Goal: Communication & Community: Answer question/provide support

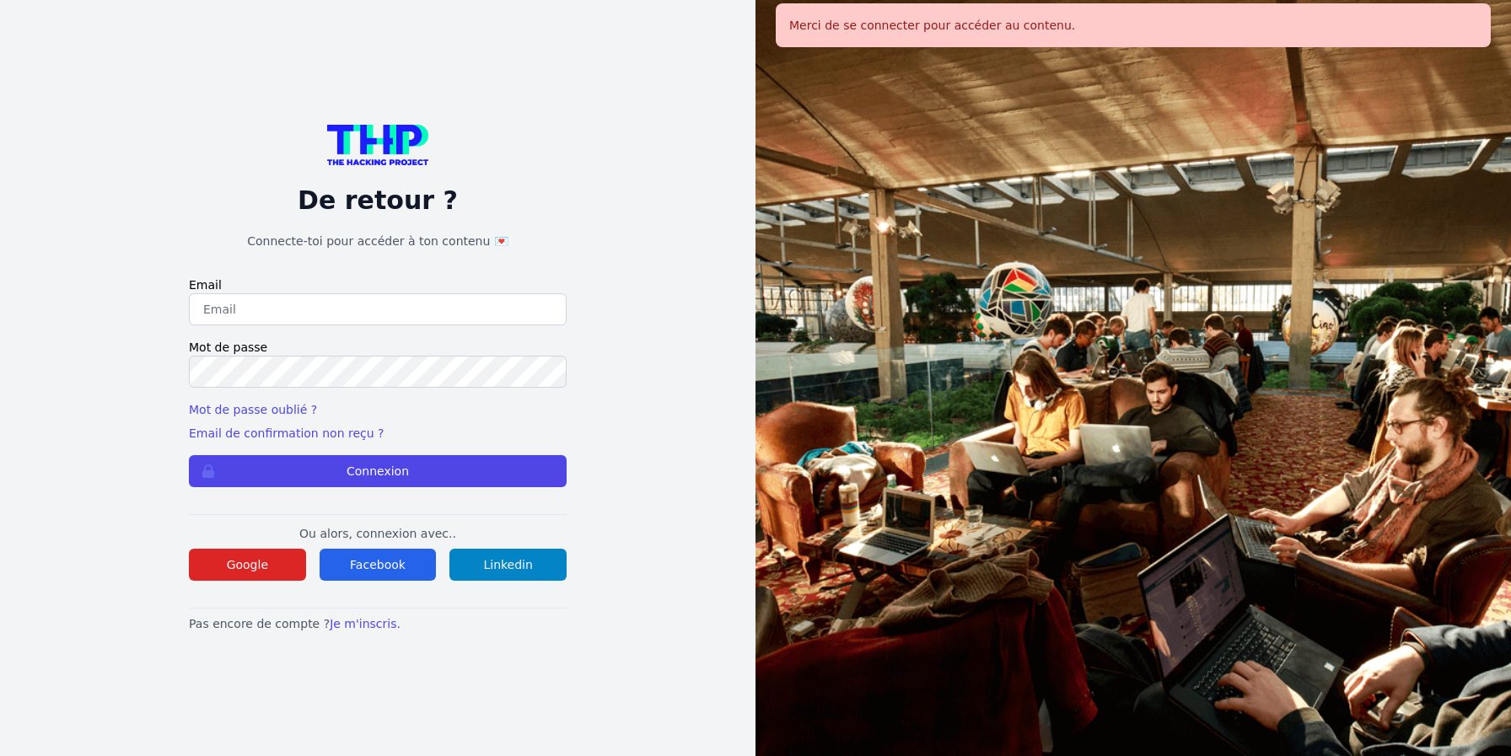
type input "[EMAIL_ADDRESS][DOMAIN_NAME]"
click at [189, 455] on button "Connexion" at bounding box center [378, 471] width 378 height 32
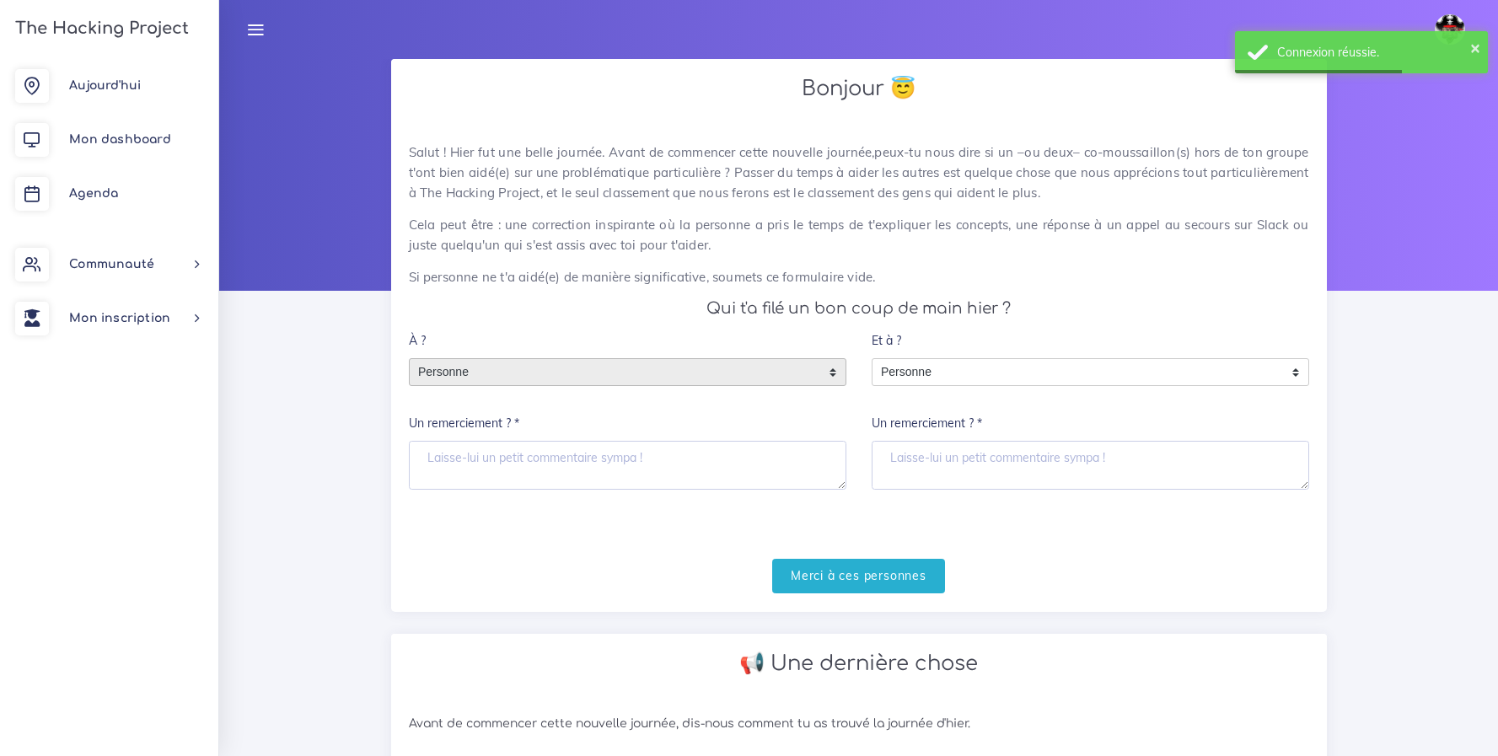
click at [529, 382] on span "Personne" at bounding box center [615, 372] width 411 height 27
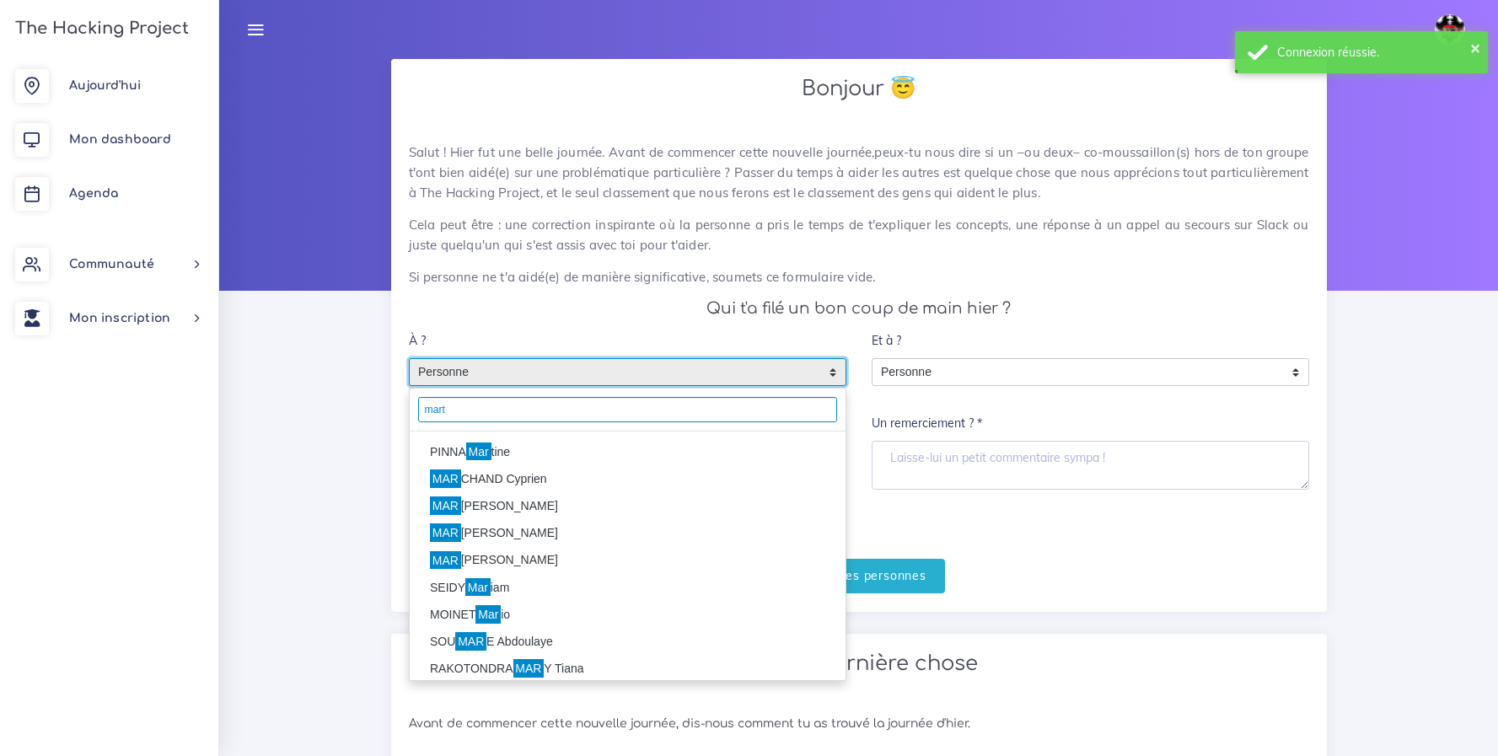
type input "mart"
click at [486, 456] on mark "Mar" at bounding box center [478, 452] width 25 height 19
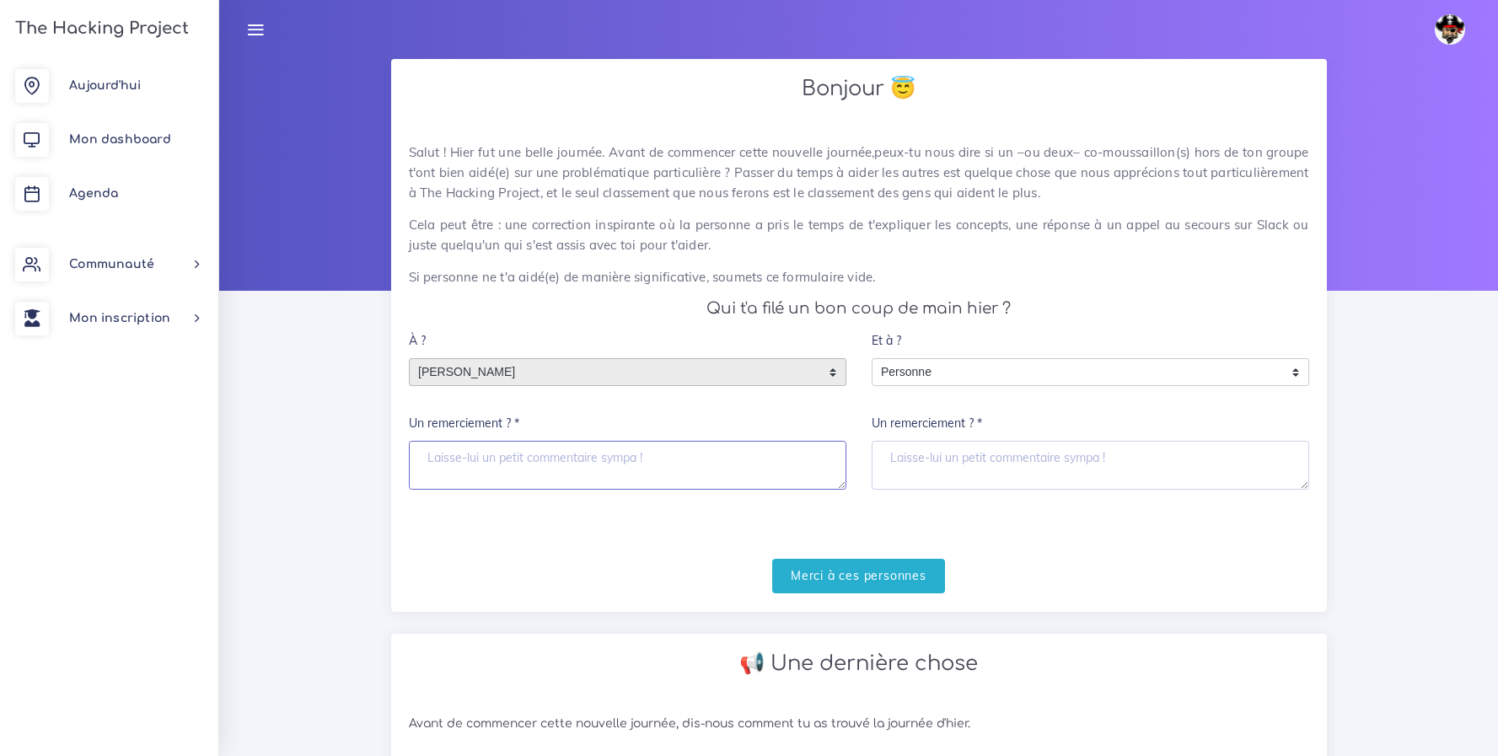
click at [513, 469] on textarea "Un remerciement ? *" at bounding box center [628, 465] width 438 height 49
type textarea "Merci Martine ^^"
click at [916, 573] on input "Merci à ces personnes" at bounding box center [858, 576] width 173 height 35
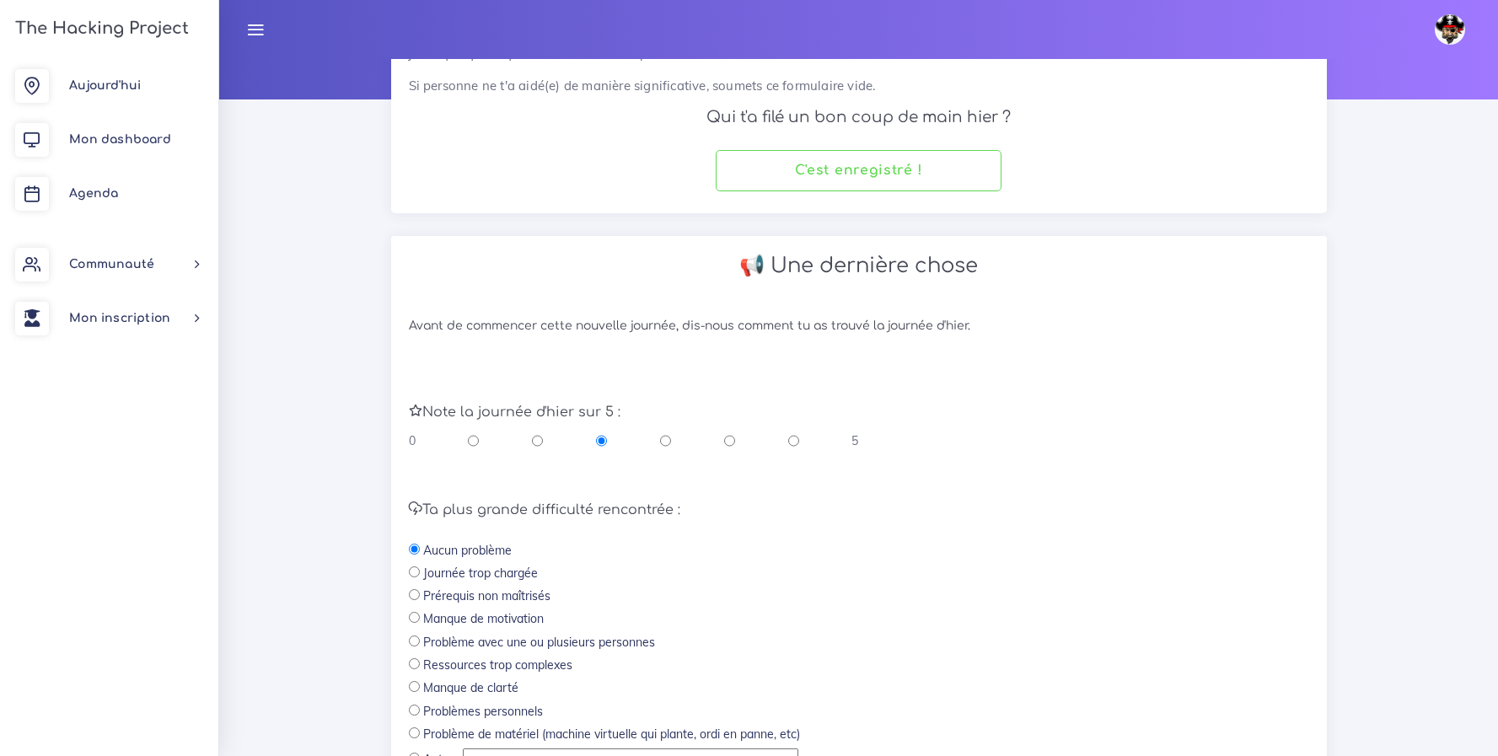
scroll to position [249, 0]
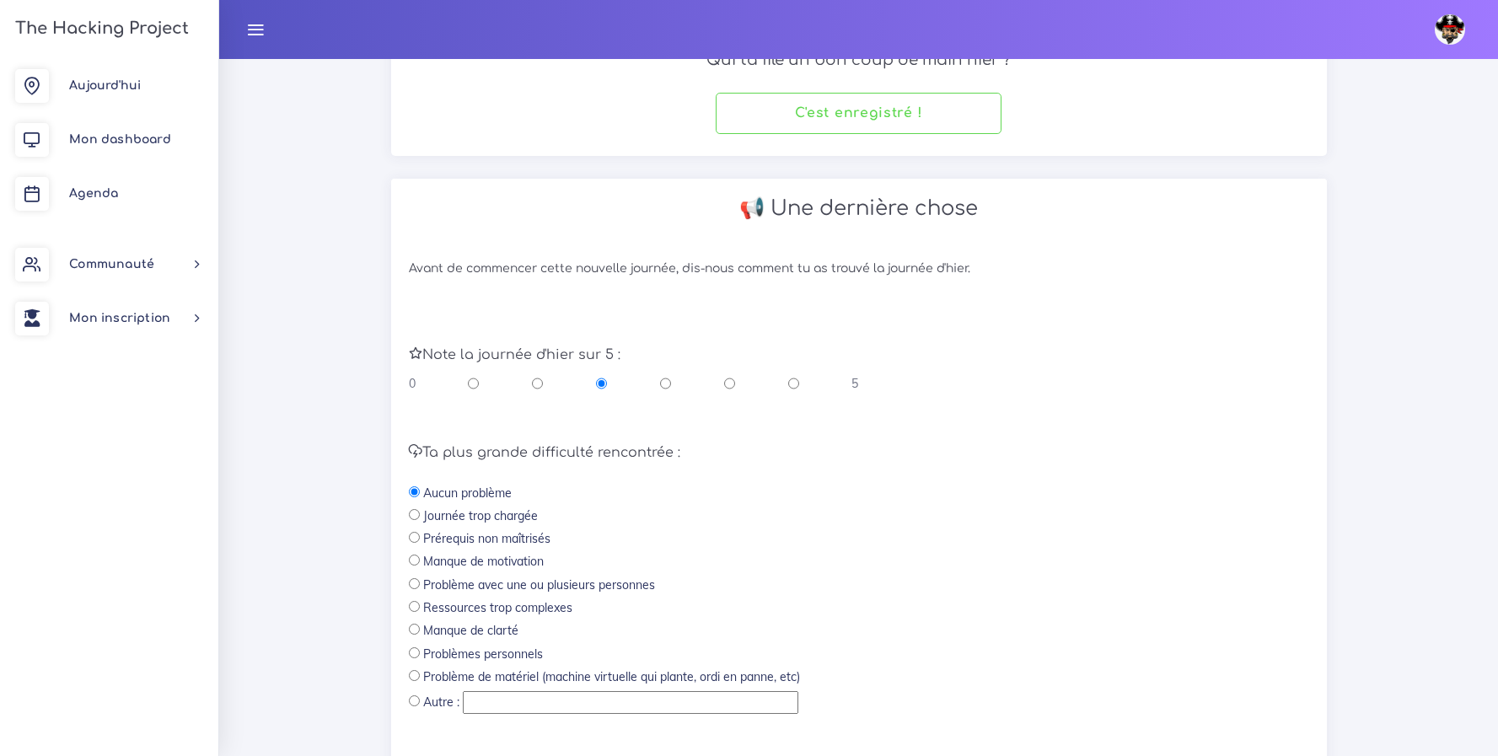
click at [790, 385] on input "radio" at bounding box center [793, 383] width 11 height 17
radio input "true"
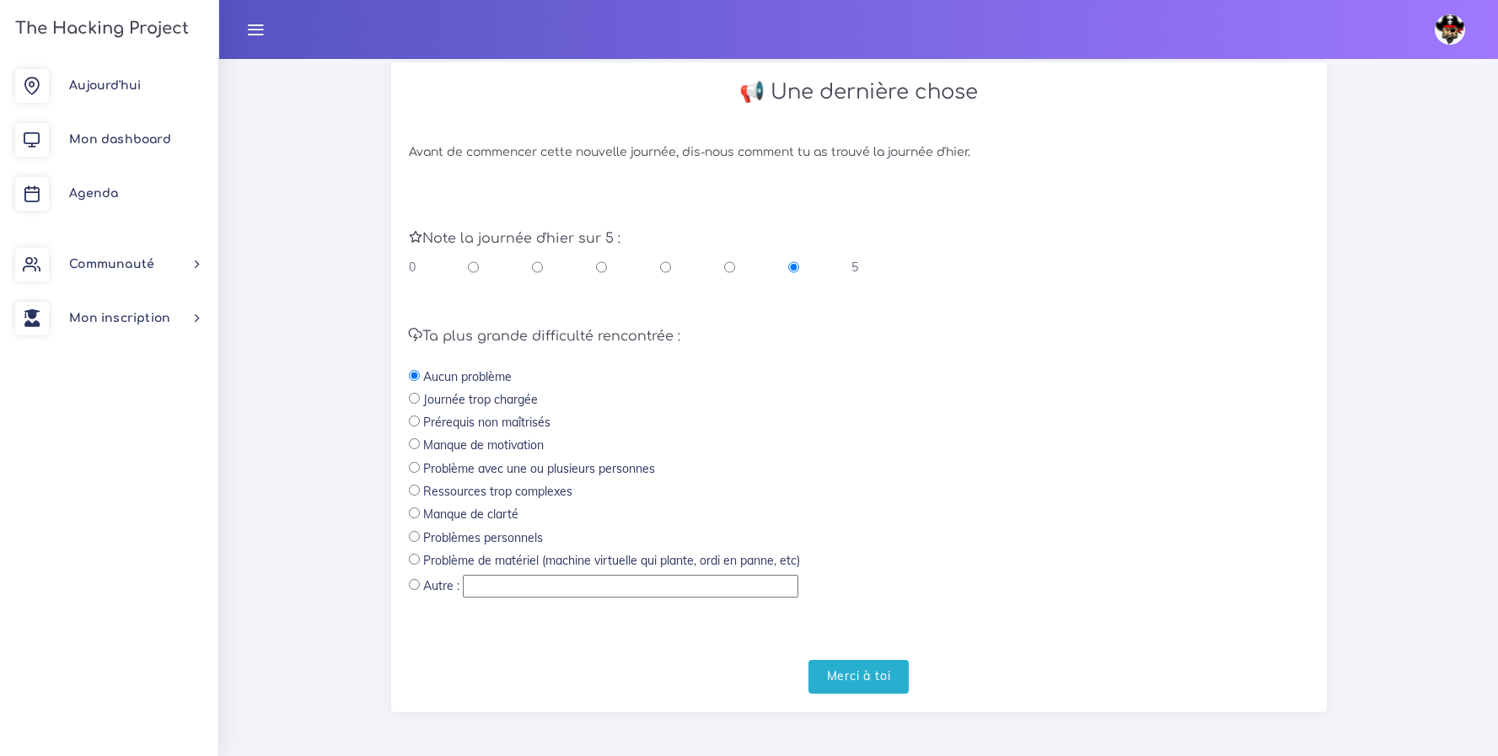
scroll to position [369, 0]
click at [866, 683] on input "Merci à toi" at bounding box center [858, 673] width 101 height 35
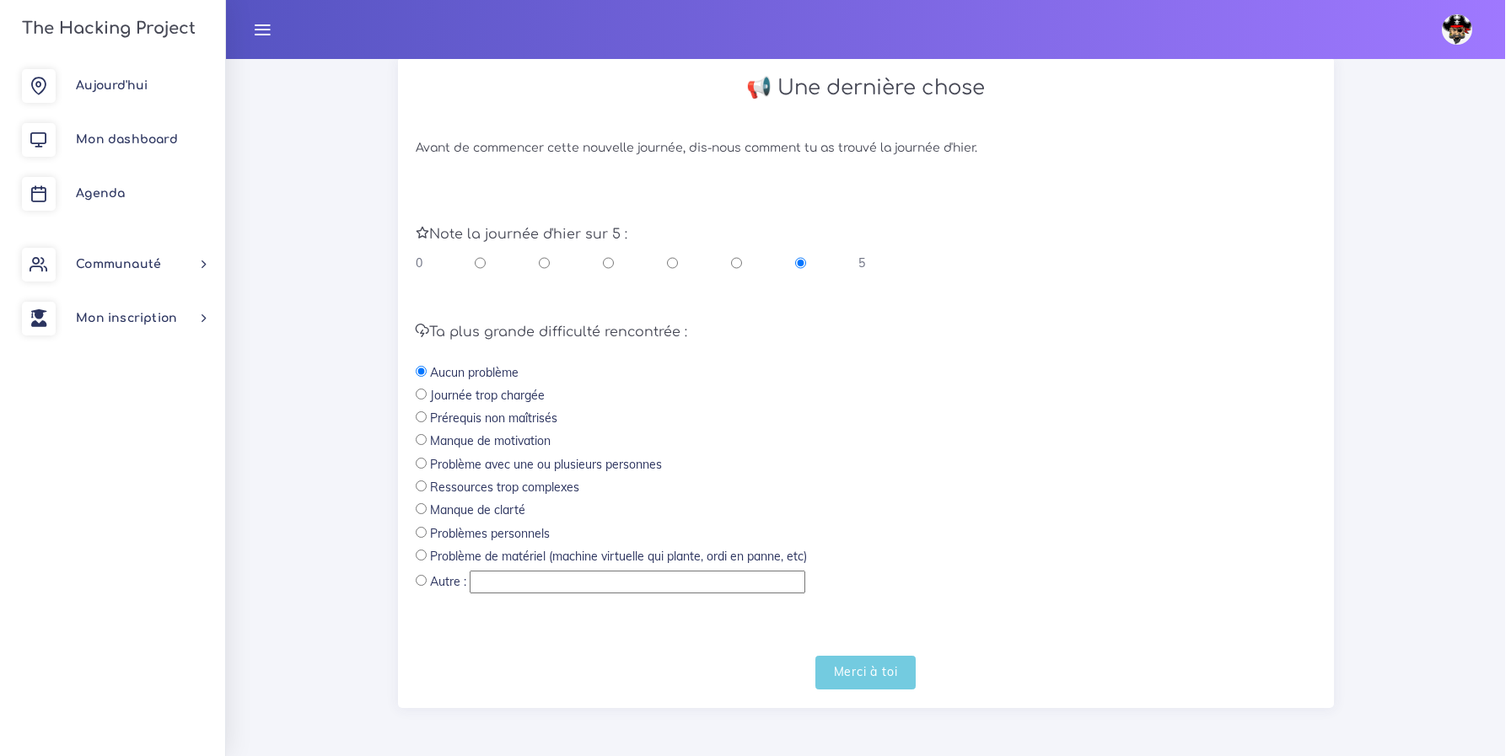
scroll to position [0, 0]
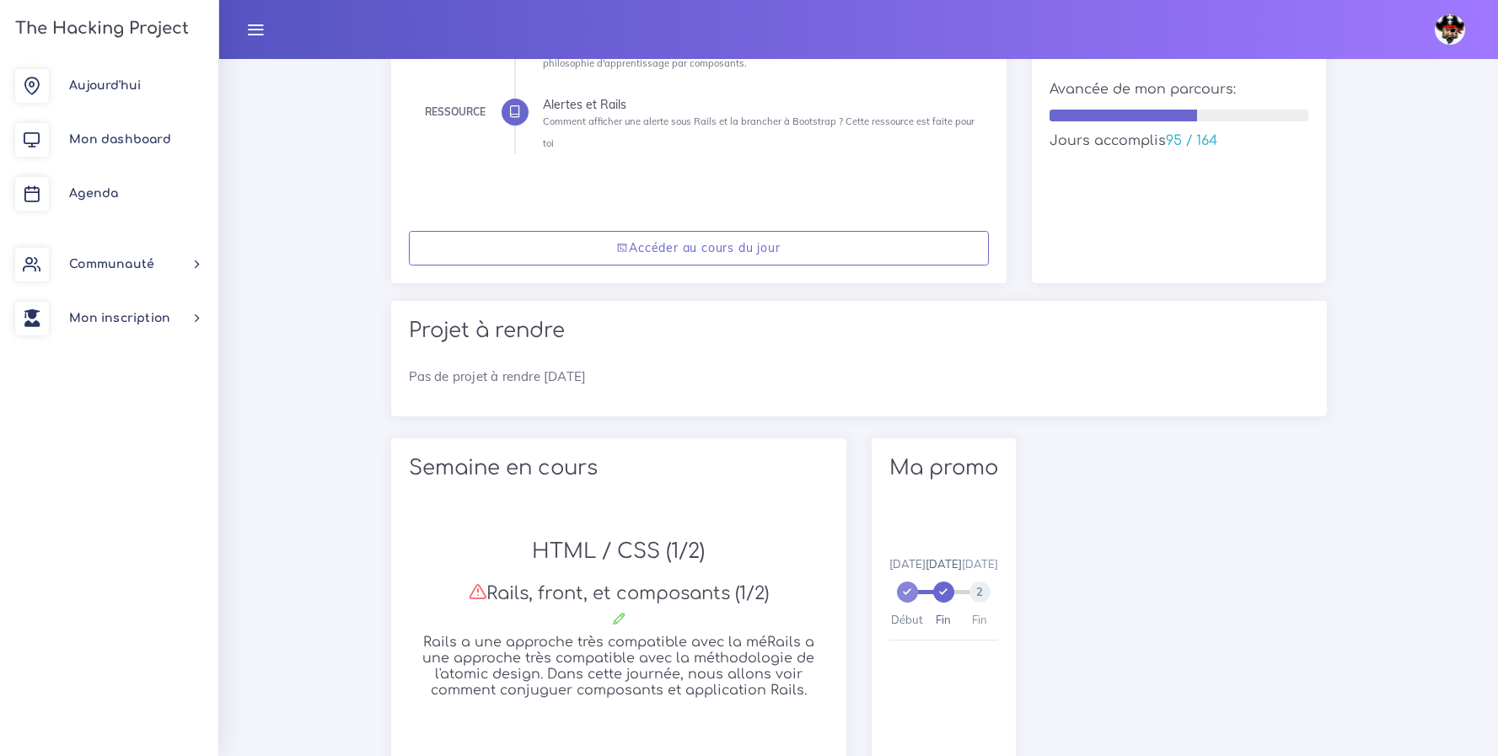
scroll to position [277, 0]
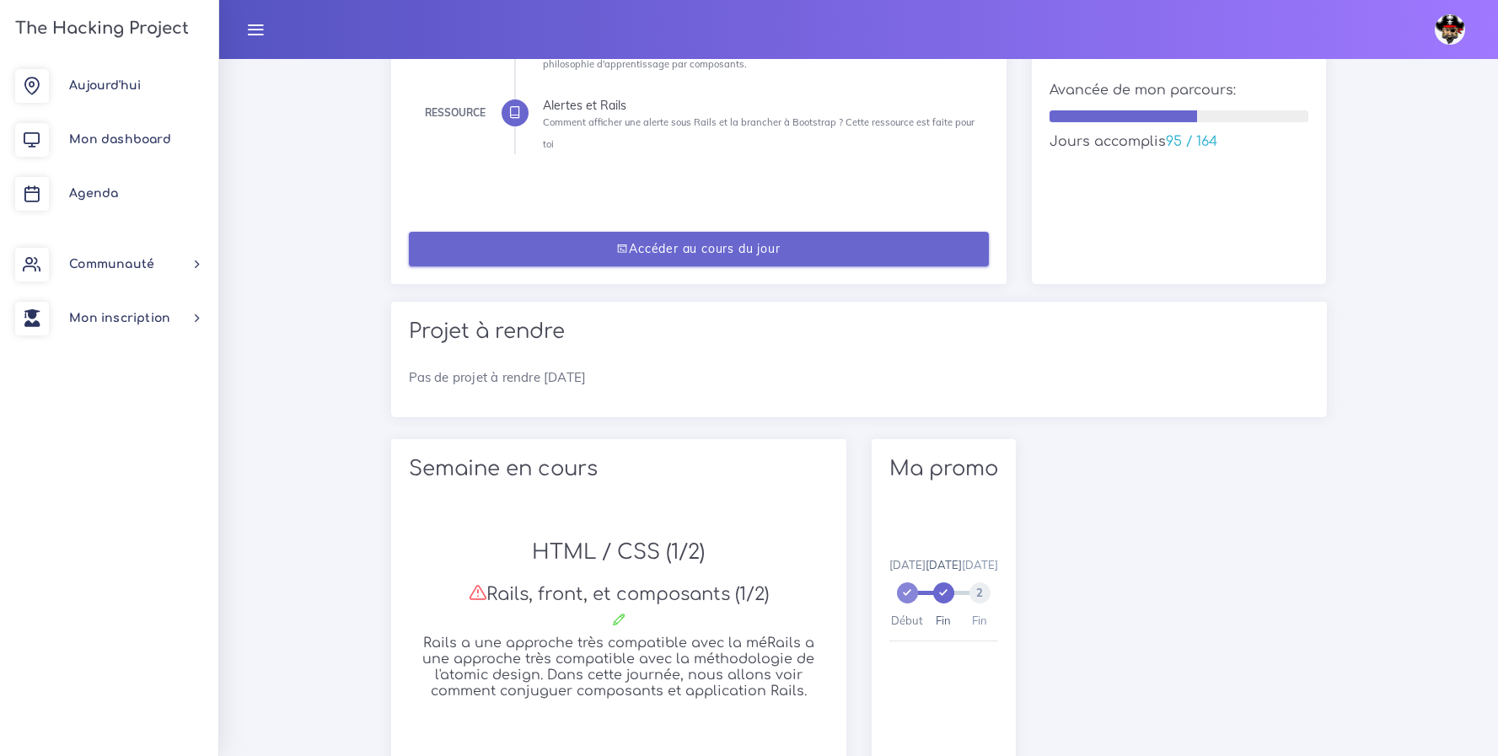
click at [753, 257] on link "Accéder au cours du jour" at bounding box center [699, 249] width 580 height 35
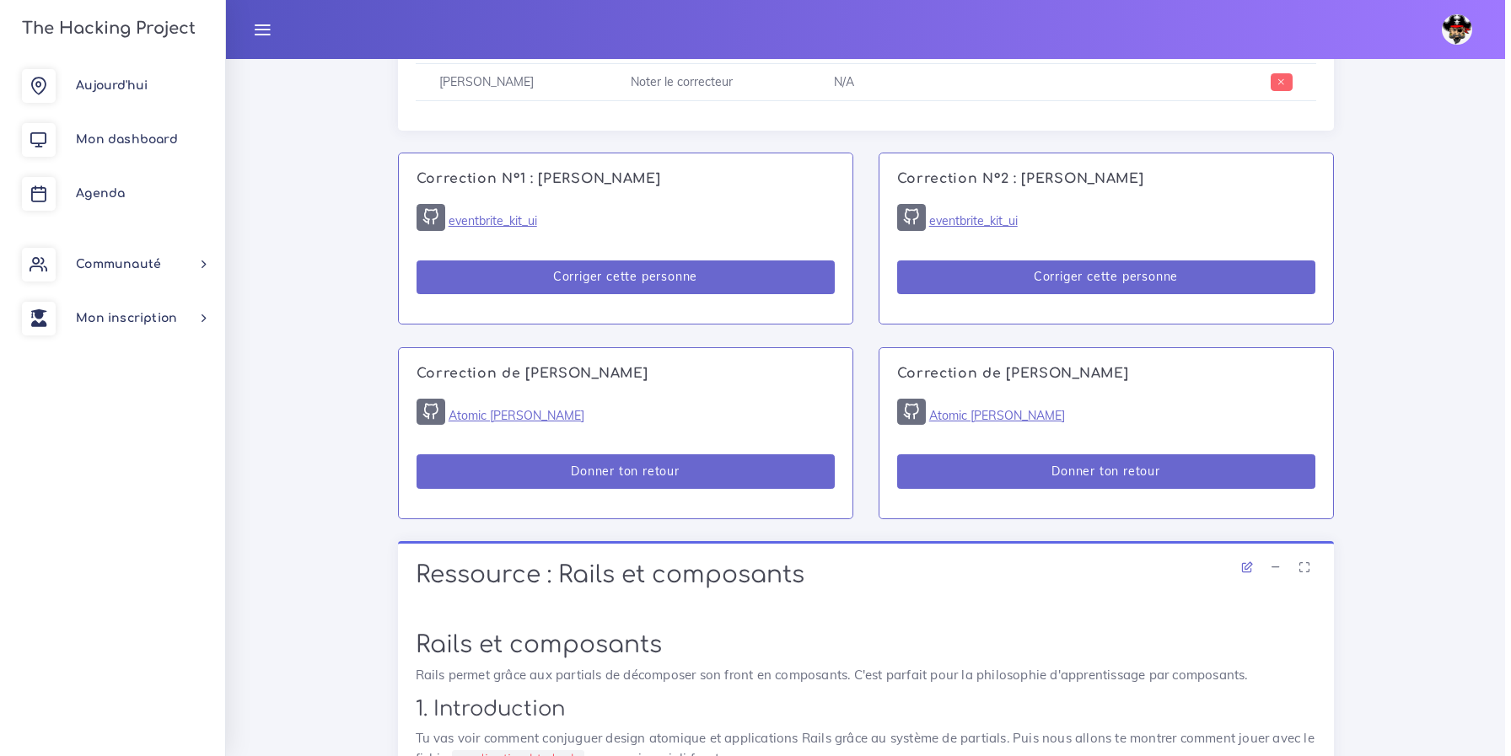
scroll to position [1083, 0]
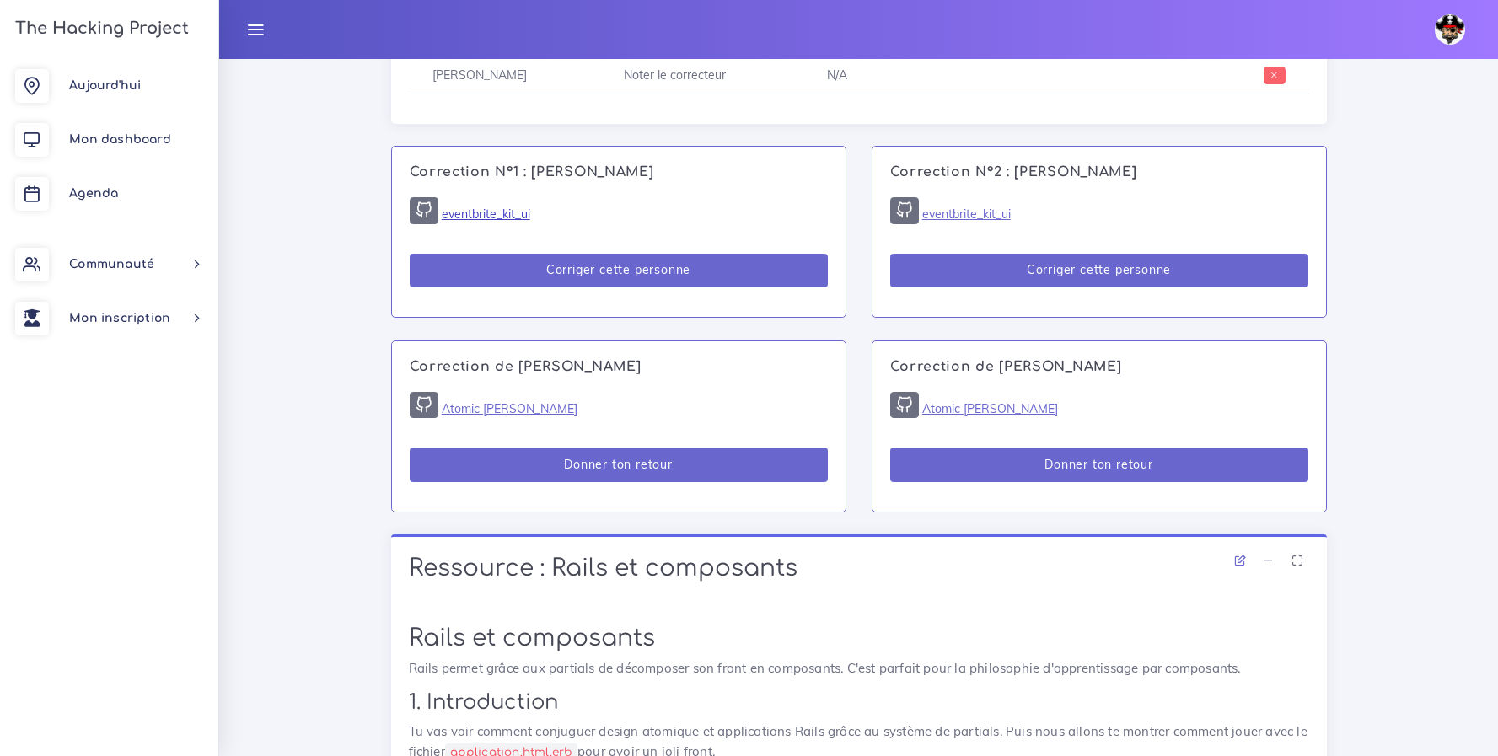
click at [508, 216] on link "eventbrite_kit_ui" at bounding box center [486, 214] width 89 height 15
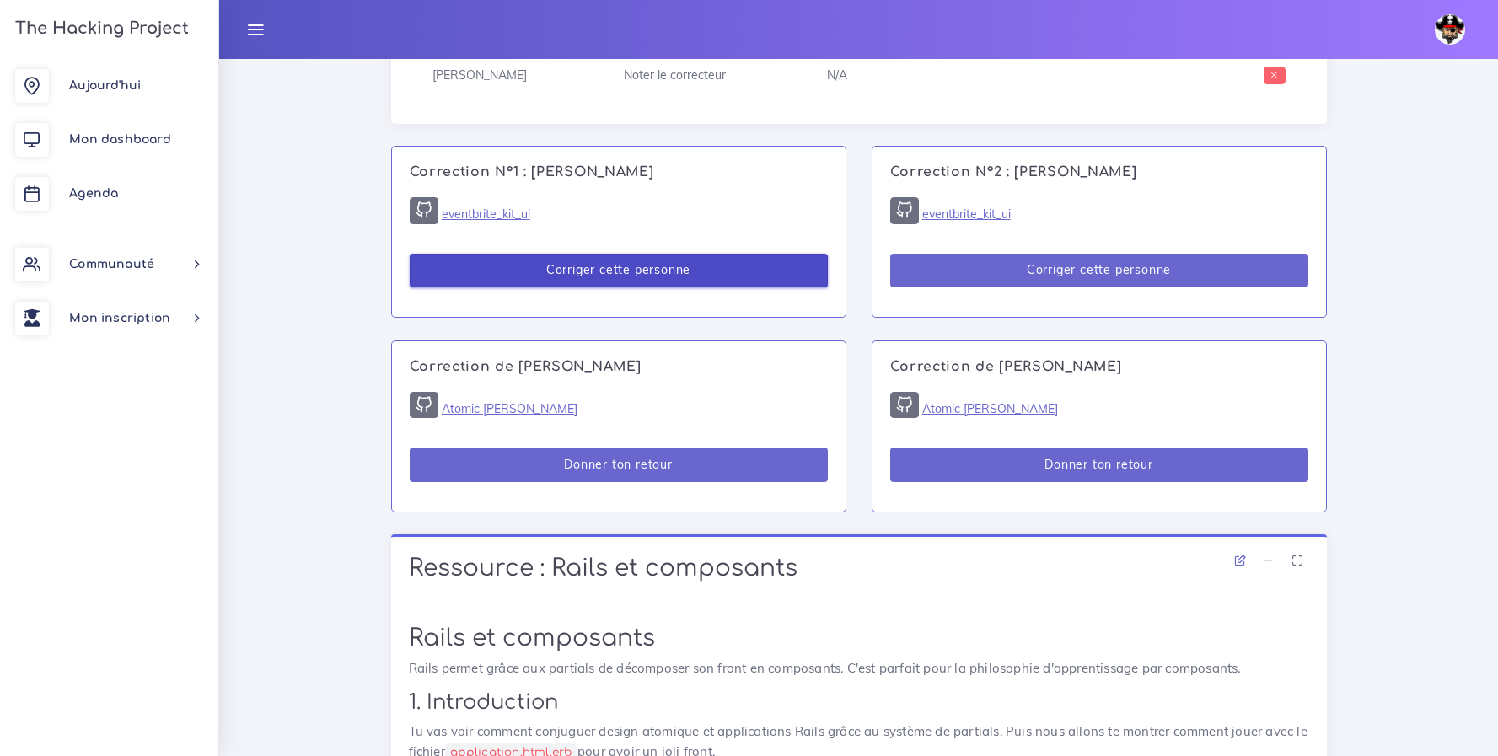
click at [636, 271] on button "Corriger cette personne" at bounding box center [619, 271] width 418 height 35
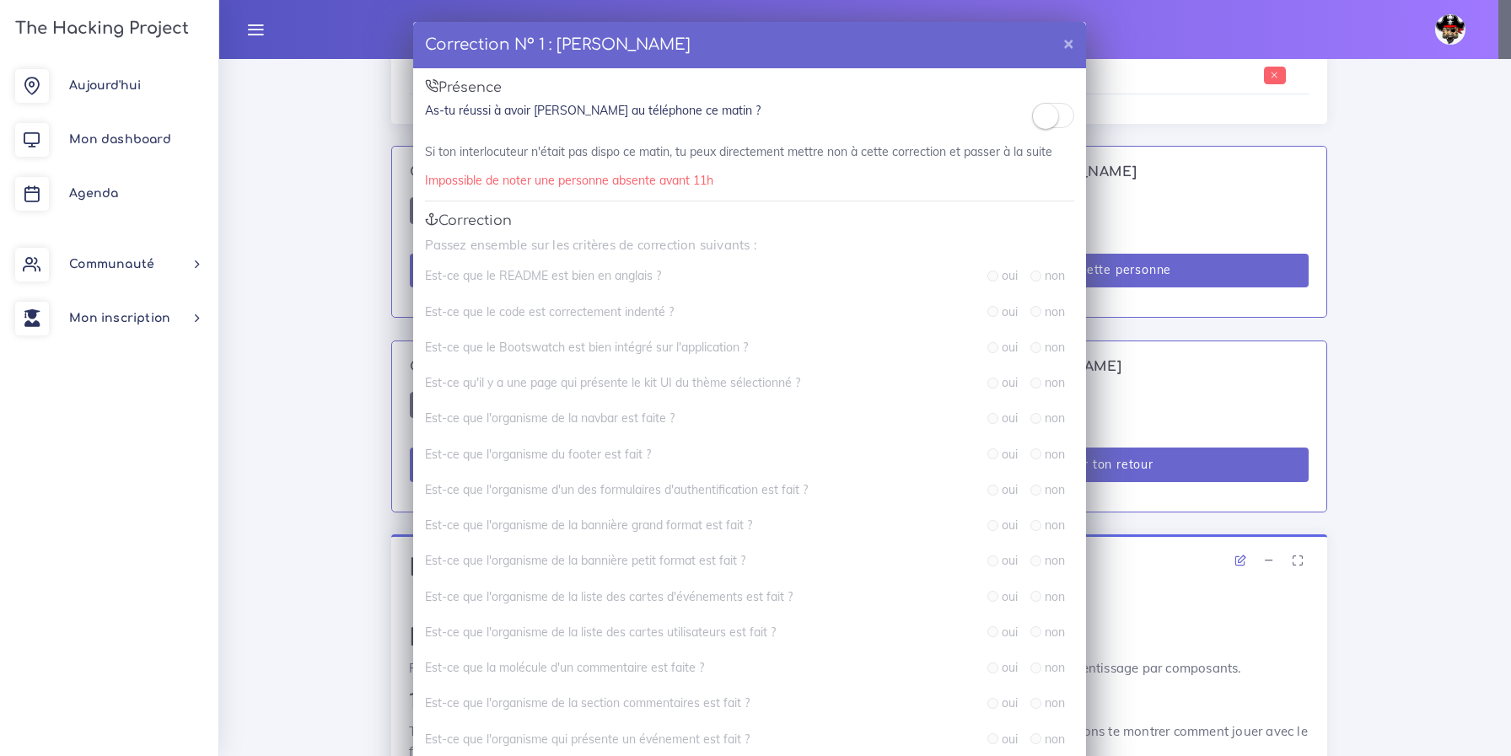
click at [1038, 122] on small at bounding box center [1045, 116] width 25 height 25
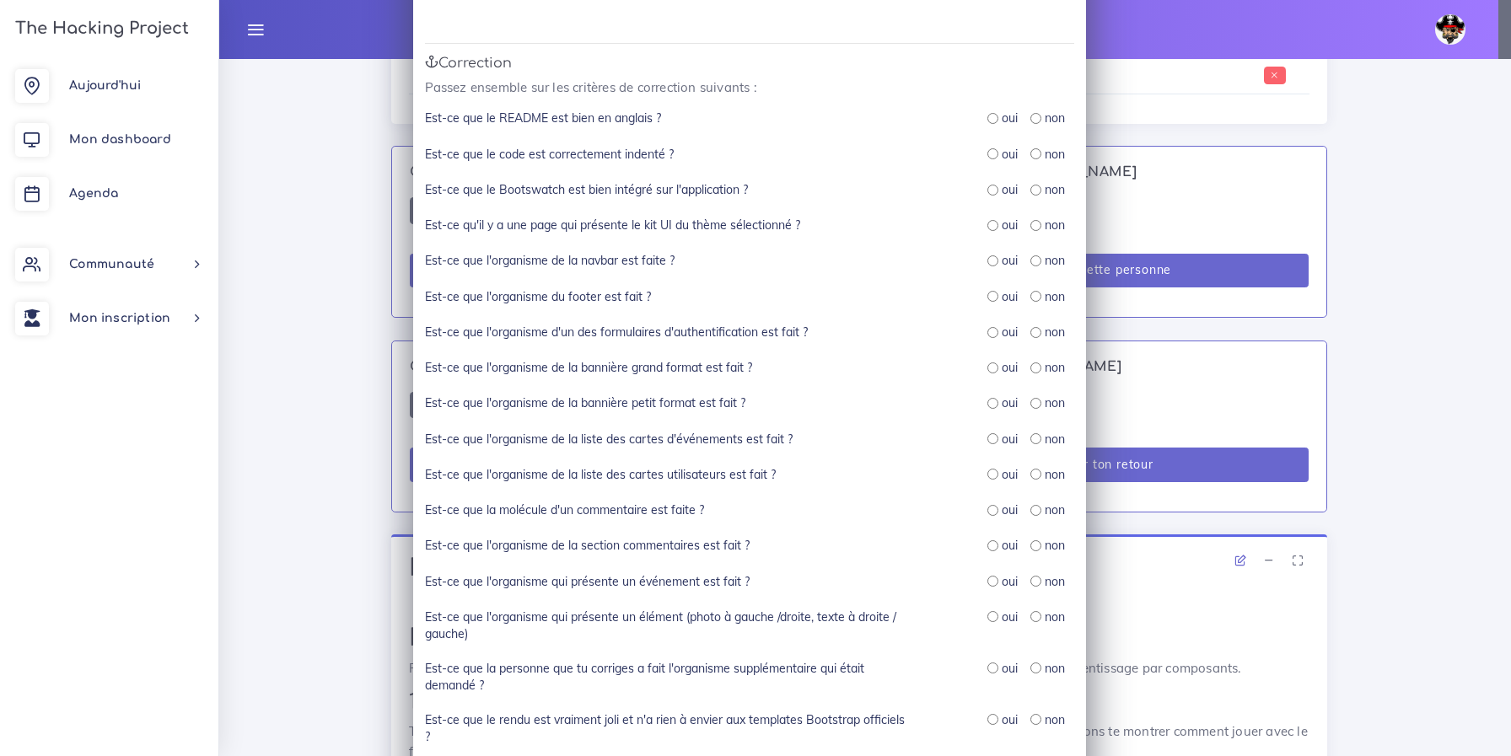
scroll to position [116, 0]
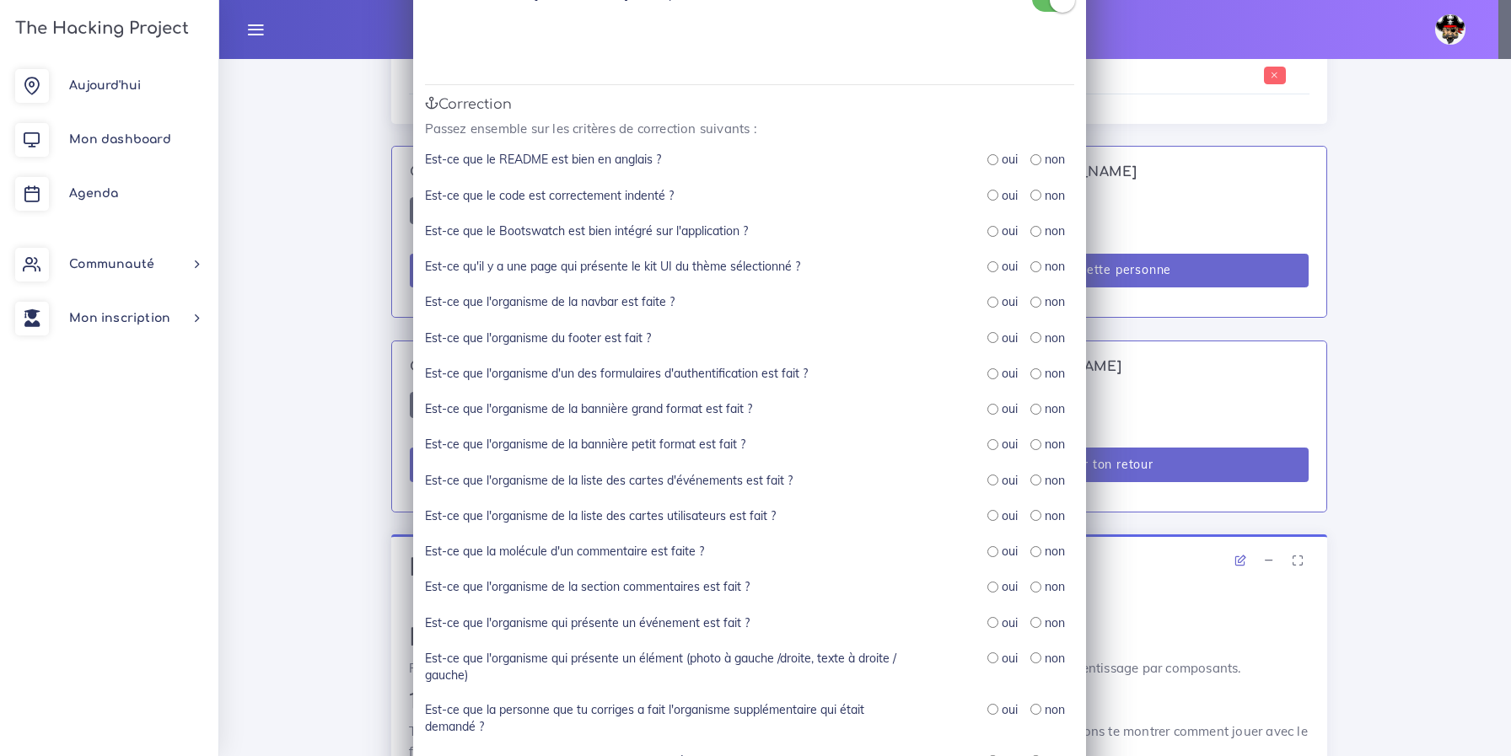
click at [987, 158] on input "radio" at bounding box center [992, 159] width 11 height 11
radio input "true"
click at [989, 196] on input "radio" at bounding box center [992, 195] width 11 height 11
radio input "true"
click at [987, 232] on input "radio" at bounding box center [992, 231] width 11 height 11
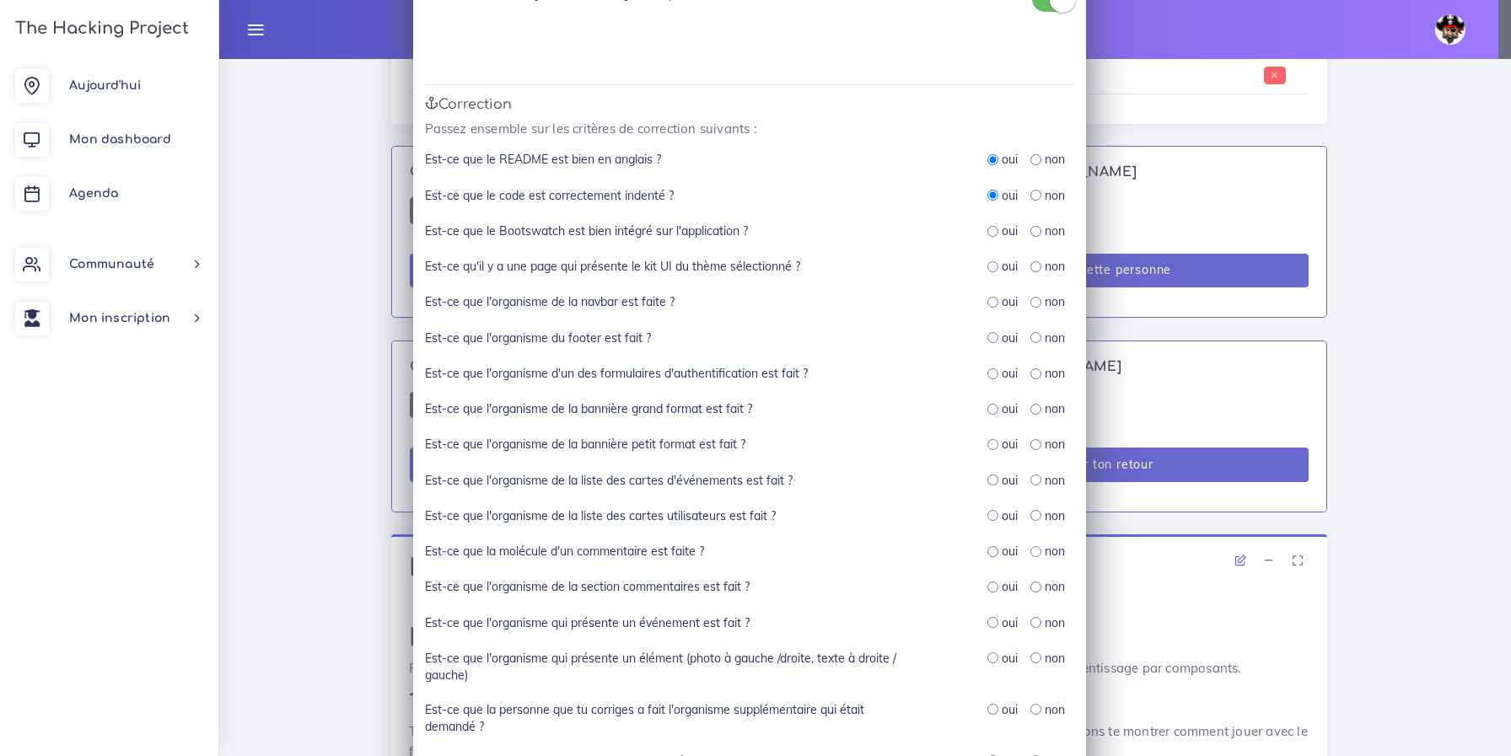
radio input "true"
click at [989, 266] on input "radio" at bounding box center [992, 266] width 11 height 11
radio input "true"
click at [988, 298] on input "radio" at bounding box center [992, 302] width 11 height 11
radio input "true"
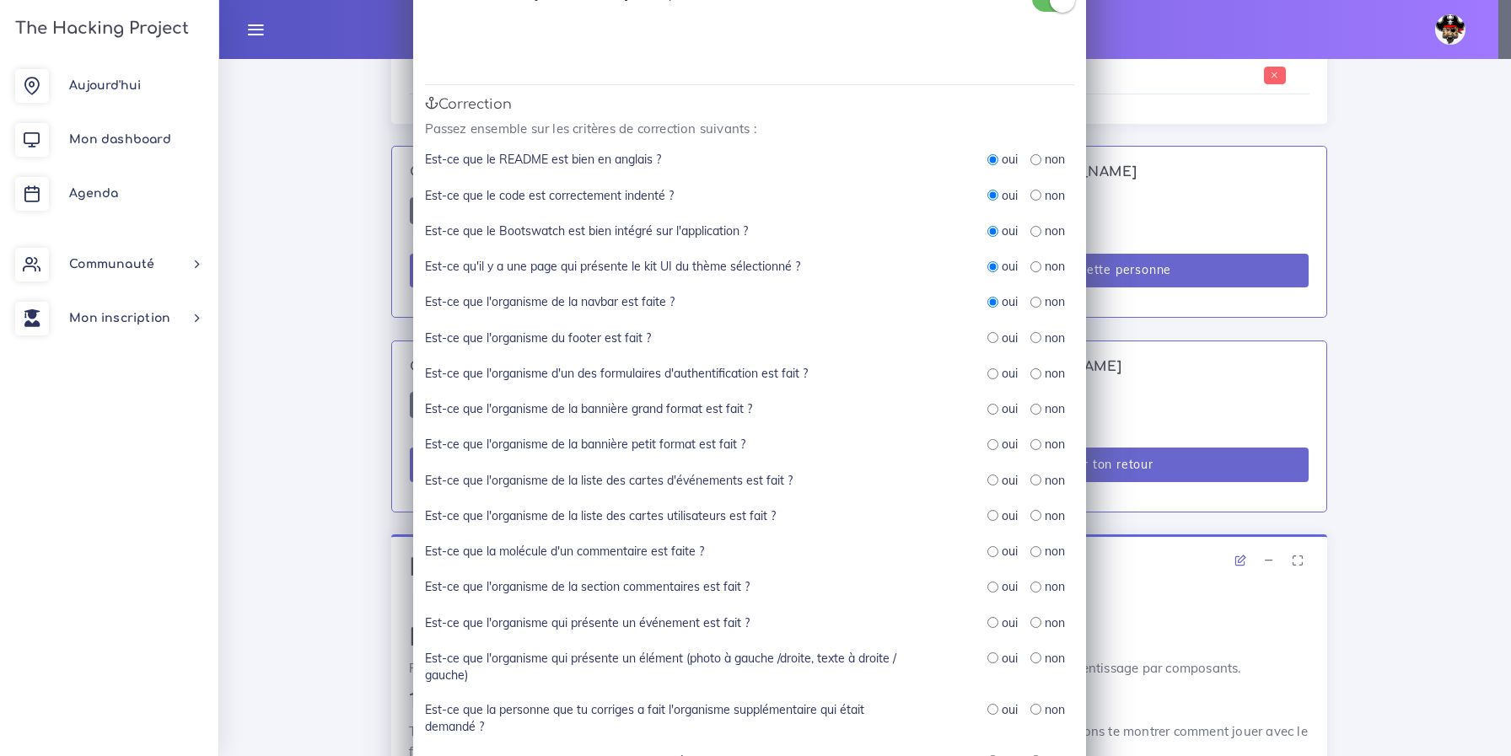
click at [987, 337] on input "radio" at bounding box center [992, 337] width 11 height 11
radio input "true"
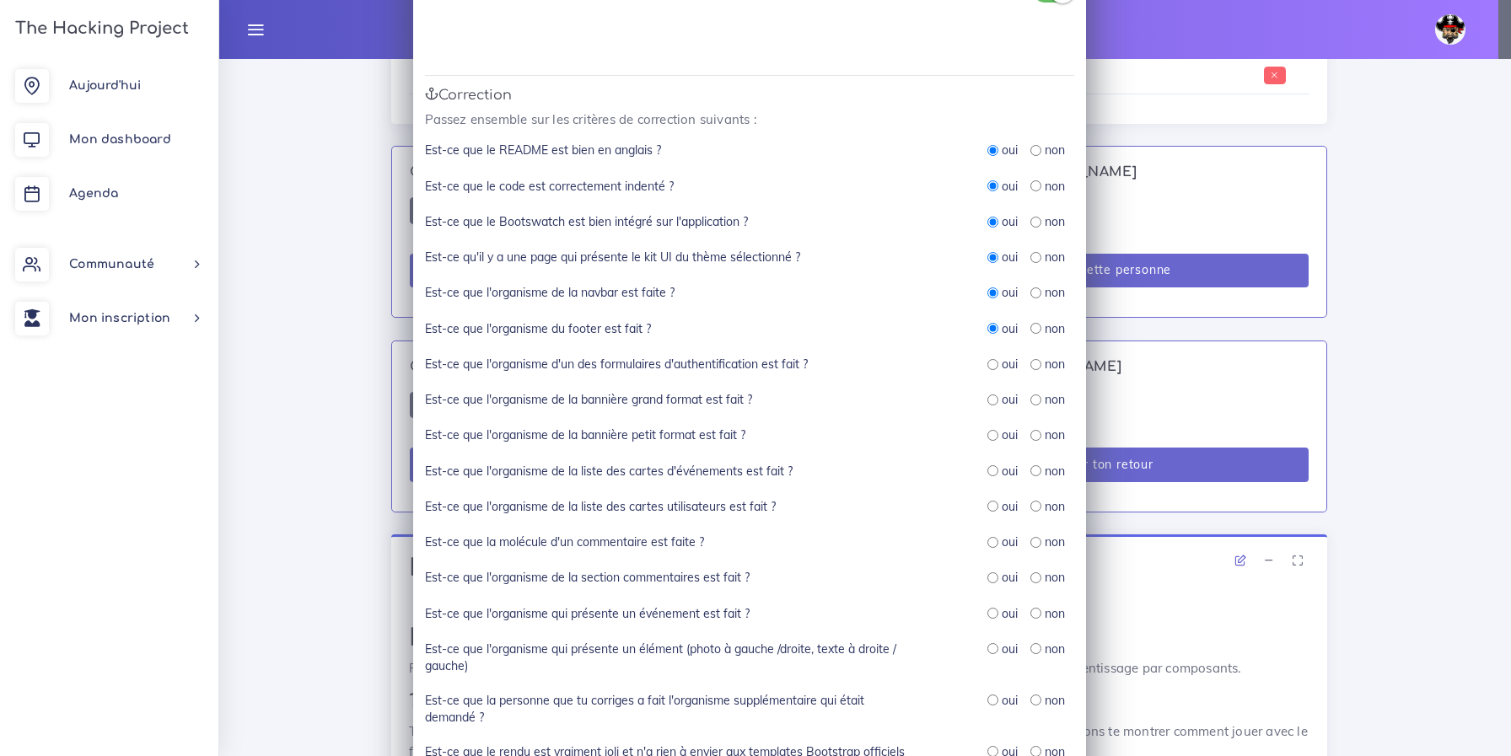
scroll to position [126, 0]
click at [987, 363] on input "radio" at bounding box center [992, 363] width 11 height 11
radio input "true"
click at [987, 398] on input "radio" at bounding box center [992, 399] width 11 height 11
radio input "true"
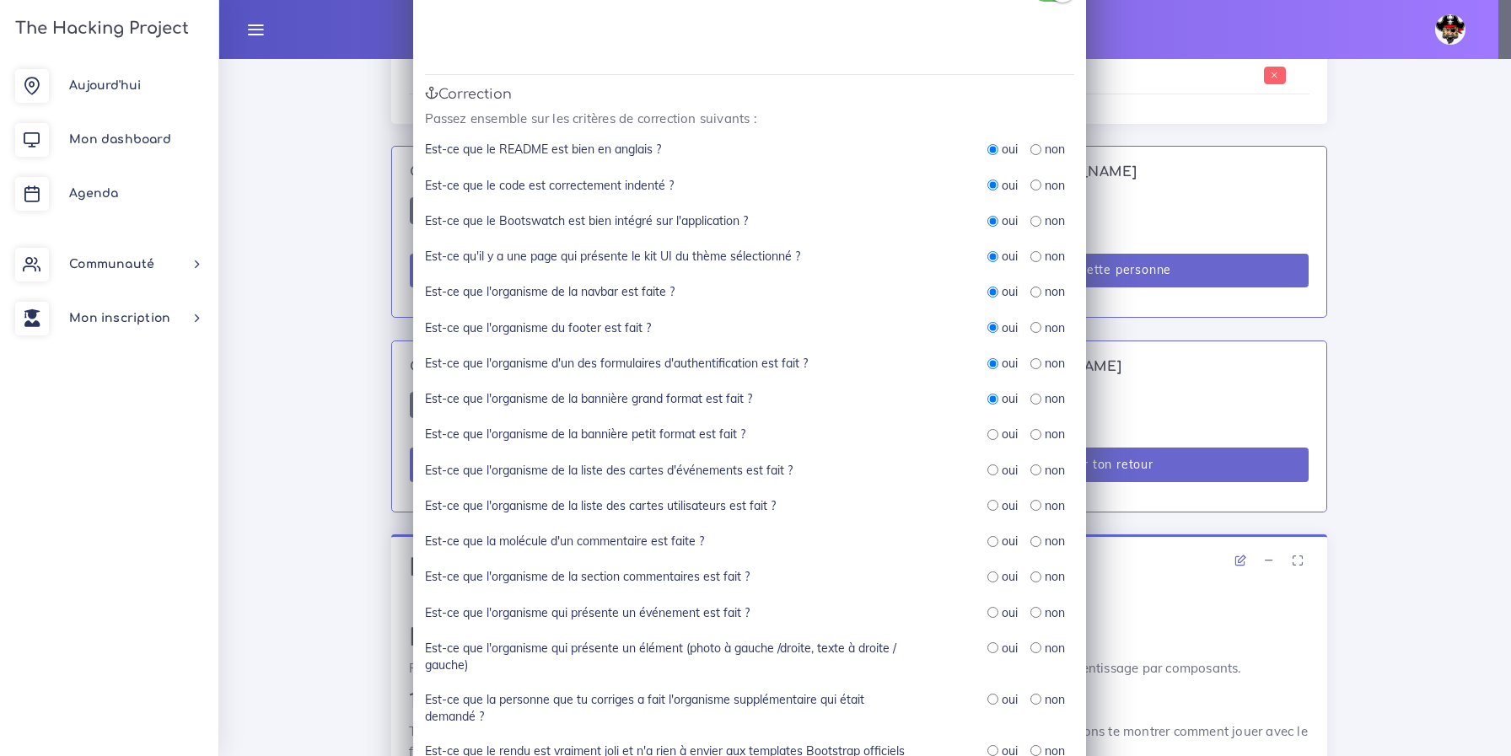
click at [989, 432] on input "radio" at bounding box center [992, 434] width 11 height 11
radio input "true"
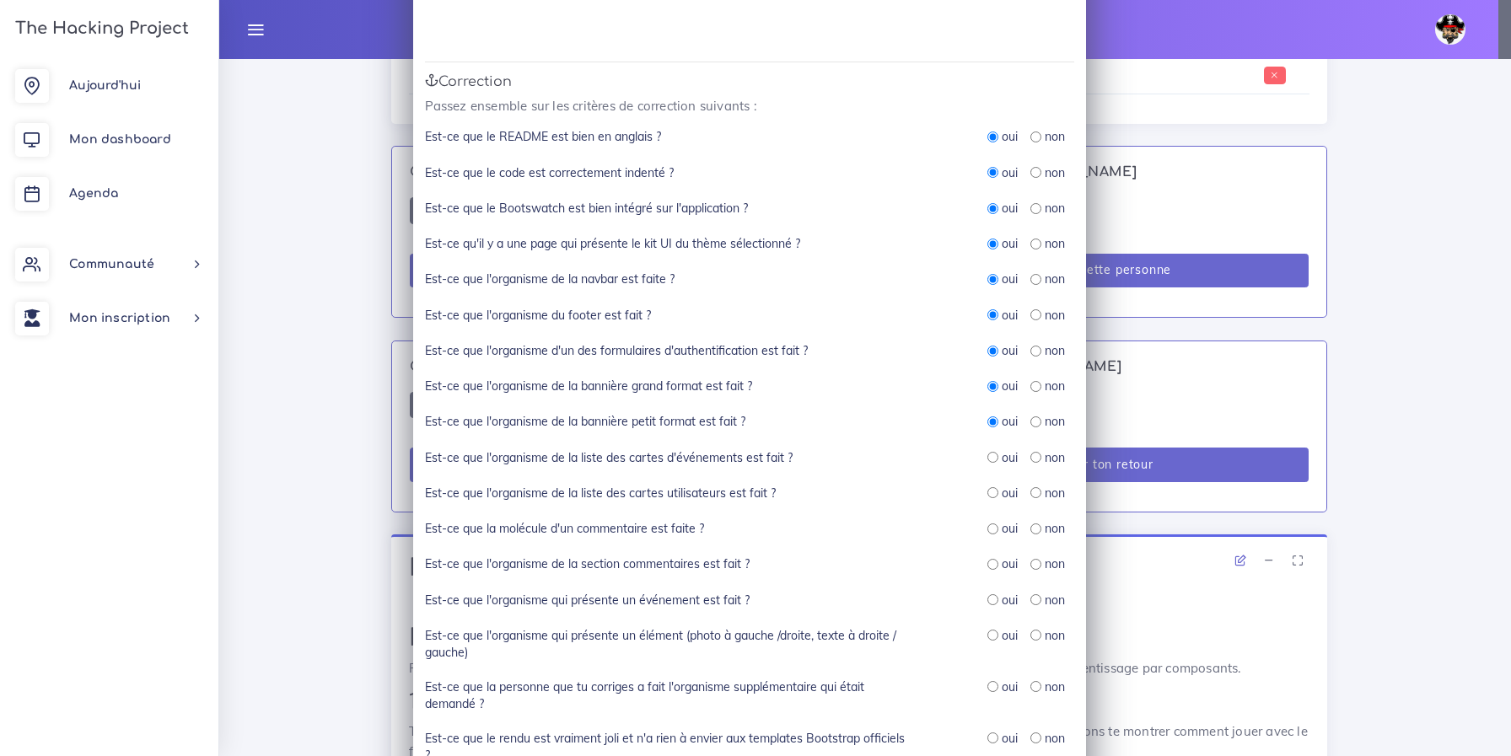
scroll to position [166, 0]
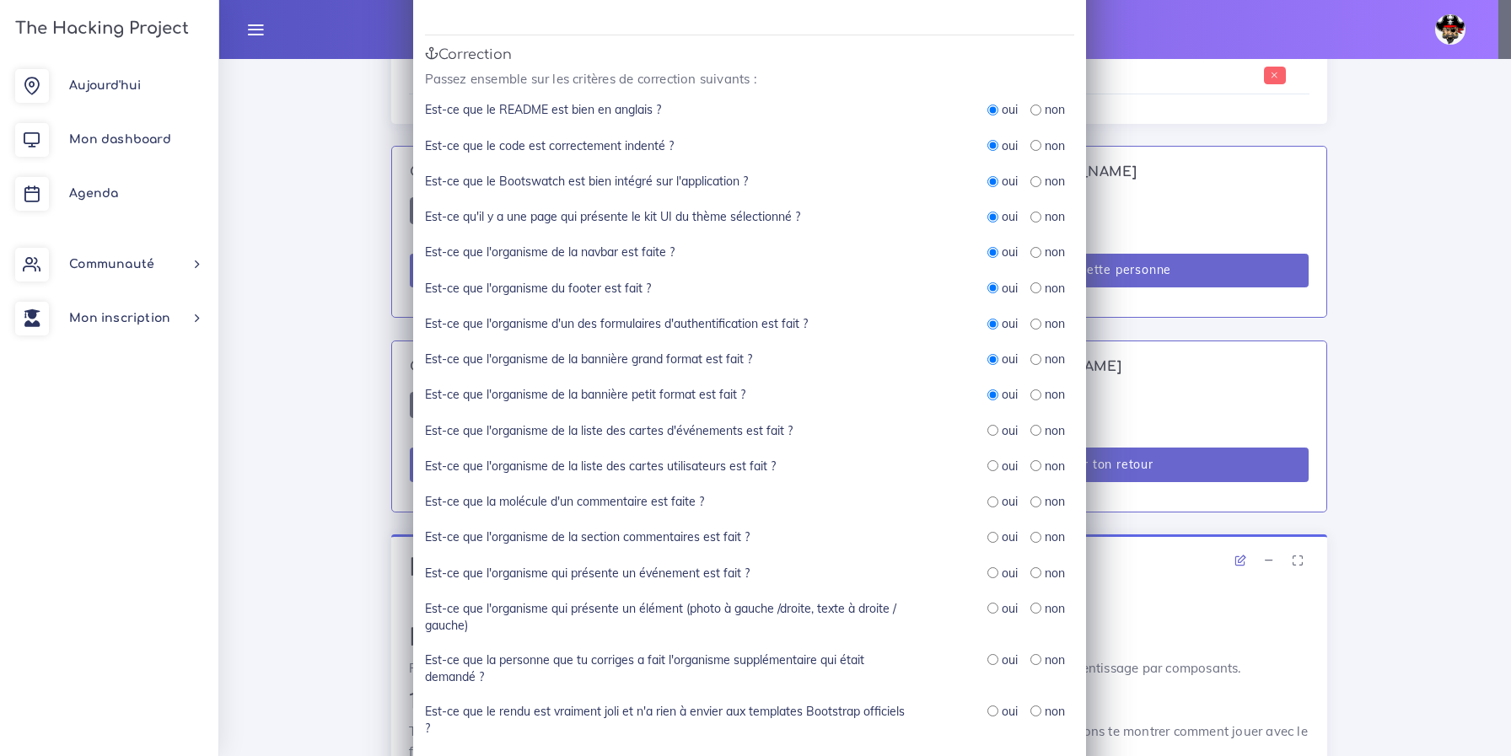
click at [987, 434] on input "radio" at bounding box center [992, 430] width 11 height 11
radio input "true"
click at [992, 465] on div "oui" at bounding box center [1002, 466] width 30 height 17
click at [988, 468] on input "radio" at bounding box center [992, 465] width 11 height 11
radio input "true"
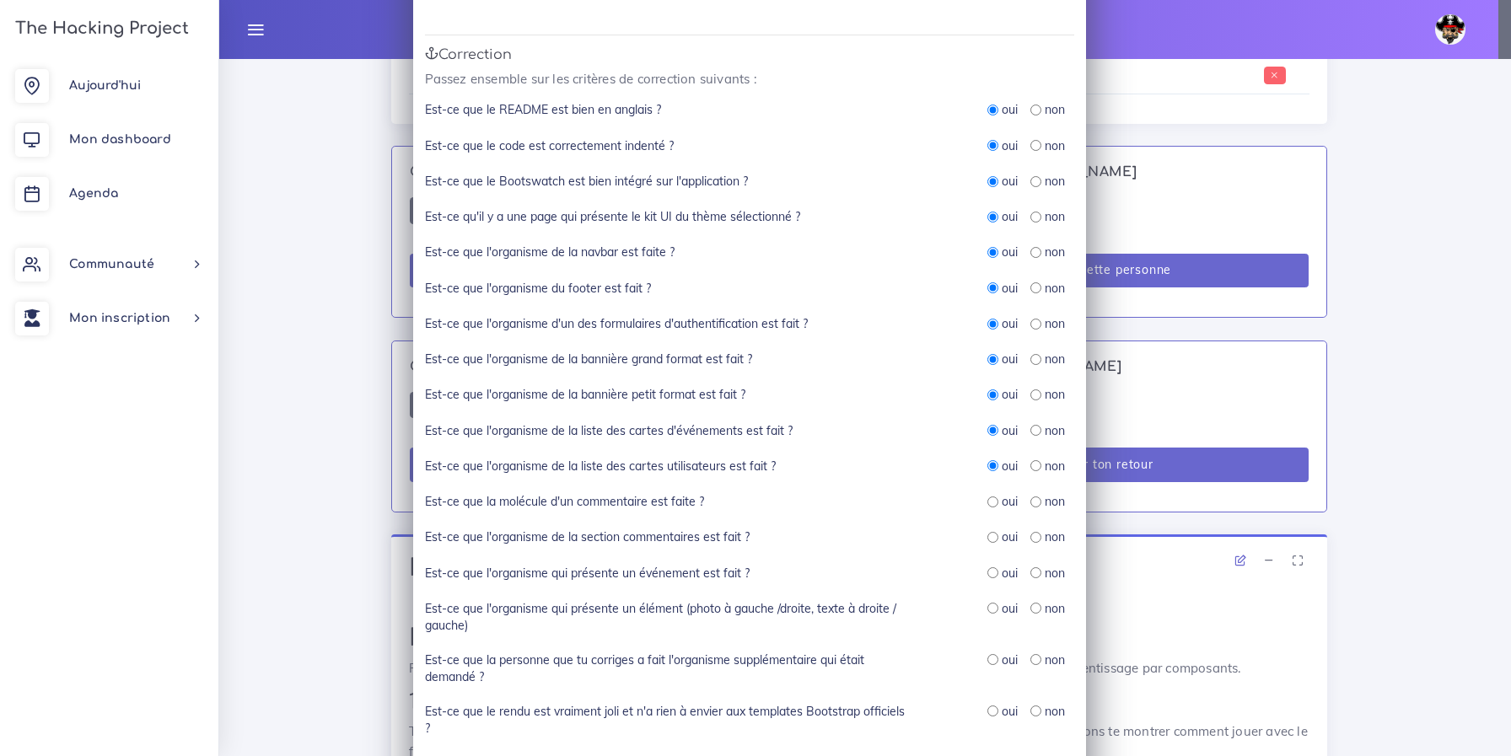
click at [989, 501] on input "radio" at bounding box center [992, 502] width 11 height 11
radio input "true"
click at [987, 540] on input "radio" at bounding box center [992, 537] width 11 height 11
radio input "true"
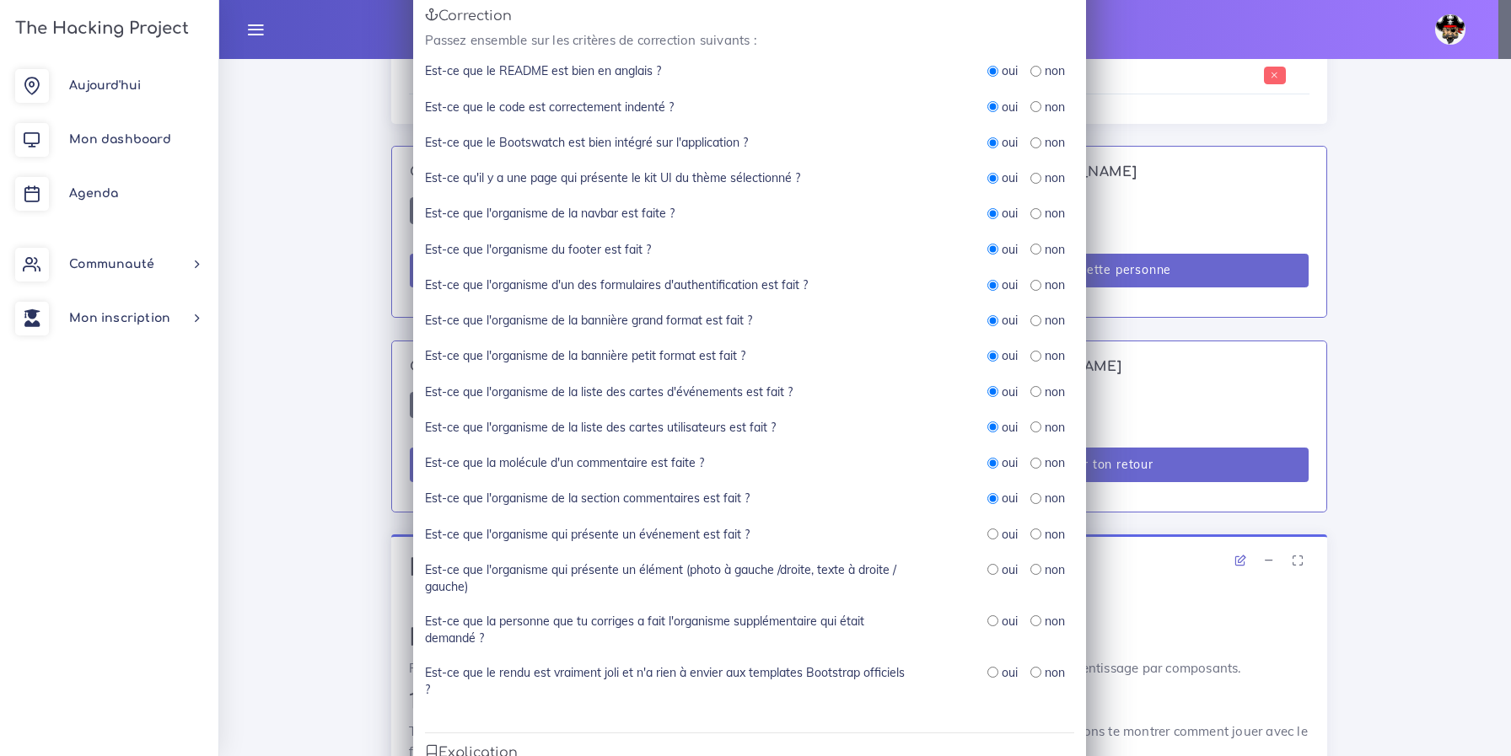
scroll to position [228, 0]
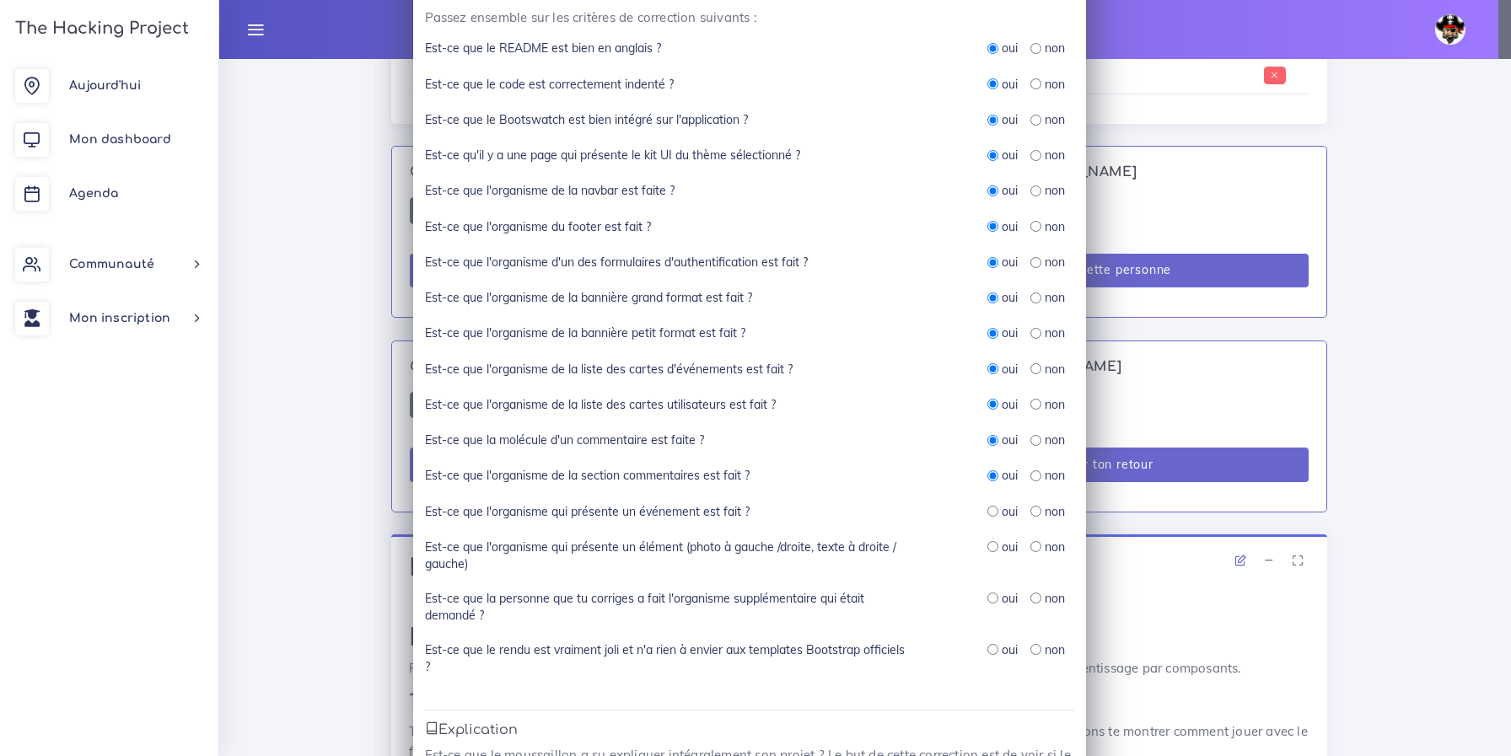
click at [987, 510] on input "radio" at bounding box center [992, 511] width 11 height 11
radio input "true"
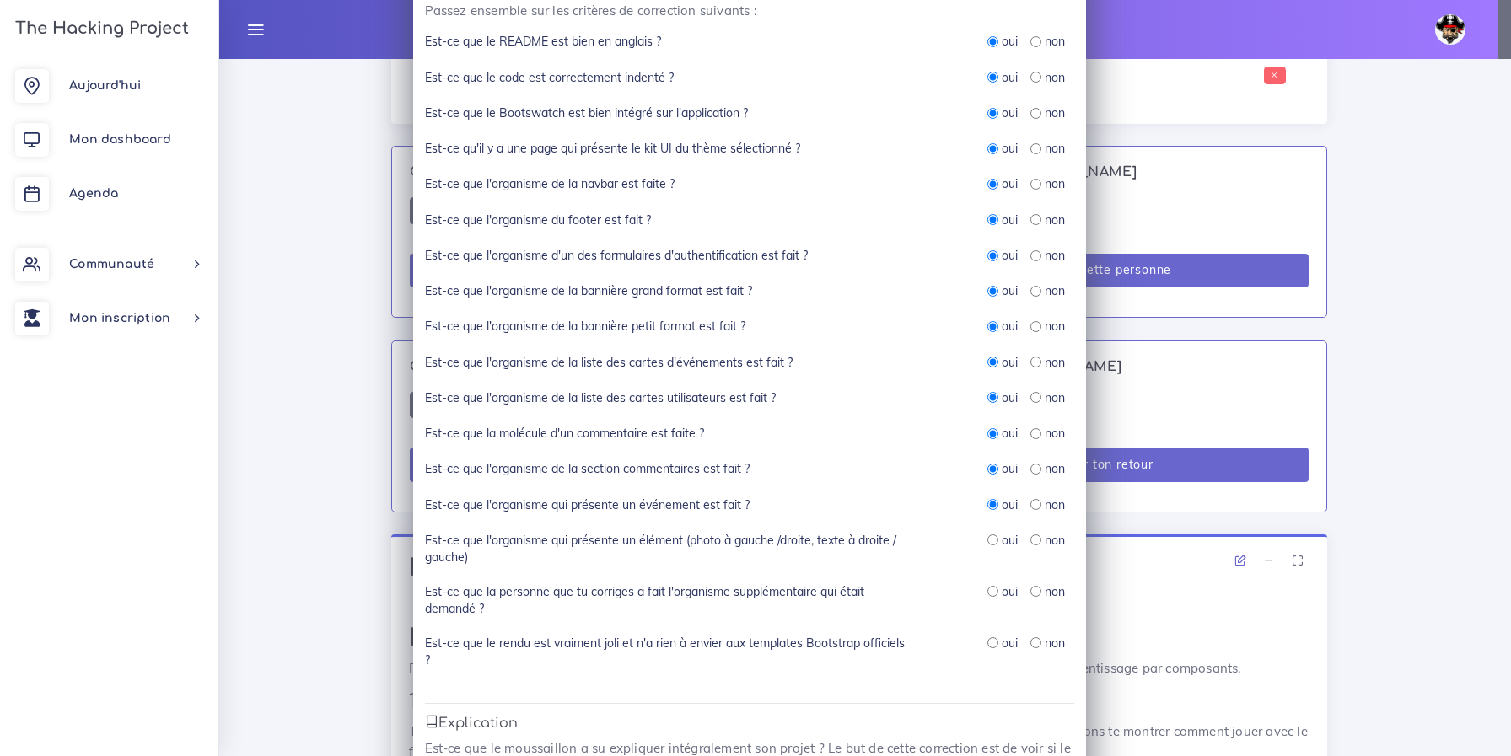
scroll to position [266, 0]
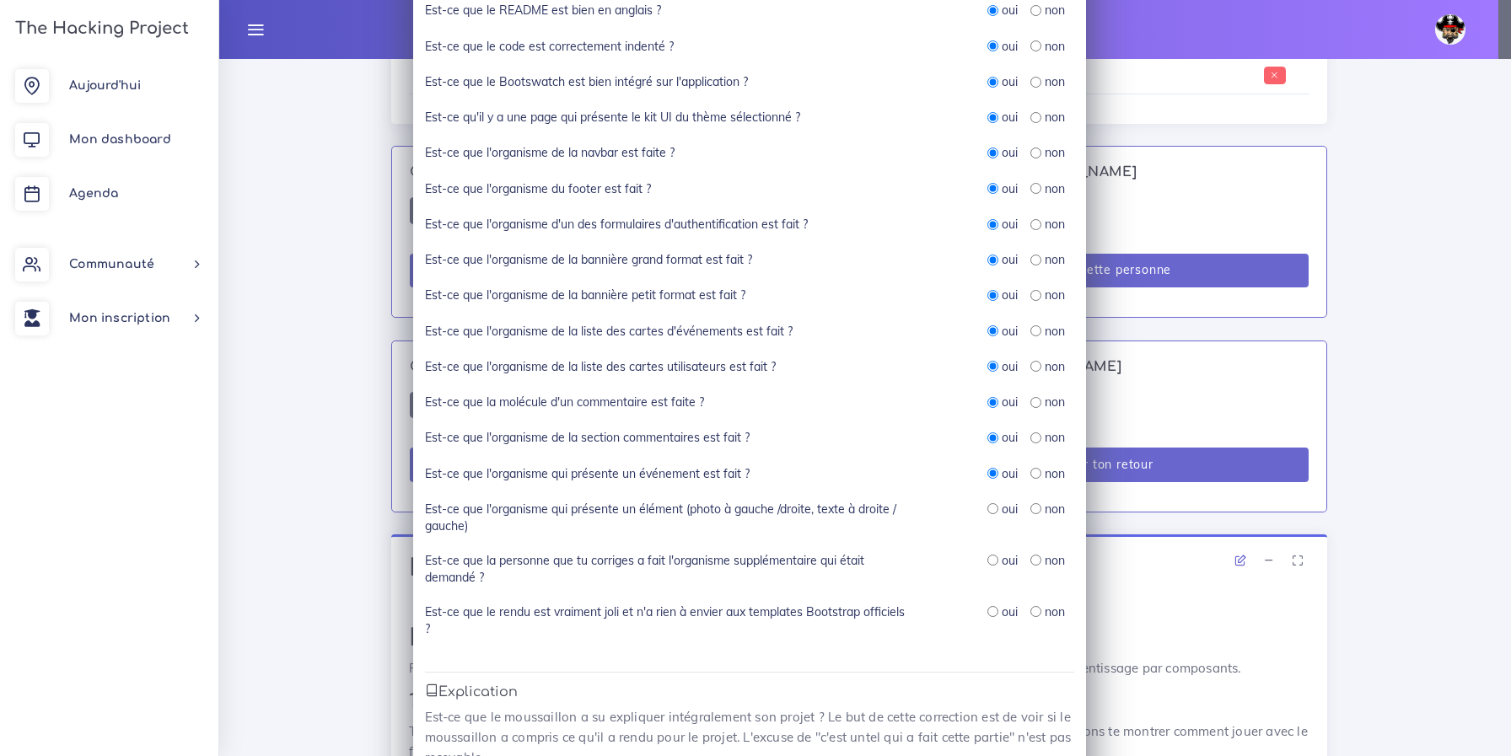
click at [993, 510] on div "oui" at bounding box center [1002, 509] width 30 height 17
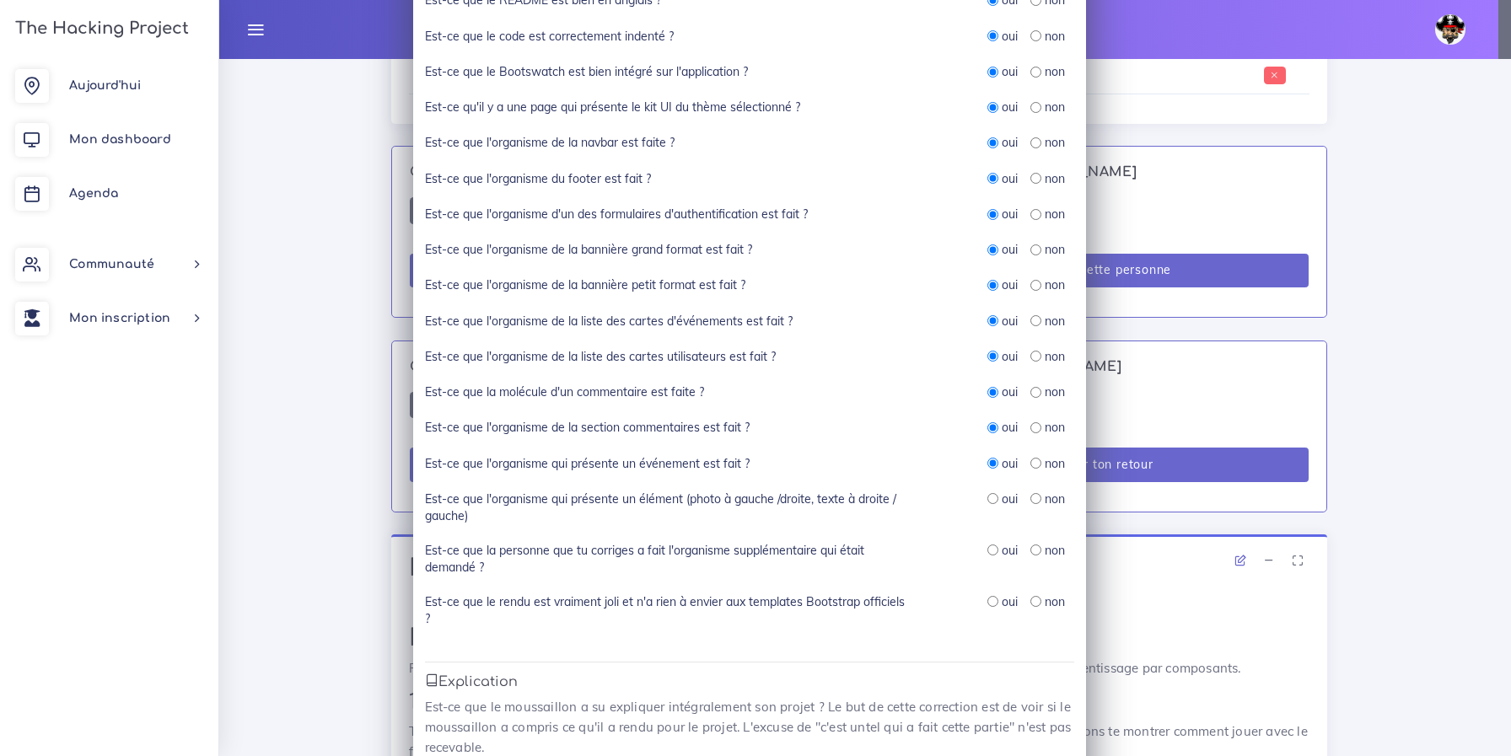
scroll to position [277, 0]
click at [988, 497] on input "radio" at bounding box center [992, 497] width 11 height 11
radio input "true"
click at [990, 550] on input "radio" at bounding box center [992, 549] width 11 height 11
radio input "true"
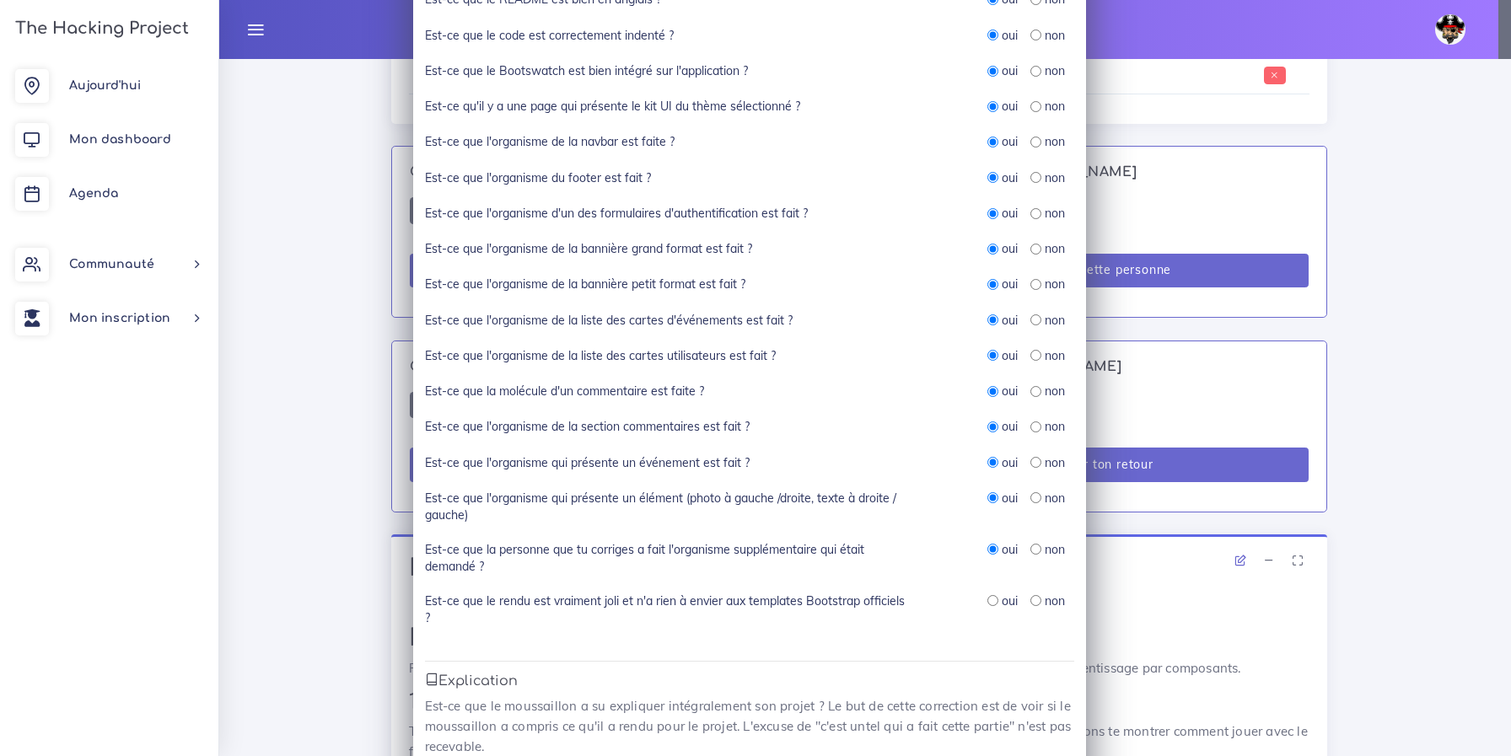
click at [991, 602] on div "oui" at bounding box center [1002, 601] width 30 height 17
click at [989, 598] on input "radio" at bounding box center [992, 600] width 11 height 11
radio input "true"
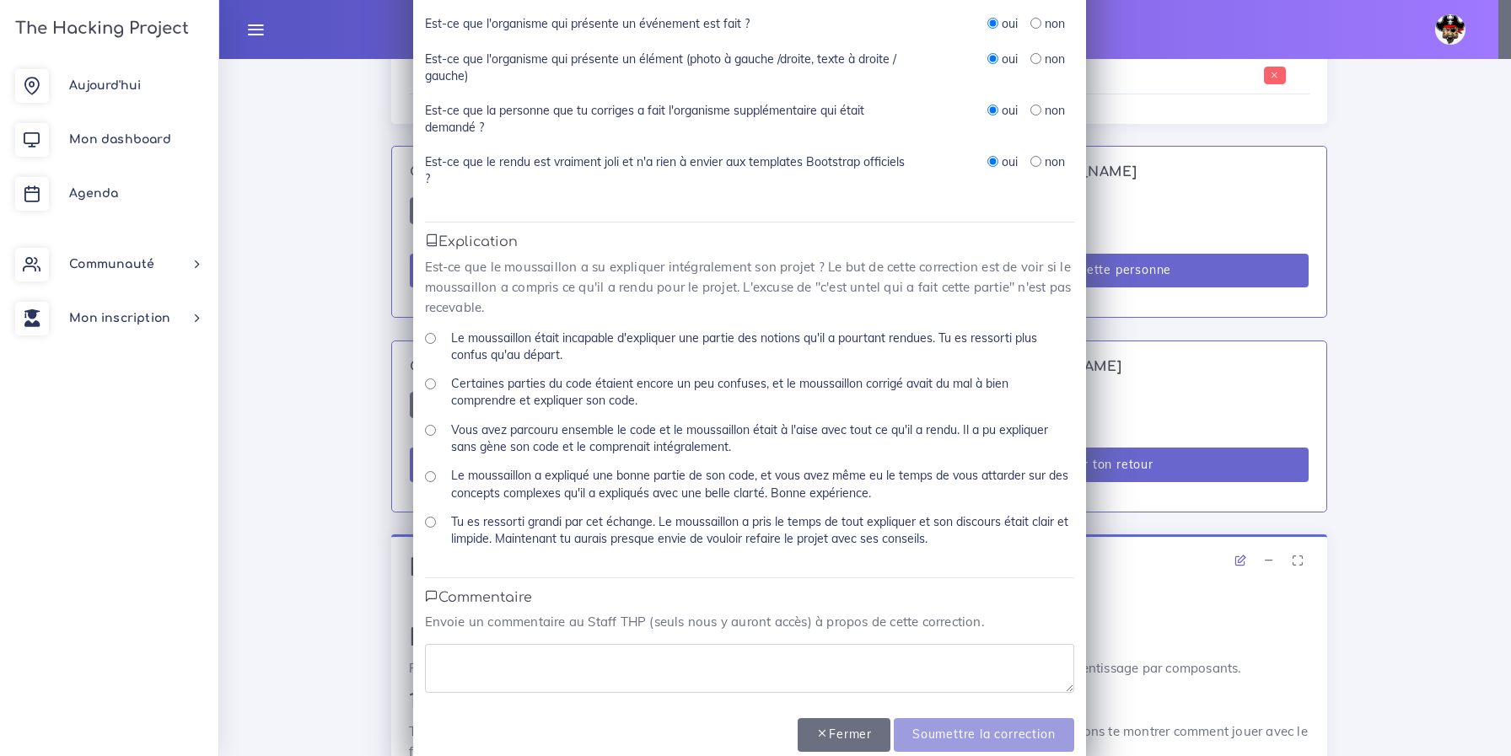
scroll to position [744, 0]
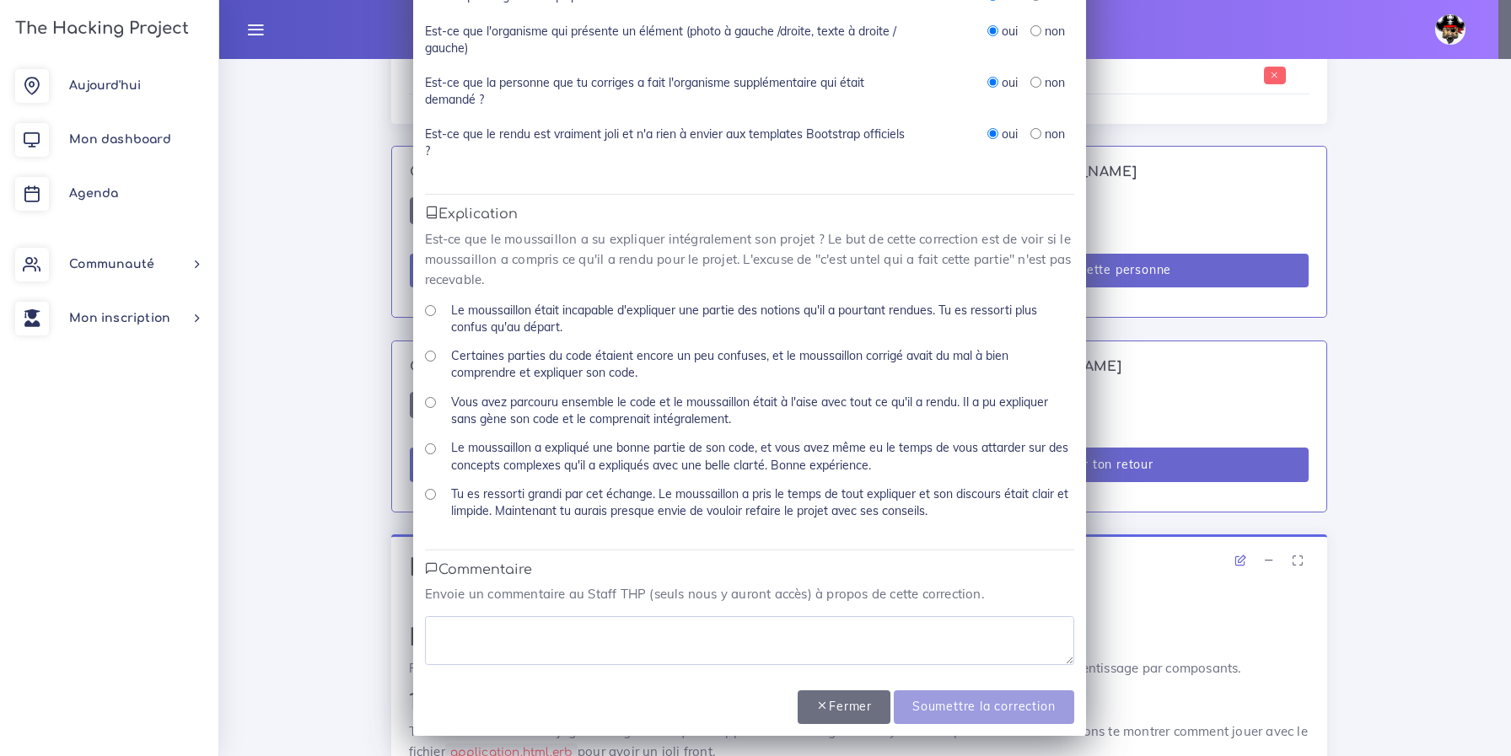
click at [425, 490] on input "Tu es ressorti grandi par cet échange. Le moussaillon a pris le temps de tout e…" at bounding box center [430, 494] width 11 height 11
radio input "true"
click at [477, 624] on textarea at bounding box center [749, 640] width 649 height 49
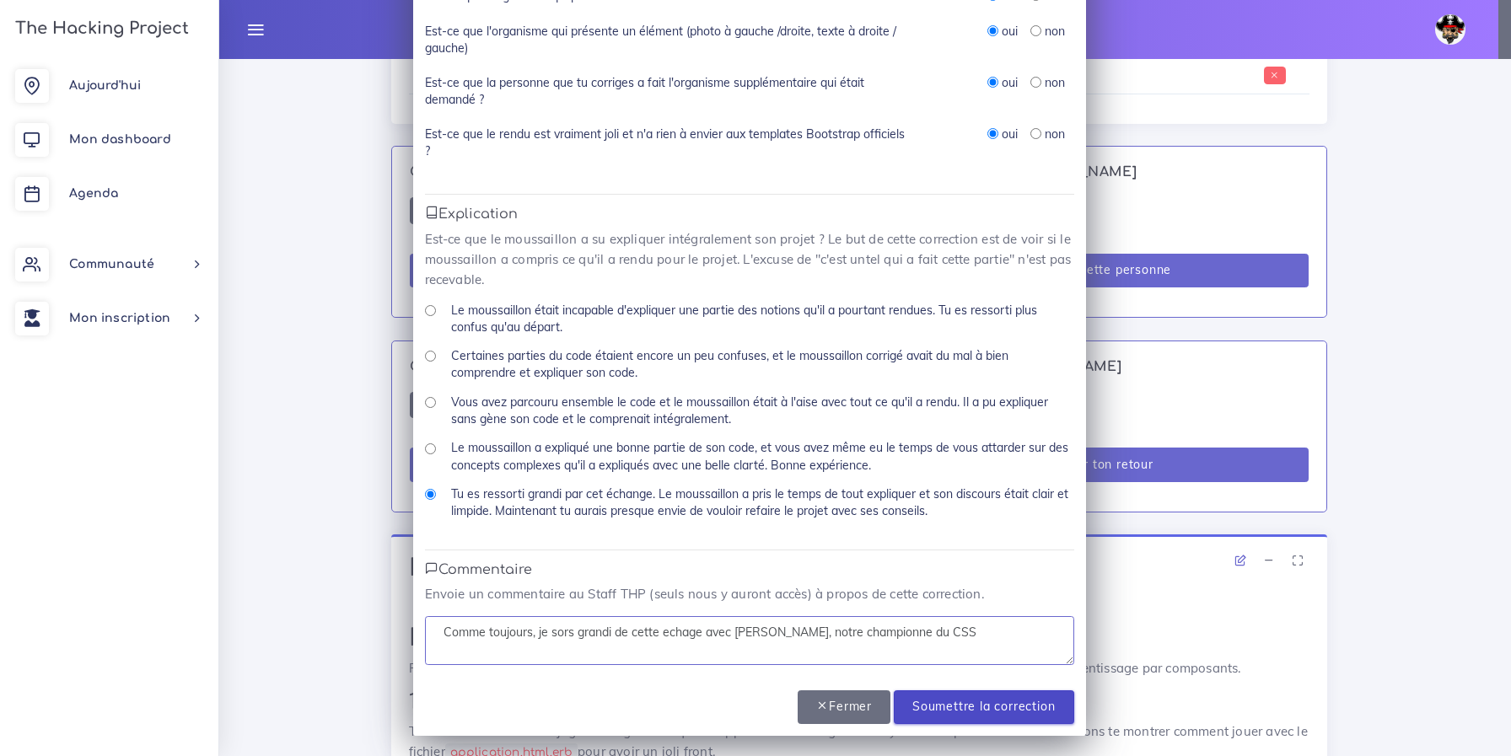
type textarea "Comme toujours, je sors grandi de cette echage avec Martine, notre championne d…"
click at [948, 697] on input "Soumettre la correction" at bounding box center [984, 707] width 180 height 35
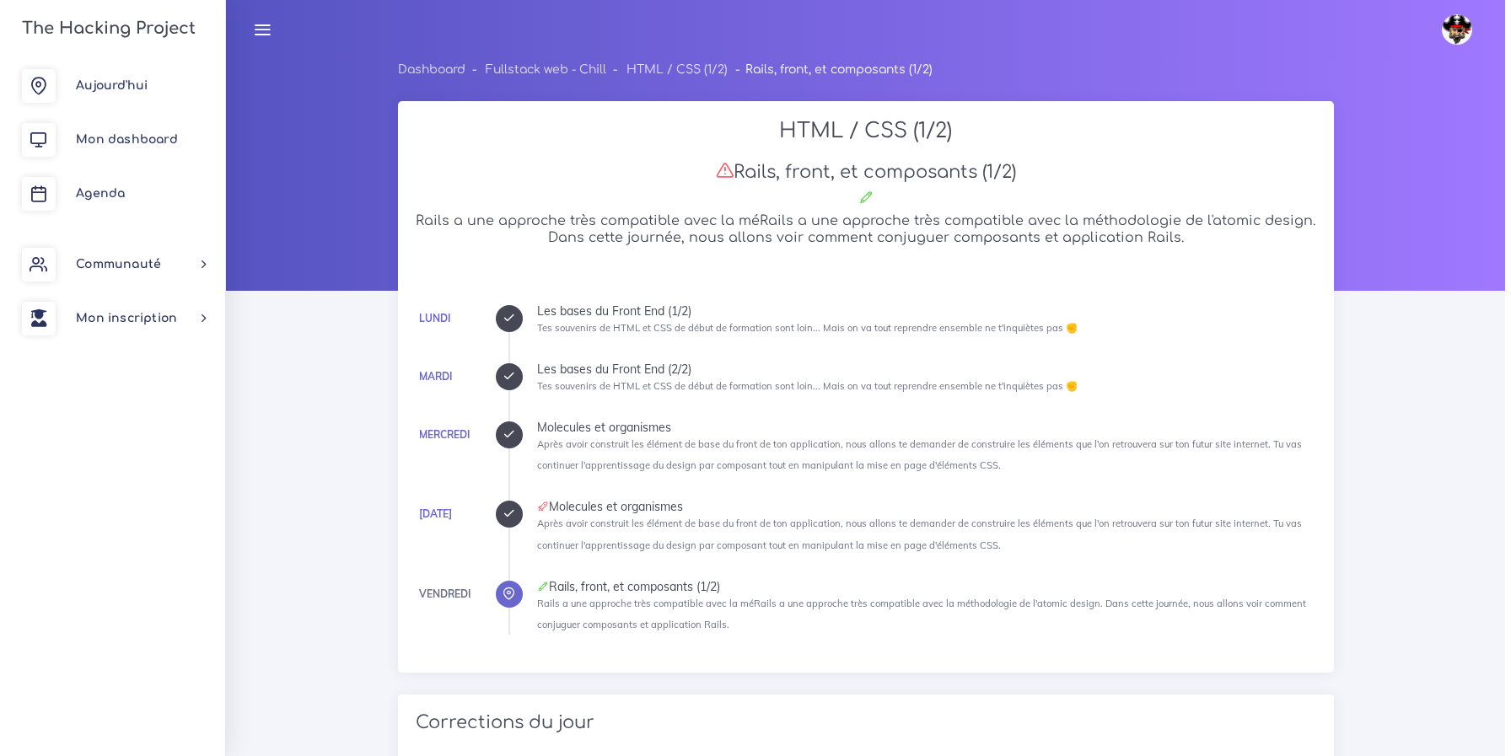
scroll to position [1073, 0]
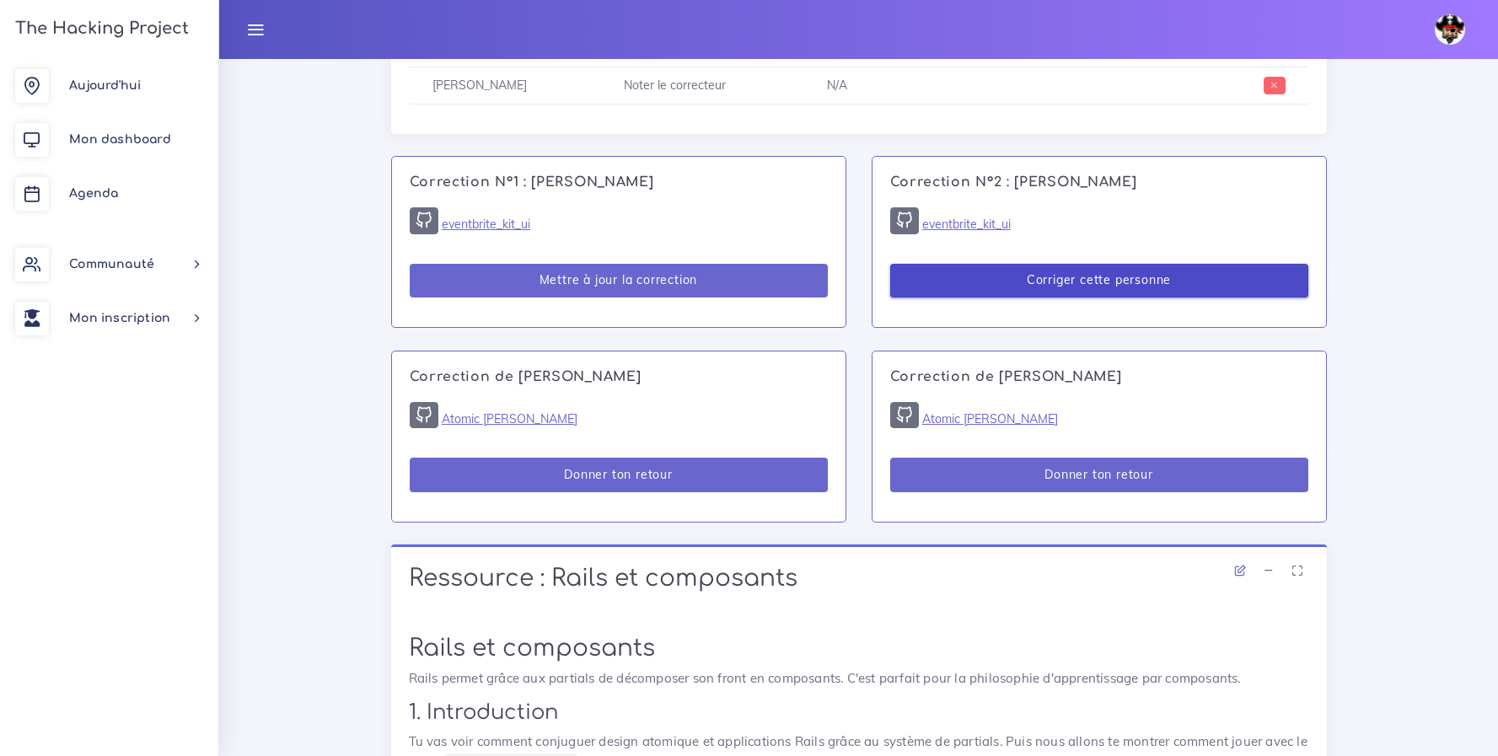
click at [1086, 272] on button "Corriger cette personne" at bounding box center [1099, 281] width 418 height 35
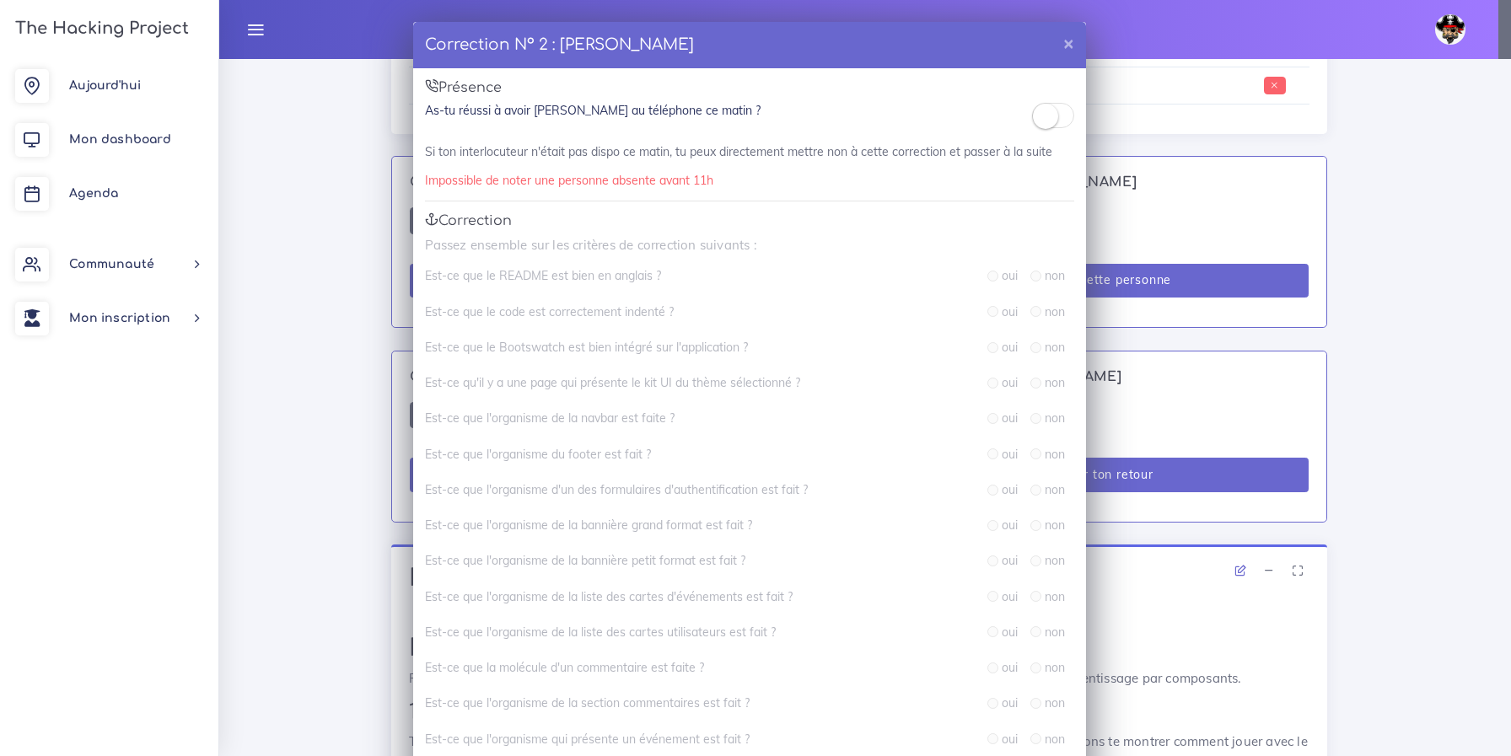
click at [1045, 120] on small at bounding box center [1045, 116] width 25 height 25
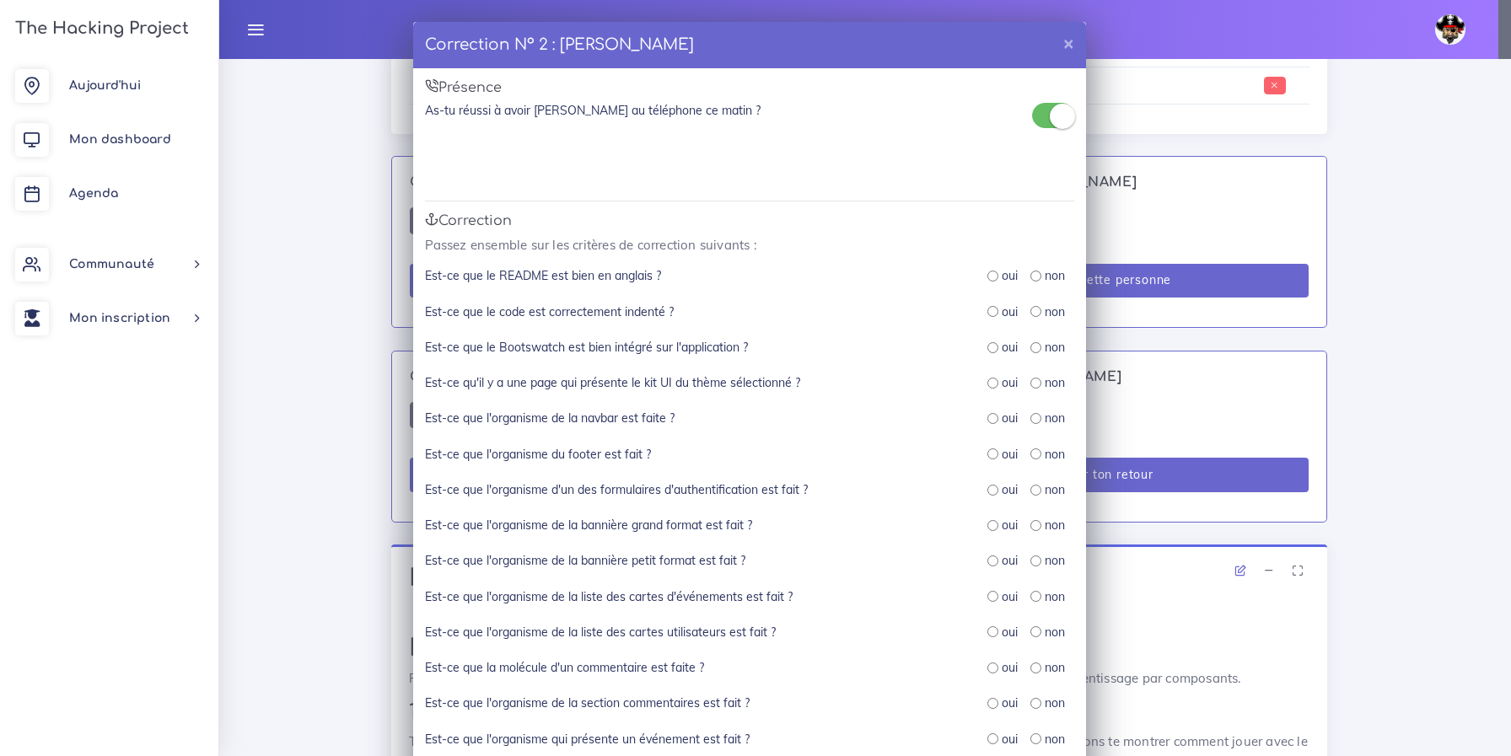
click at [988, 276] on input "radio" at bounding box center [992, 276] width 11 height 11
radio input "true"
click at [987, 314] on input "radio" at bounding box center [992, 311] width 11 height 11
radio input "true"
click at [993, 353] on div "oui" at bounding box center [1002, 347] width 30 height 17
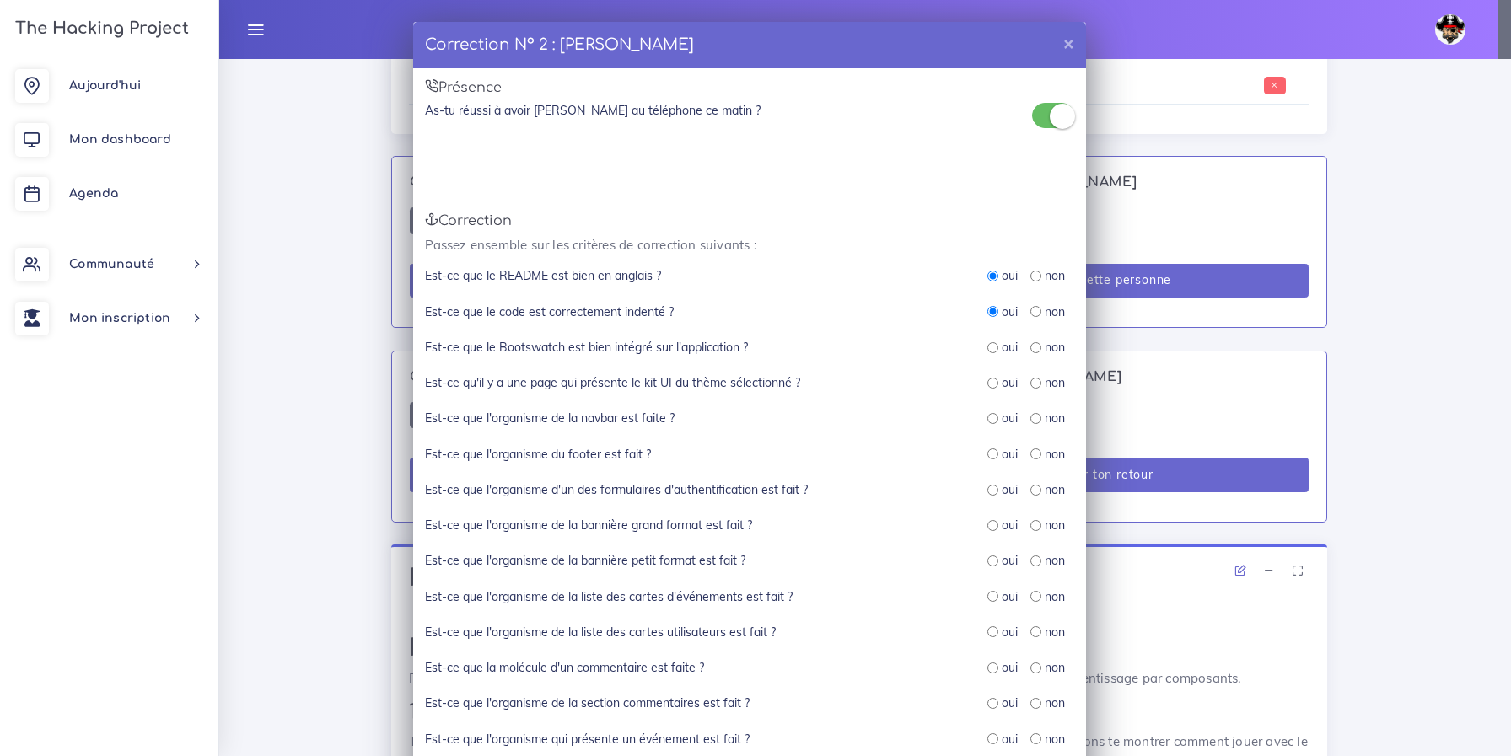
click at [989, 385] on input "radio" at bounding box center [992, 383] width 11 height 11
radio input "true"
click at [987, 352] on input "radio" at bounding box center [992, 347] width 11 height 11
radio input "true"
click at [988, 423] on input "radio" at bounding box center [992, 418] width 11 height 11
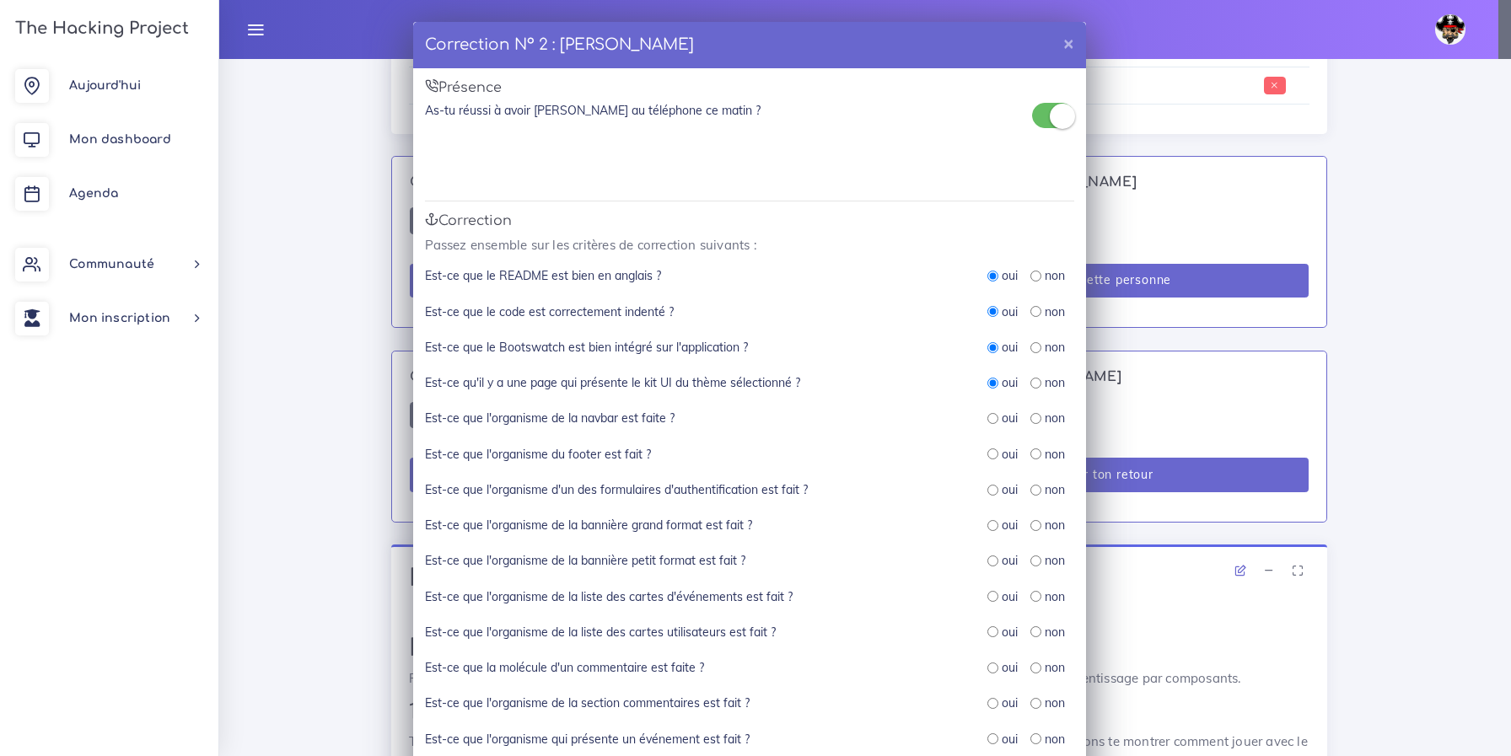
radio input "true"
click at [987, 464] on div "oui non" at bounding box center [1030, 455] width 87 height 19
click at [987, 458] on input "radio" at bounding box center [992, 454] width 11 height 11
radio input "true"
click at [990, 500] on div "Est-ce que l'organisme d'un des formulaires d'authentification est fait ? oui n…" at bounding box center [749, 498] width 649 height 35
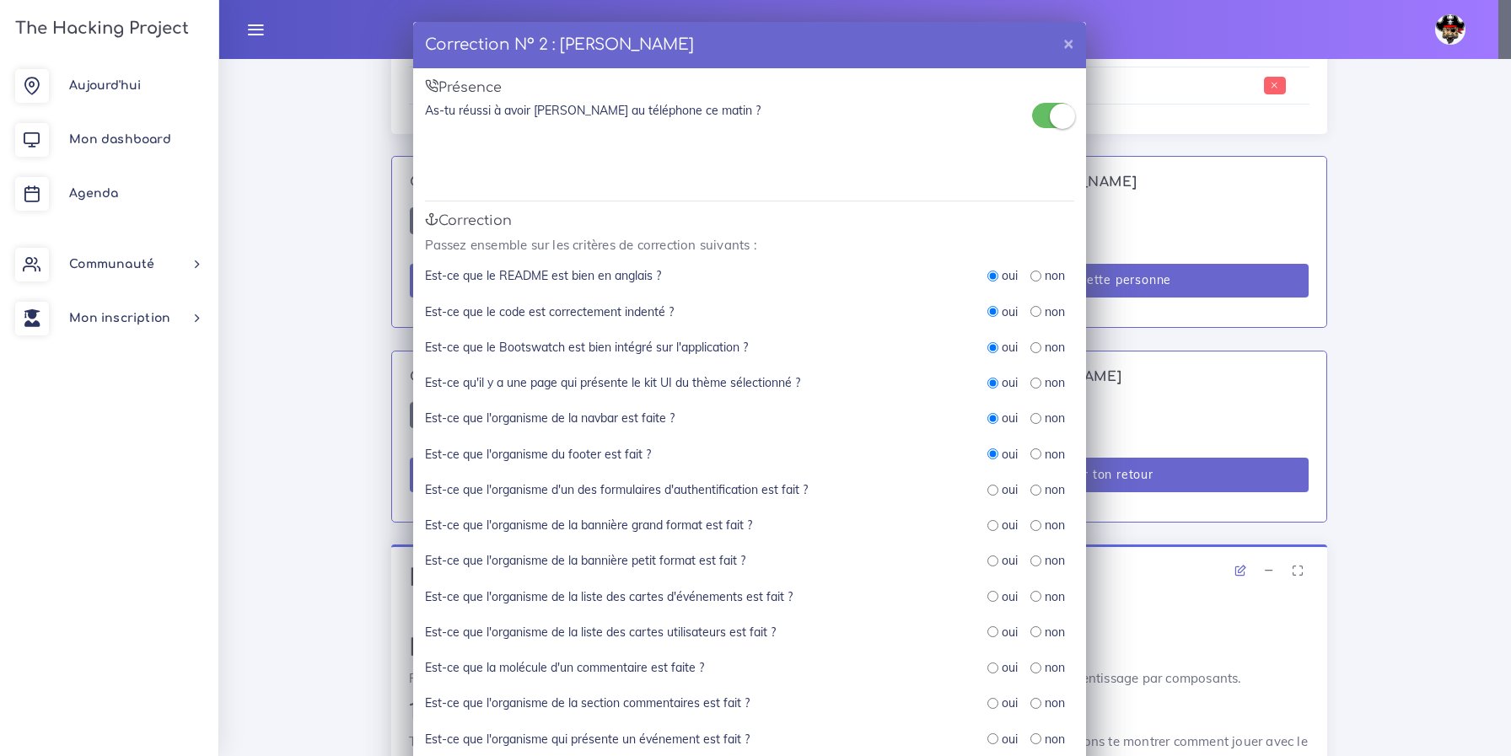
click at [987, 493] on input "radio" at bounding box center [992, 490] width 11 height 11
radio input "true"
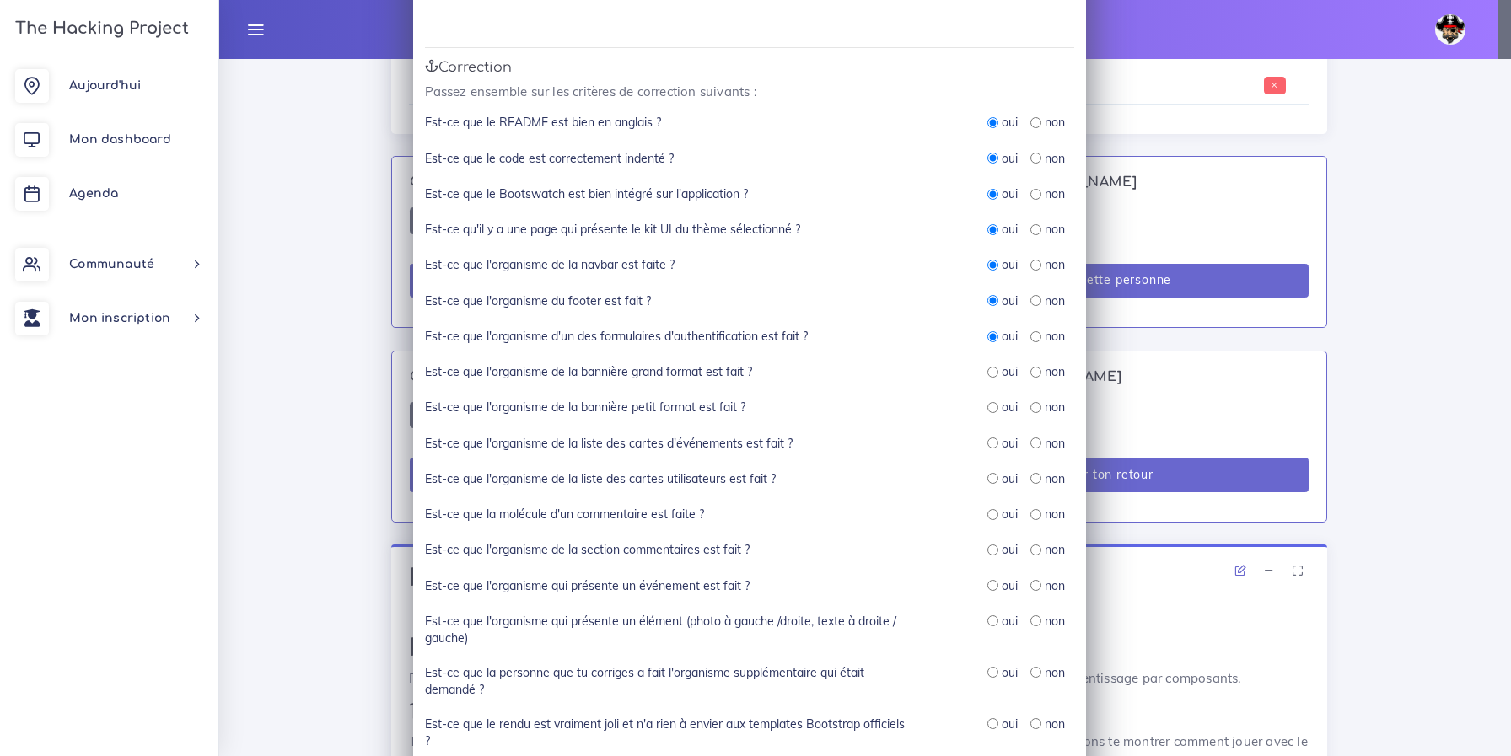
scroll to position [157, 0]
click at [987, 663] on input "radio" at bounding box center [992, 668] width 11 height 11
radio input "true"
click at [987, 617] on input "radio" at bounding box center [992, 617] width 11 height 11
radio input "true"
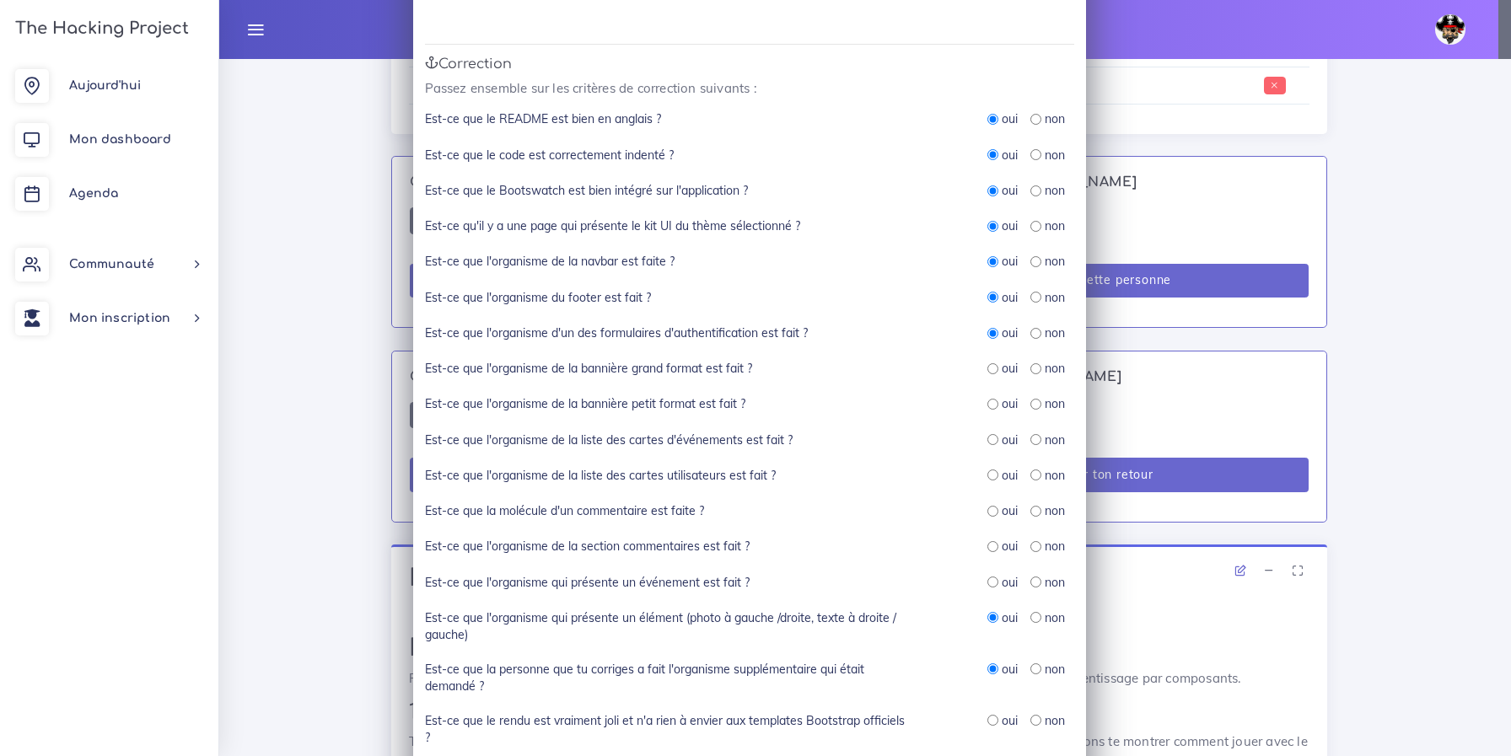
click at [987, 579] on input "radio" at bounding box center [992, 582] width 11 height 11
radio input "true"
click at [988, 545] on input "radio" at bounding box center [992, 546] width 11 height 11
radio input "true"
click at [989, 508] on input "radio" at bounding box center [992, 511] width 11 height 11
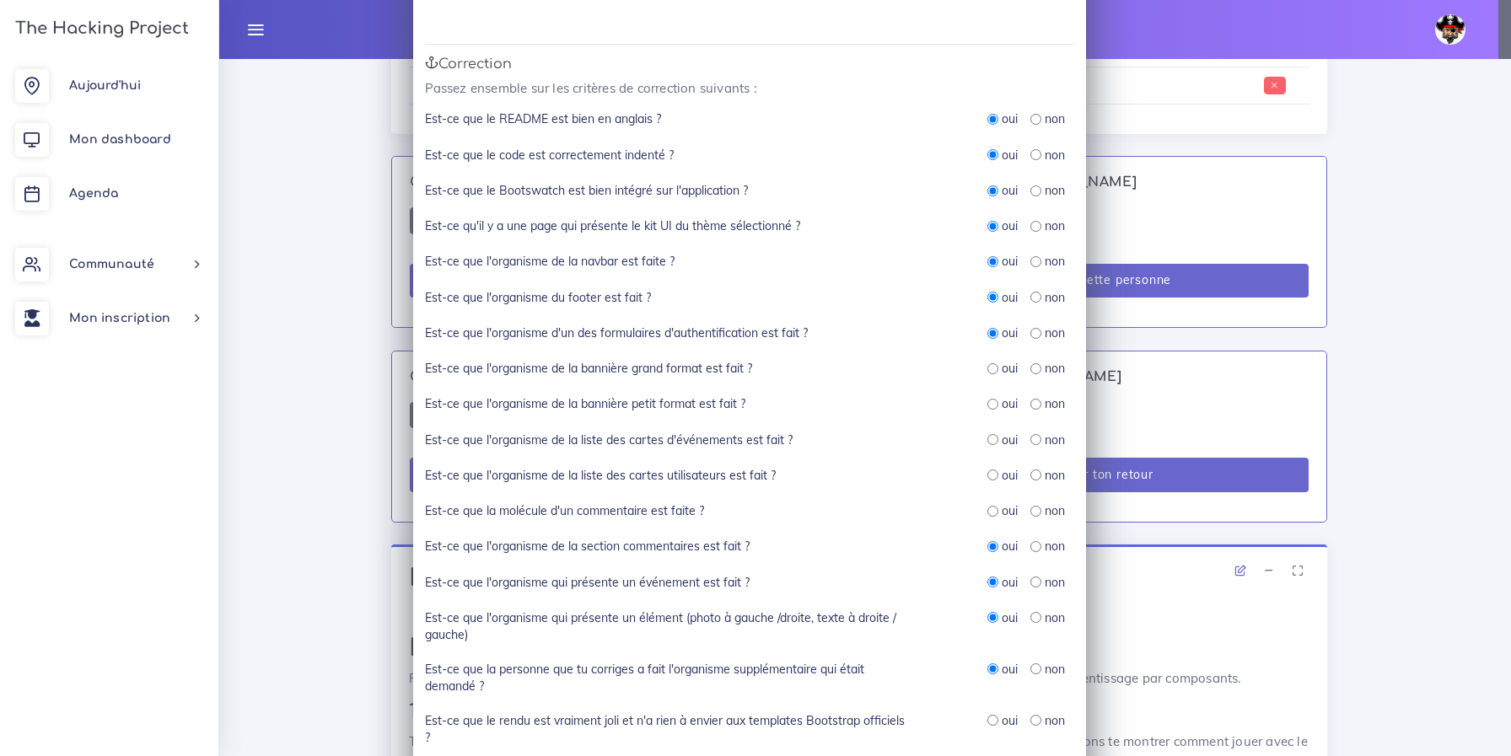
radio input "true"
drag, startPoint x: 988, startPoint y: 476, endPoint x: 986, endPoint y: 440, distance: 36.3
click at [988, 475] on input "radio" at bounding box center [992, 475] width 11 height 11
radio input "true"
click at [987, 439] on input "radio" at bounding box center [992, 439] width 11 height 11
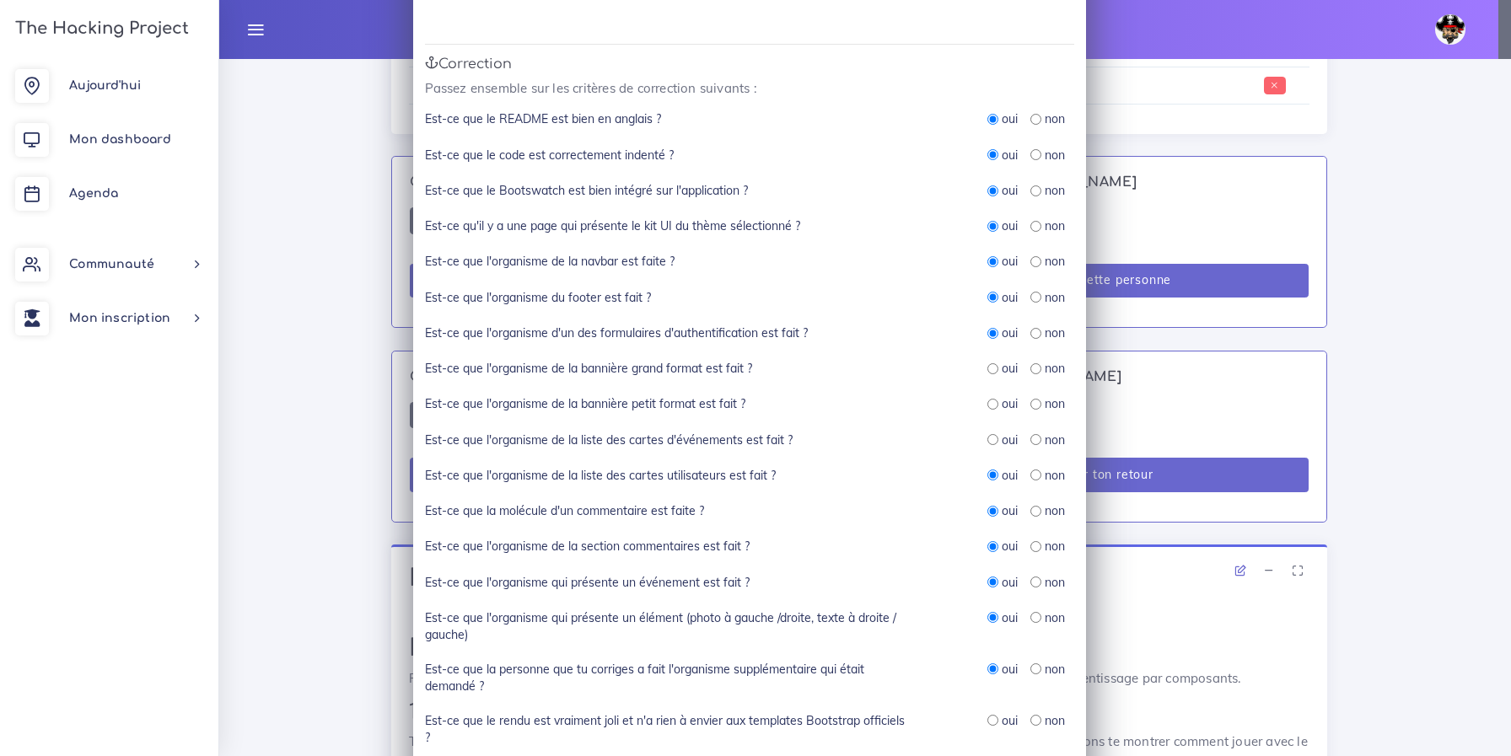
radio input "true"
click at [991, 399] on input "radio" at bounding box center [992, 404] width 11 height 11
radio input "true"
click at [988, 370] on input "radio" at bounding box center [992, 368] width 11 height 11
radio input "true"
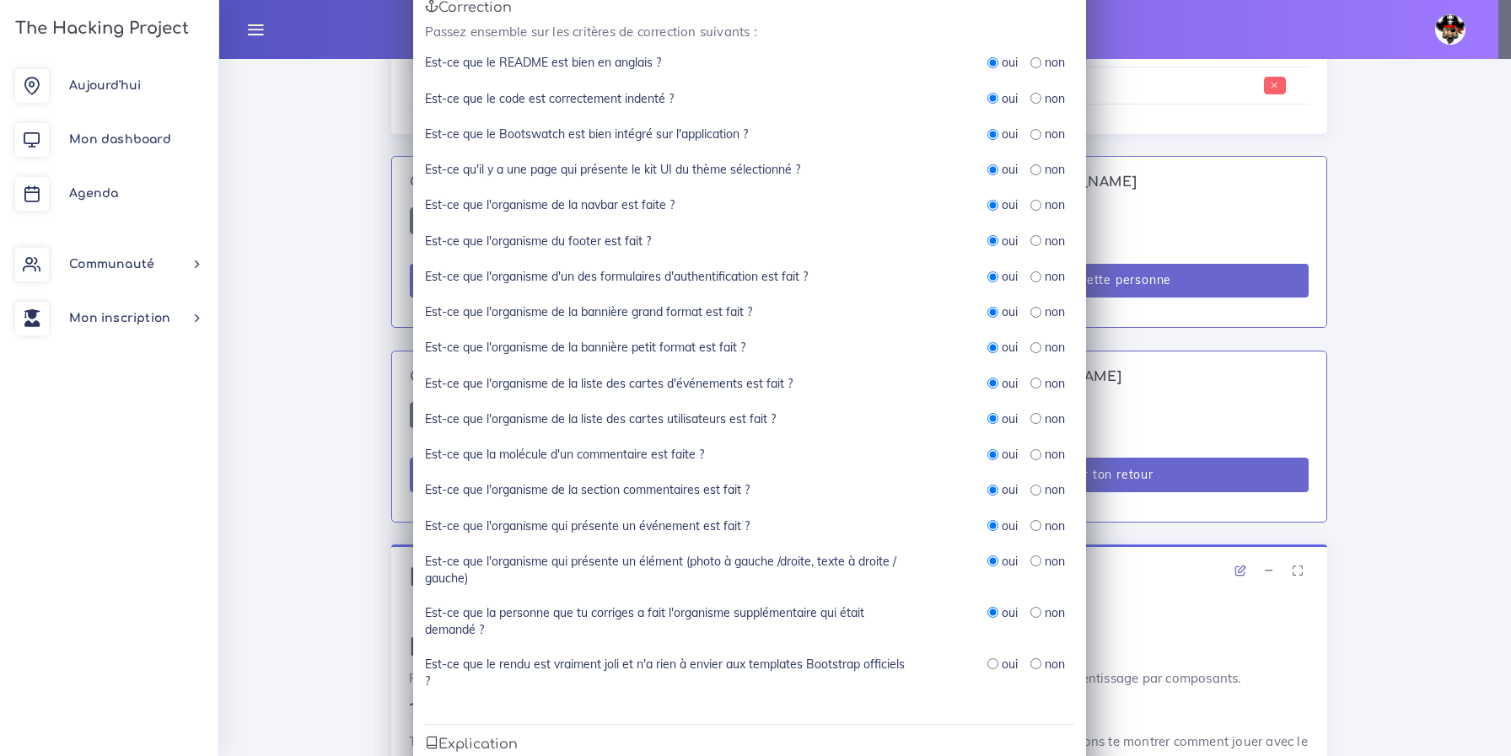
scroll to position [285, 0]
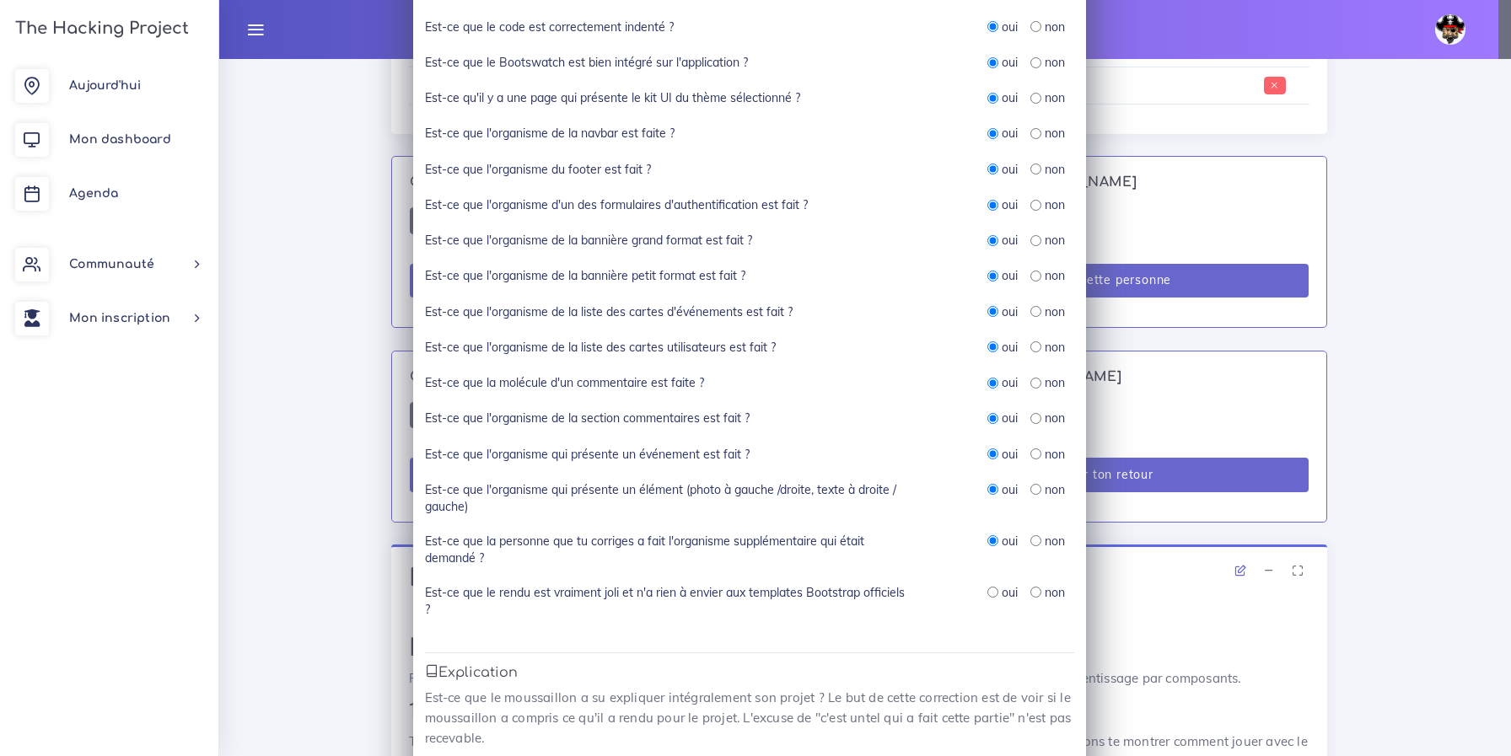
click at [987, 594] on input "radio" at bounding box center [992, 592] width 11 height 11
radio input "true"
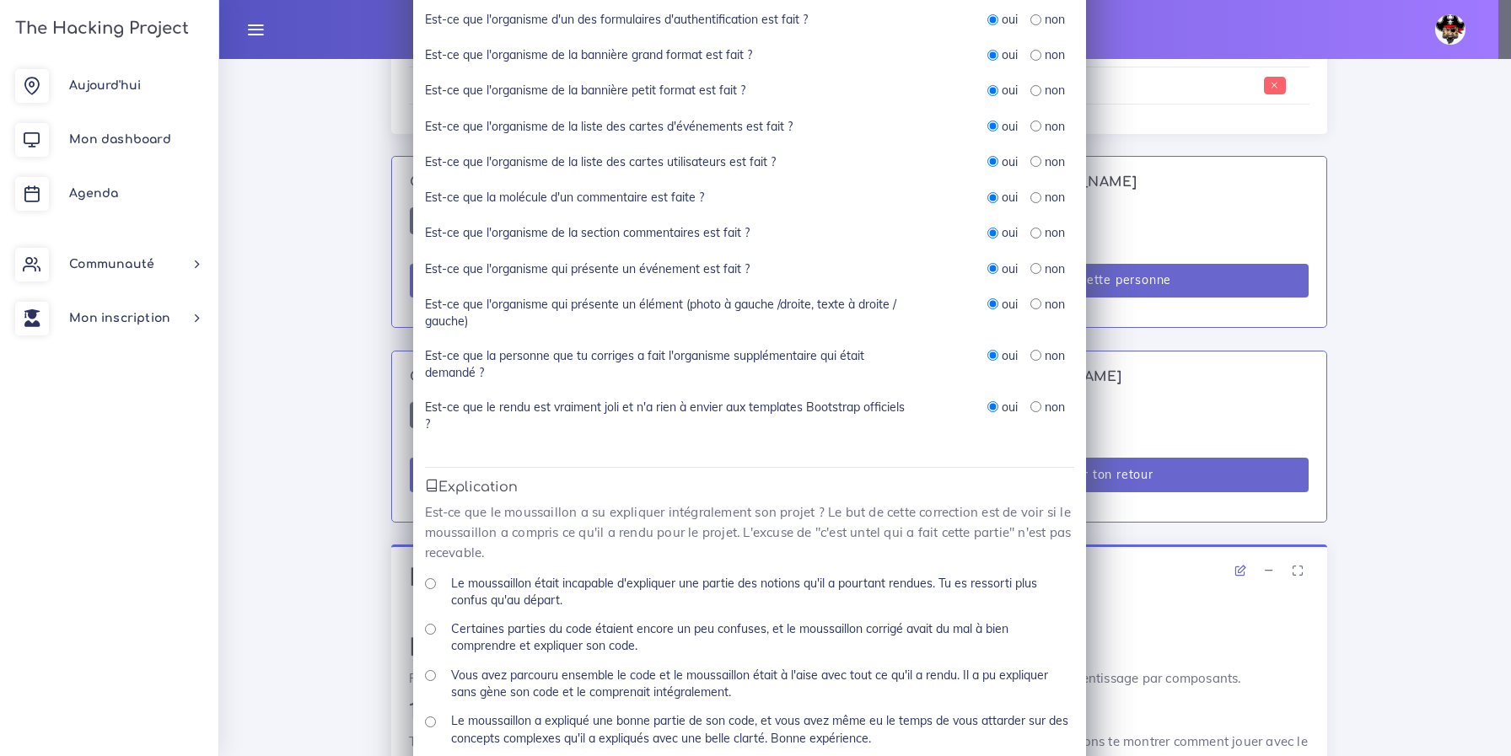
scroll to position [693, 0]
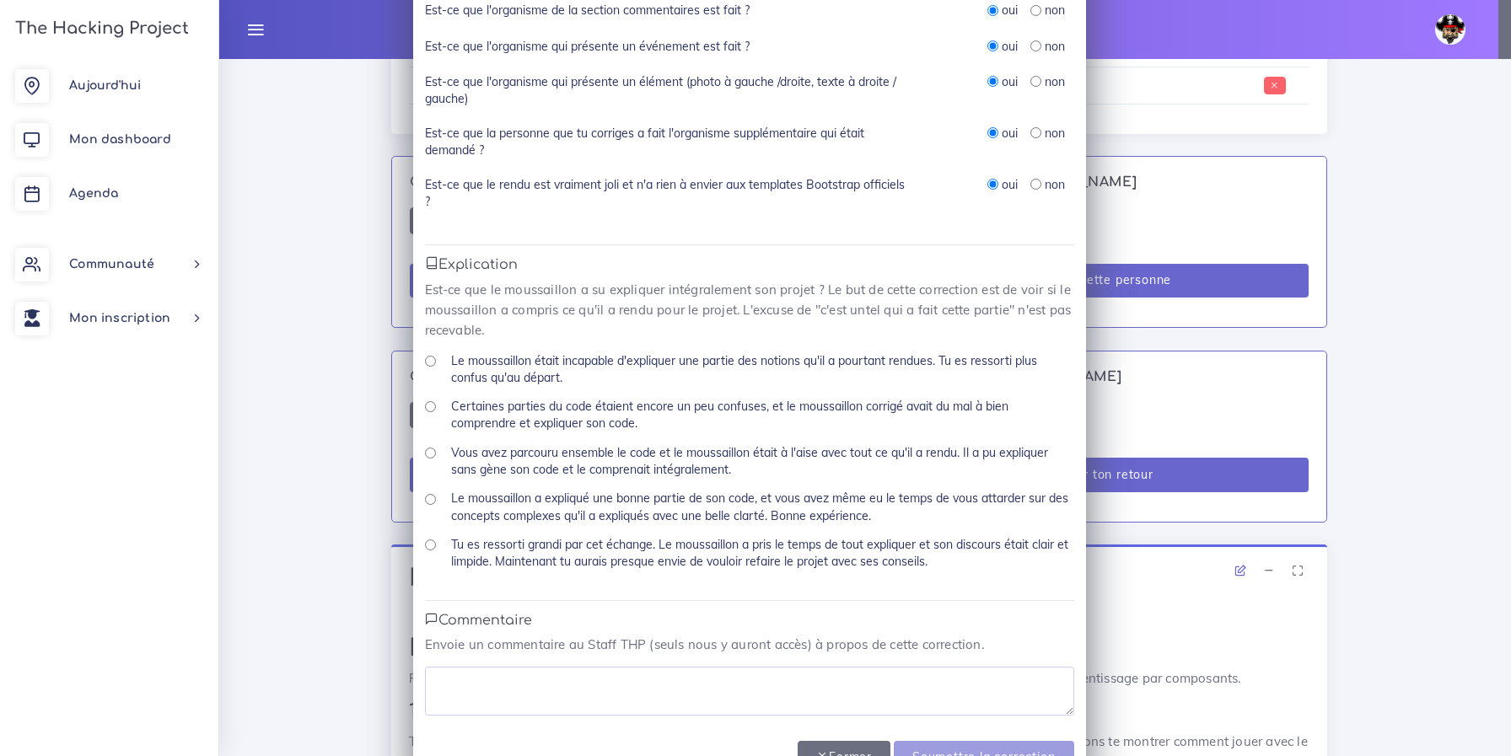
drag, startPoint x: 421, startPoint y: 547, endPoint x: 419, endPoint y: 558, distance: 11.1
click at [425, 546] on input "Tu es ressorti grandi par cet échange. Le moussaillon a pris le temps de tout e…" at bounding box center [430, 545] width 11 height 11
radio input "true"
click at [470, 678] on textarea at bounding box center [749, 691] width 649 height 49
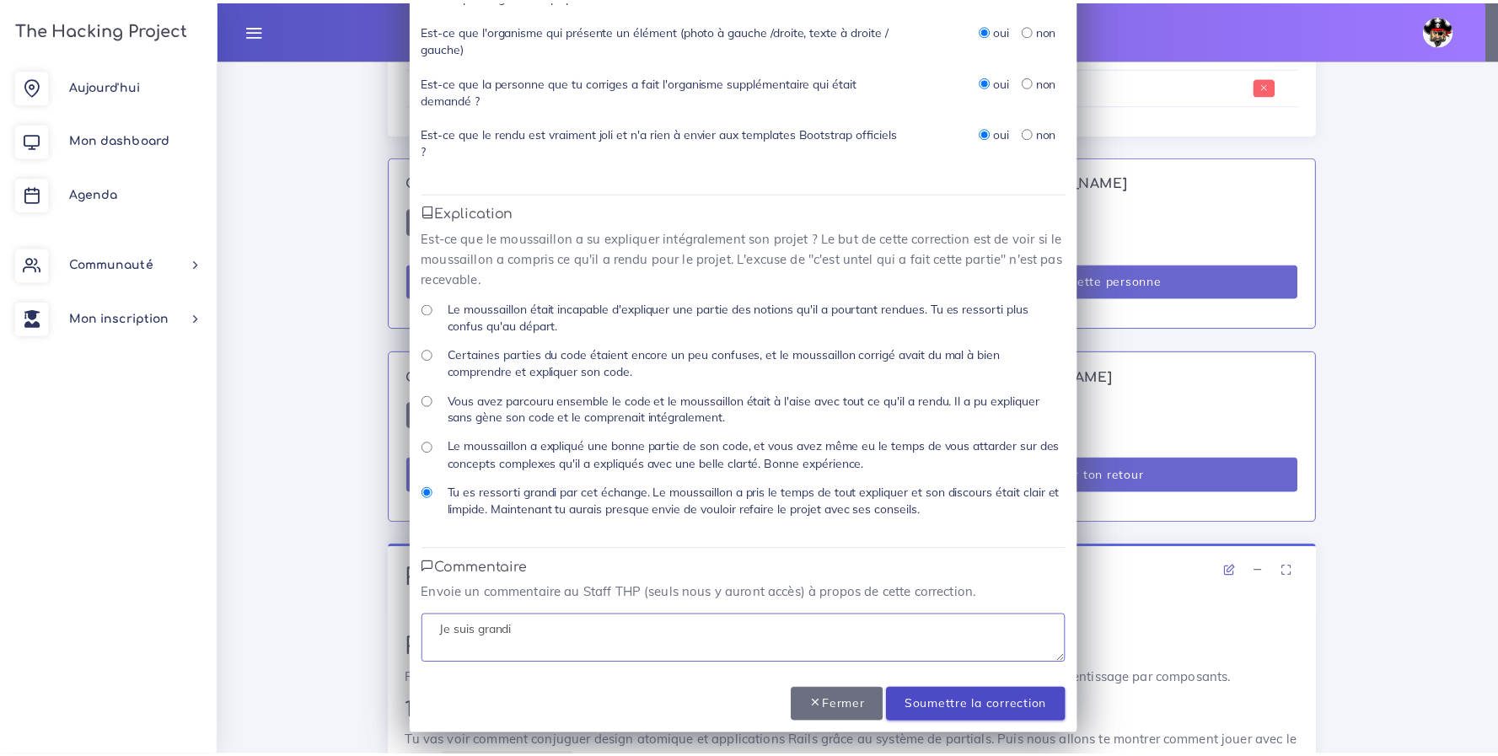
scroll to position [745, 0]
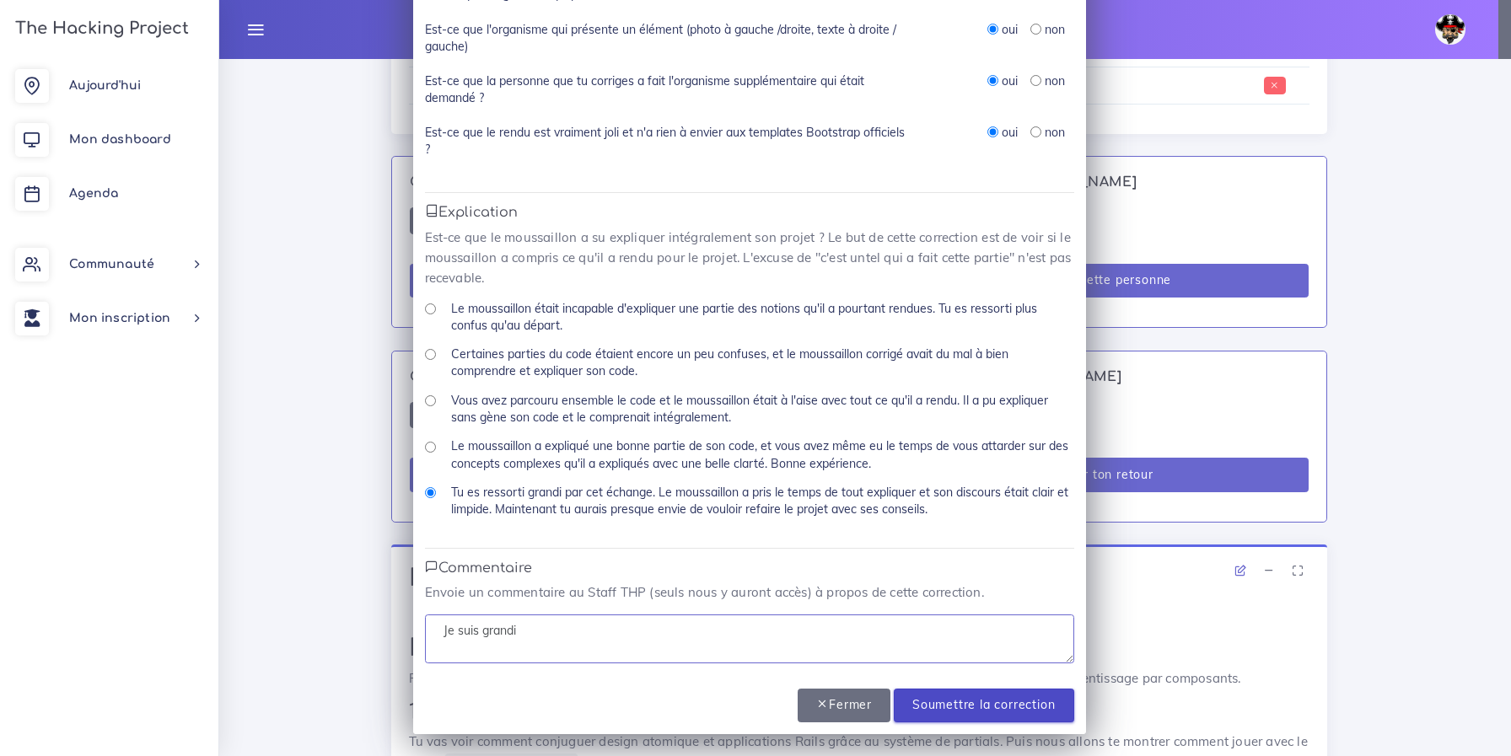
type textarea "Je suis grandi"
click at [987, 698] on input "Soumettre la correction" at bounding box center [984, 706] width 180 height 35
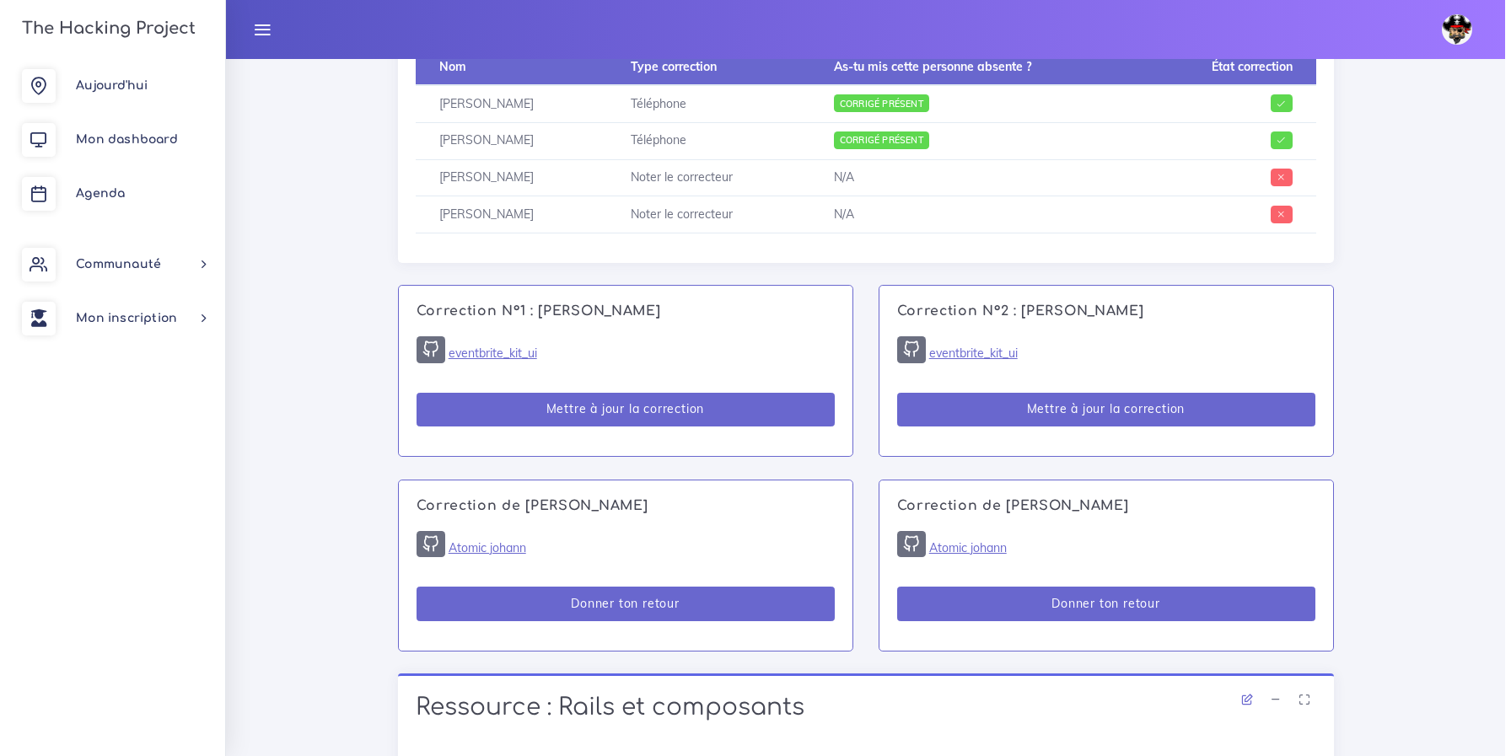
scroll to position [946, 0]
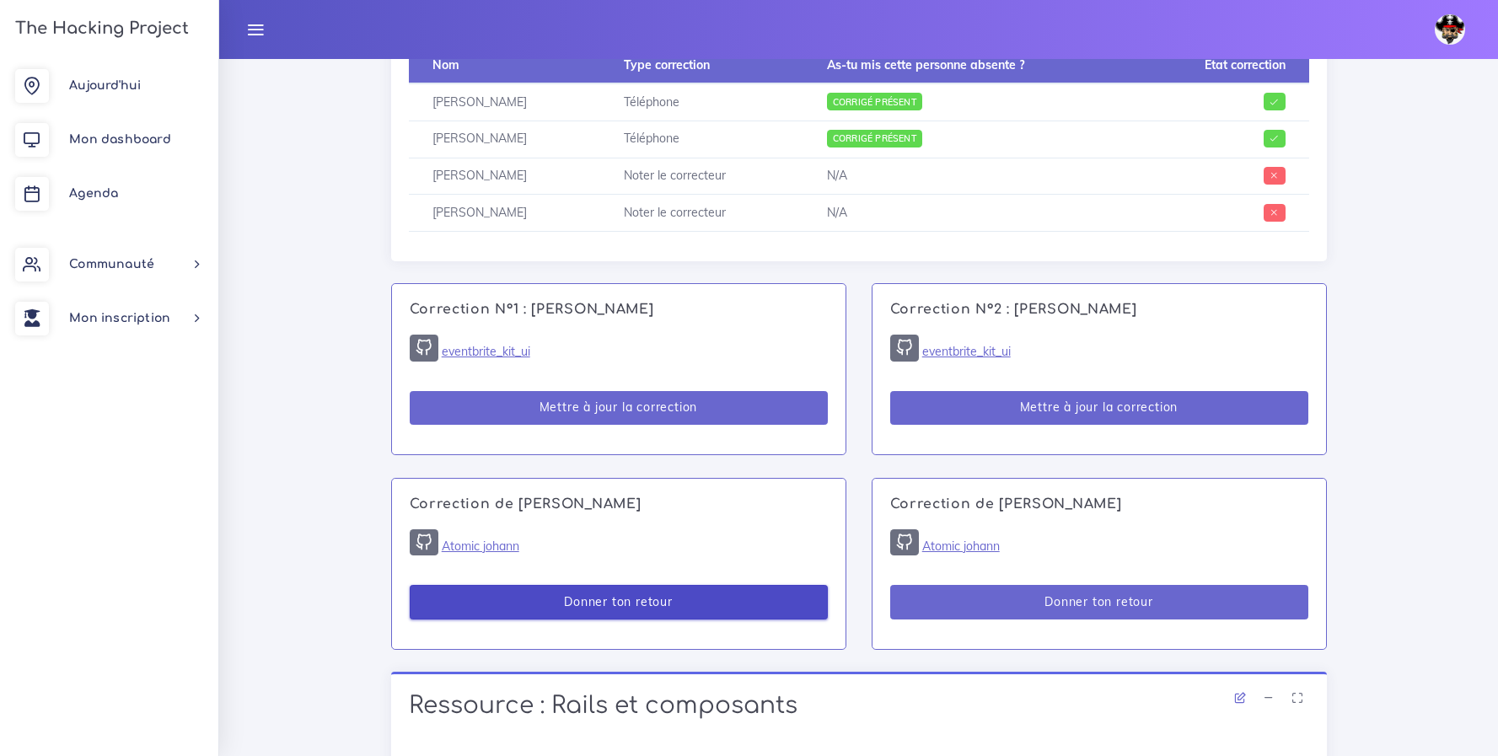
click at [702, 600] on button "Donner ton retour" at bounding box center [619, 602] width 418 height 35
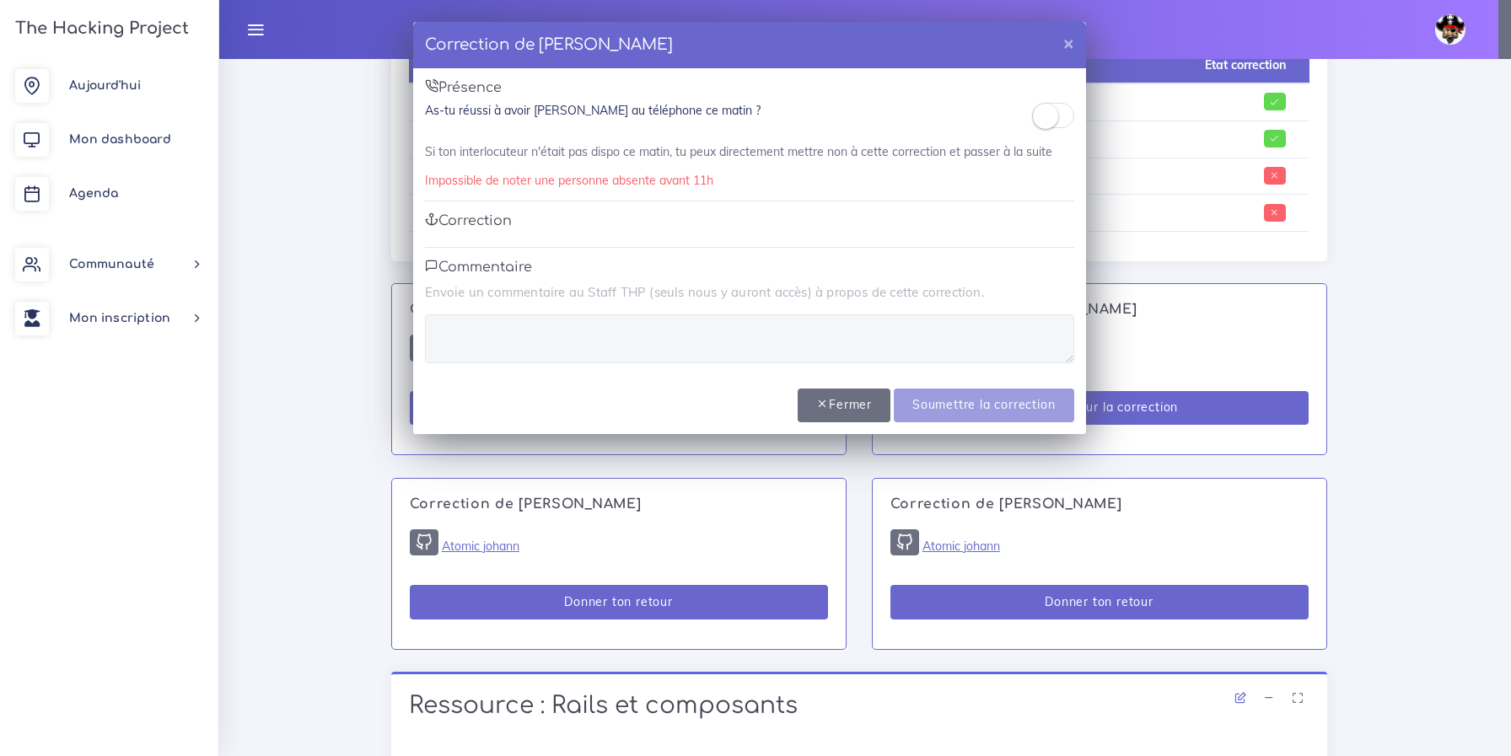
click at [1056, 110] on small at bounding box center [1045, 116] width 25 height 25
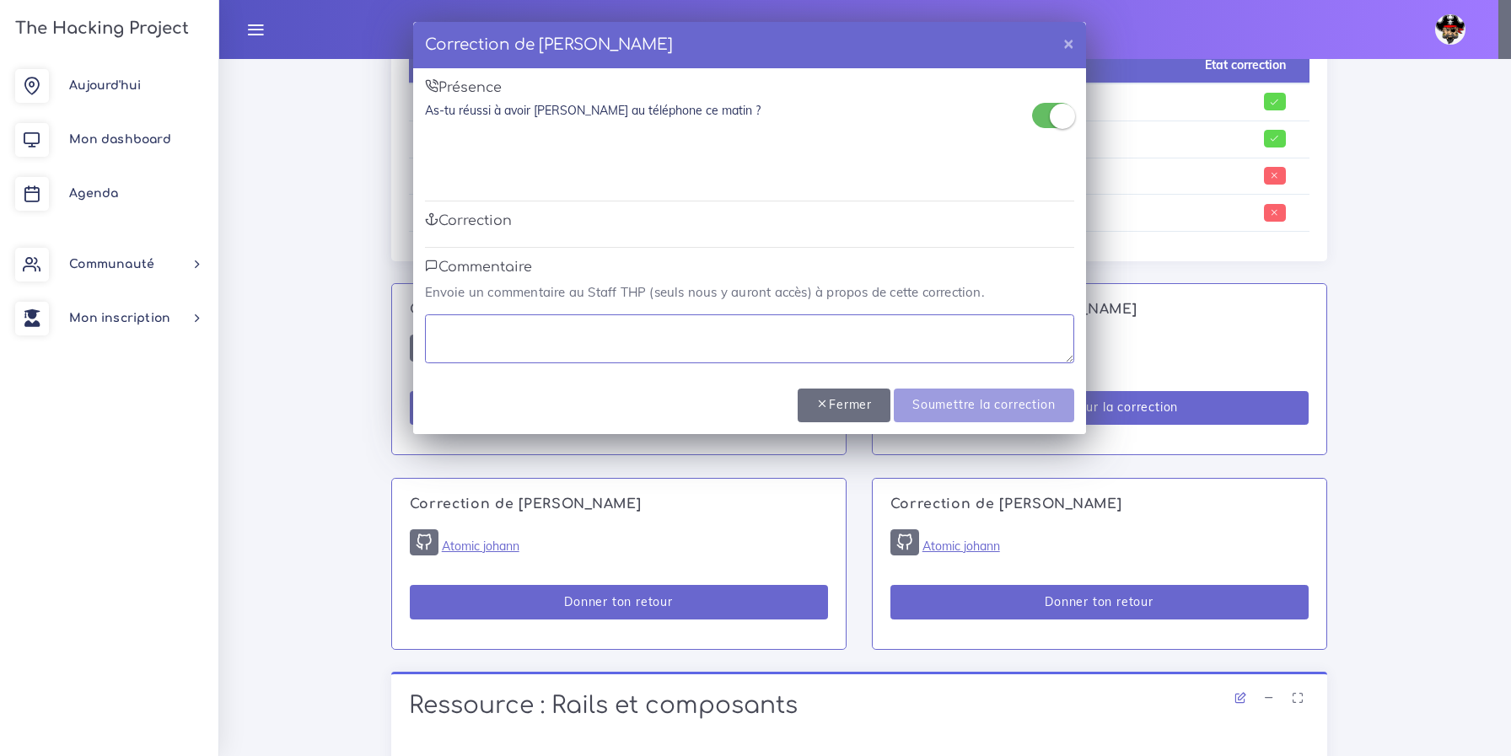
click at [663, 348] on textarea at bounding box center [749, 338] width 649 height 49
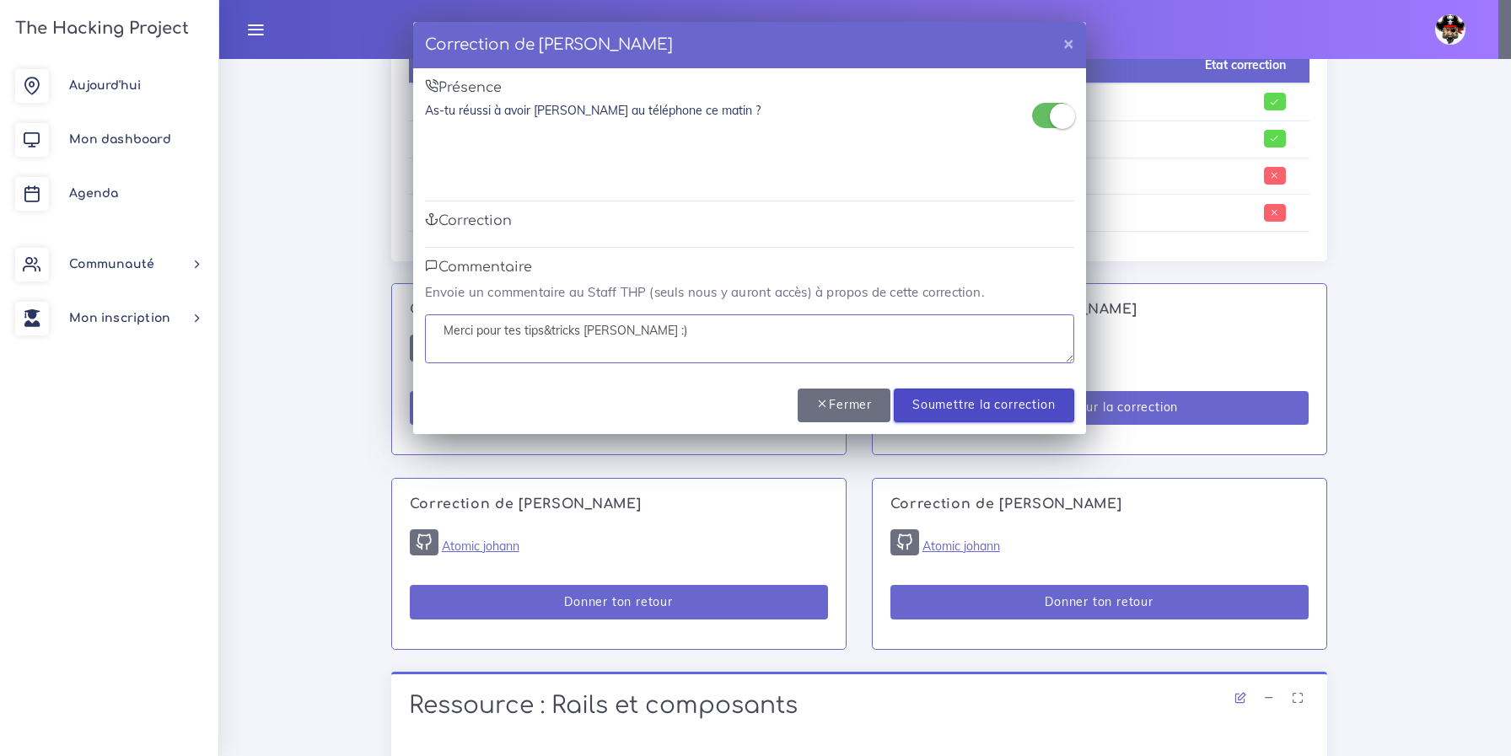
type textarea "Merci pour tes tips&tricks [PERSON_NAME] :)"
click at [1010, 397] on input "Soumettre la correction" at bounding box center [984, 406] width 180 height 35
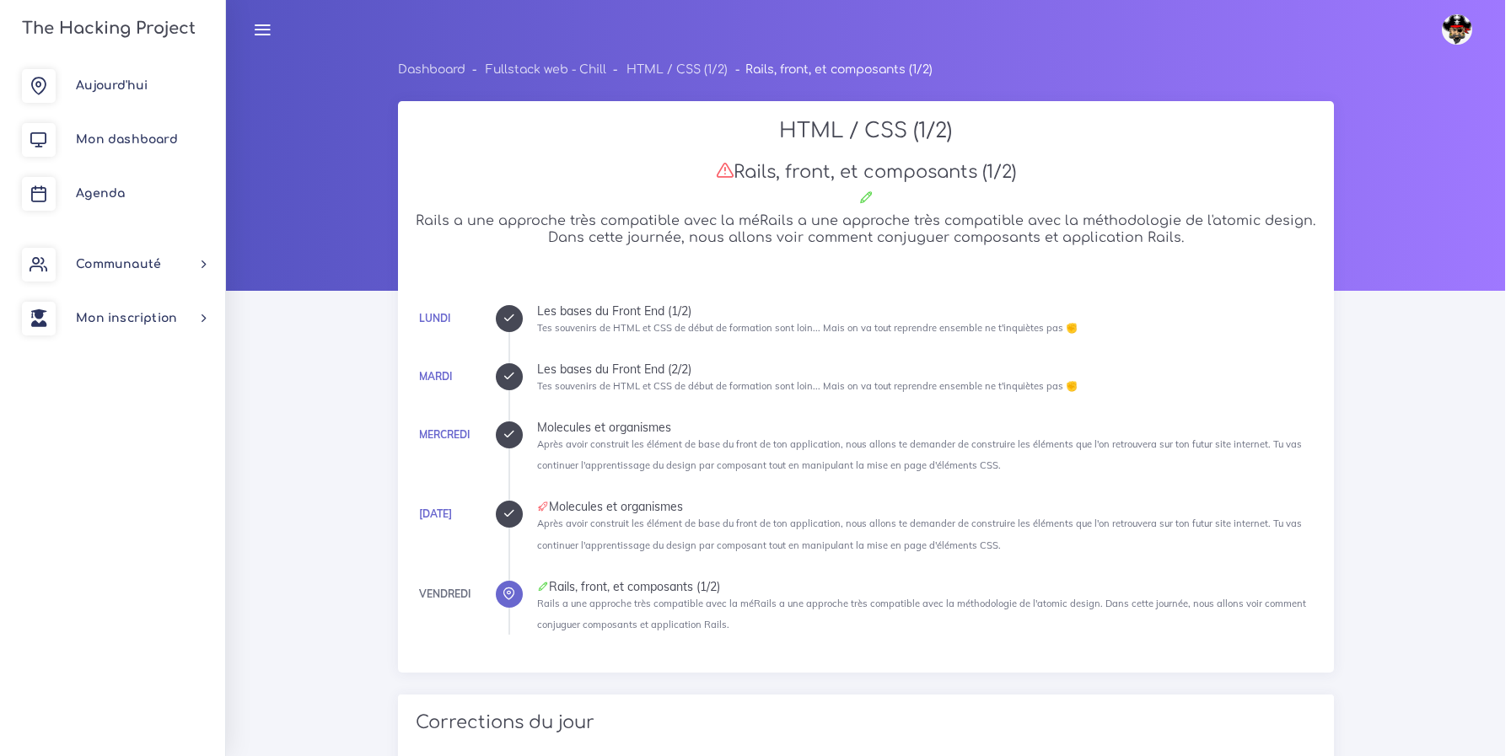
scroll to position [944, 0]
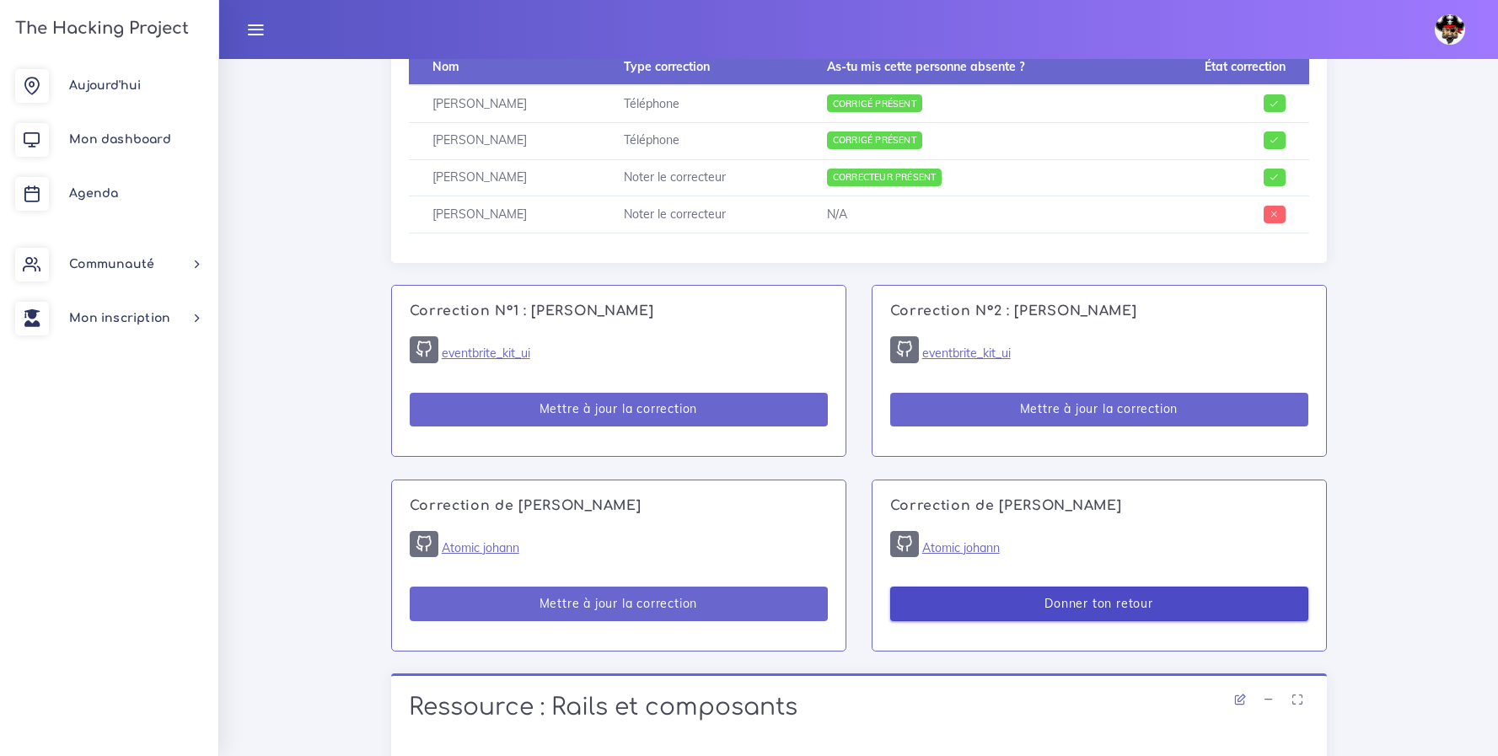
click at [1104, 616] on button "Donner ton retour" at bounding box center [1099, 604] width 418 height 35
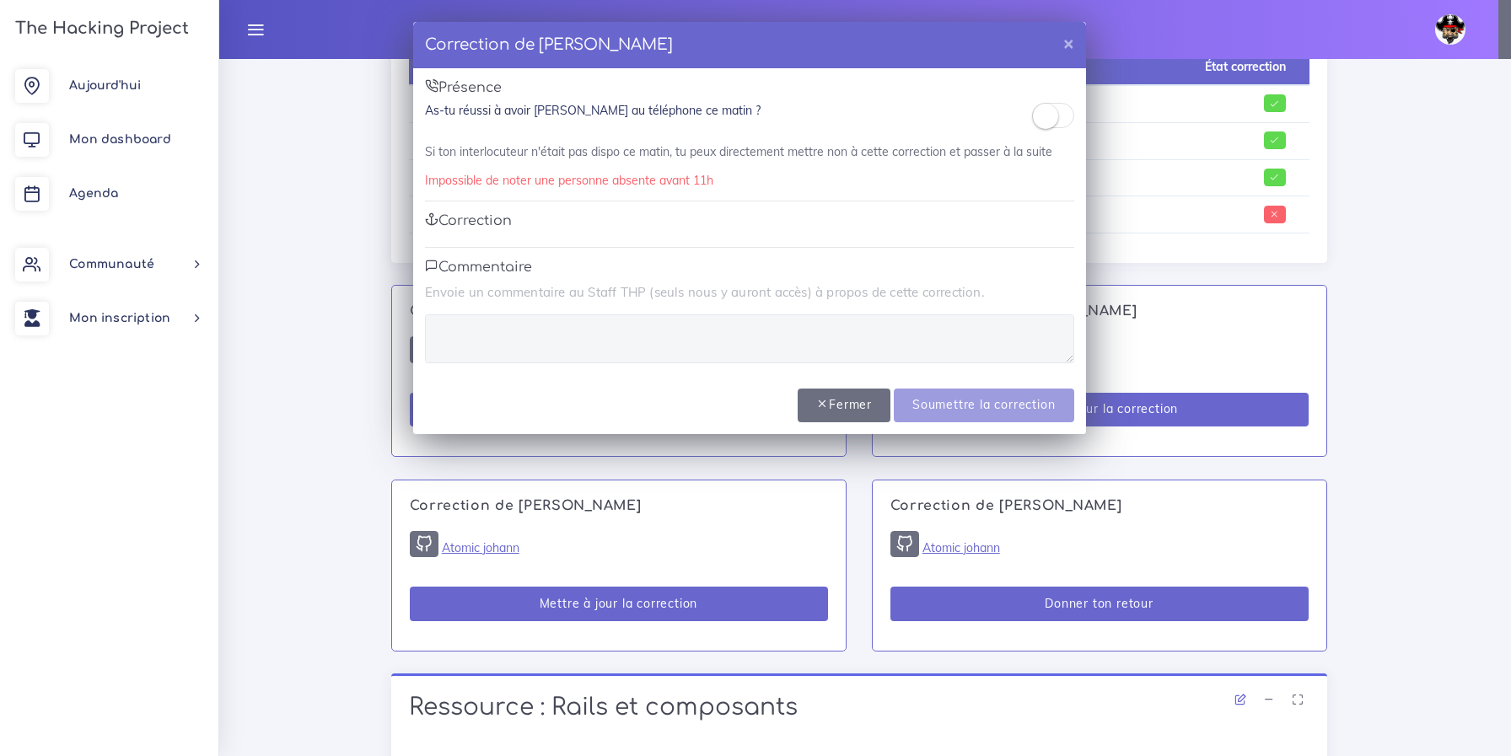
click at [1045, 110] on small at bounding box center [1045, 116] width 25 height 25
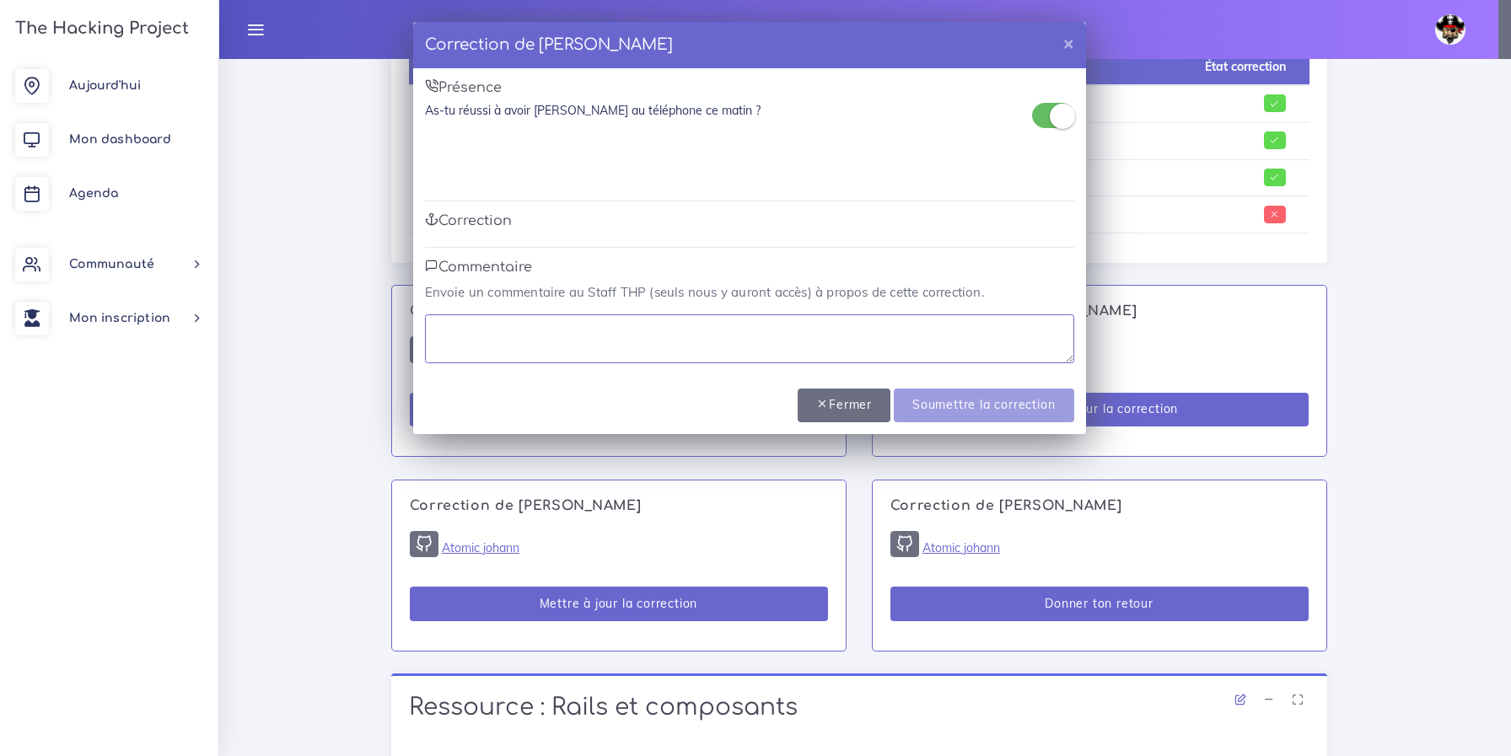
click at [499, 325] on textarea at bounding box center [749, 338] width 649 height 49
type textarea "Encore merci pour ce moment :)"
click at [971, 414] on input "Soumettre la correction" at bounding box center [984, 406] width 180 height 35
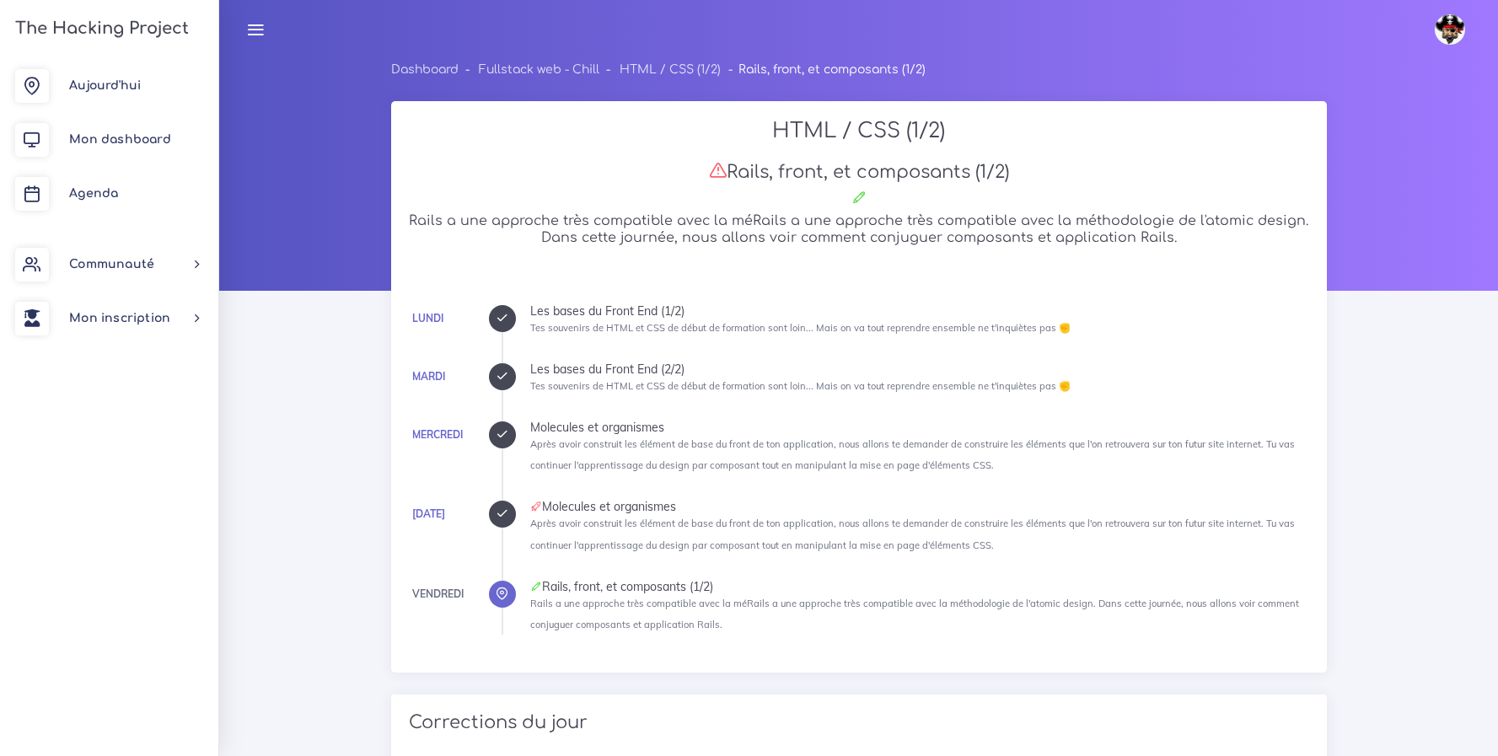
scroll to position [942, 0]
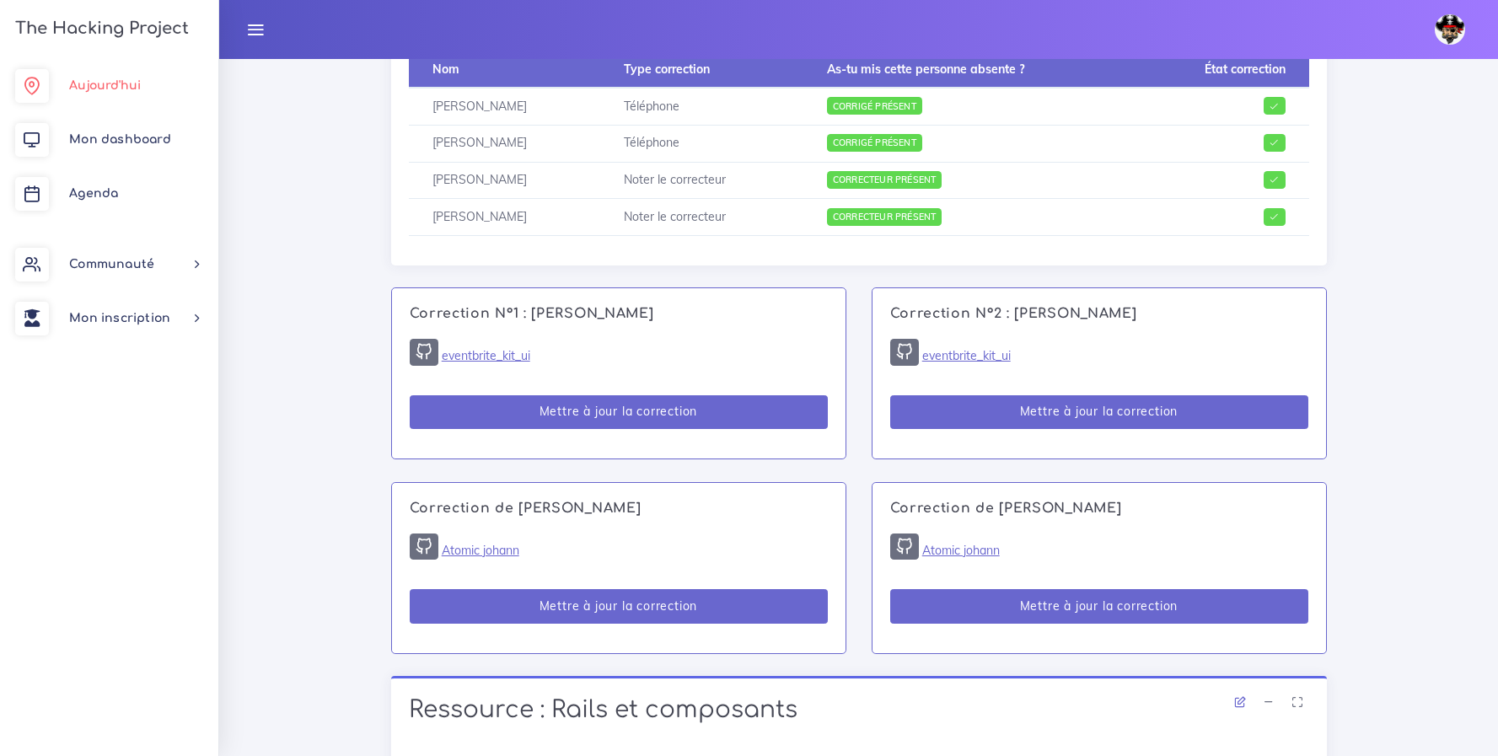
click at [95, 84] on span "Aujourd'hui" at bounding box center [105, 85] width 72 height 13
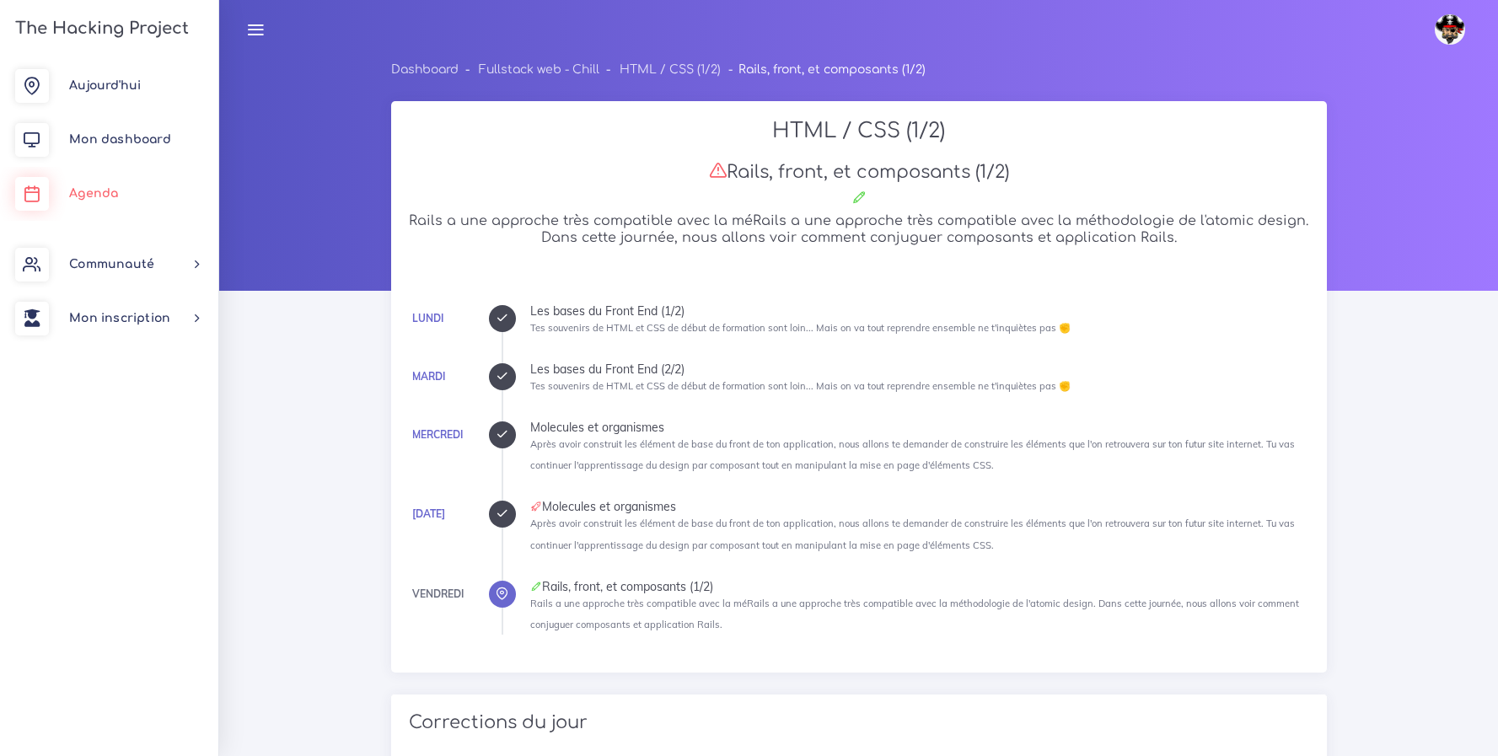
click at [91, 195] on span "Agenda" at bounding box center [93, 193] width 49 height 13
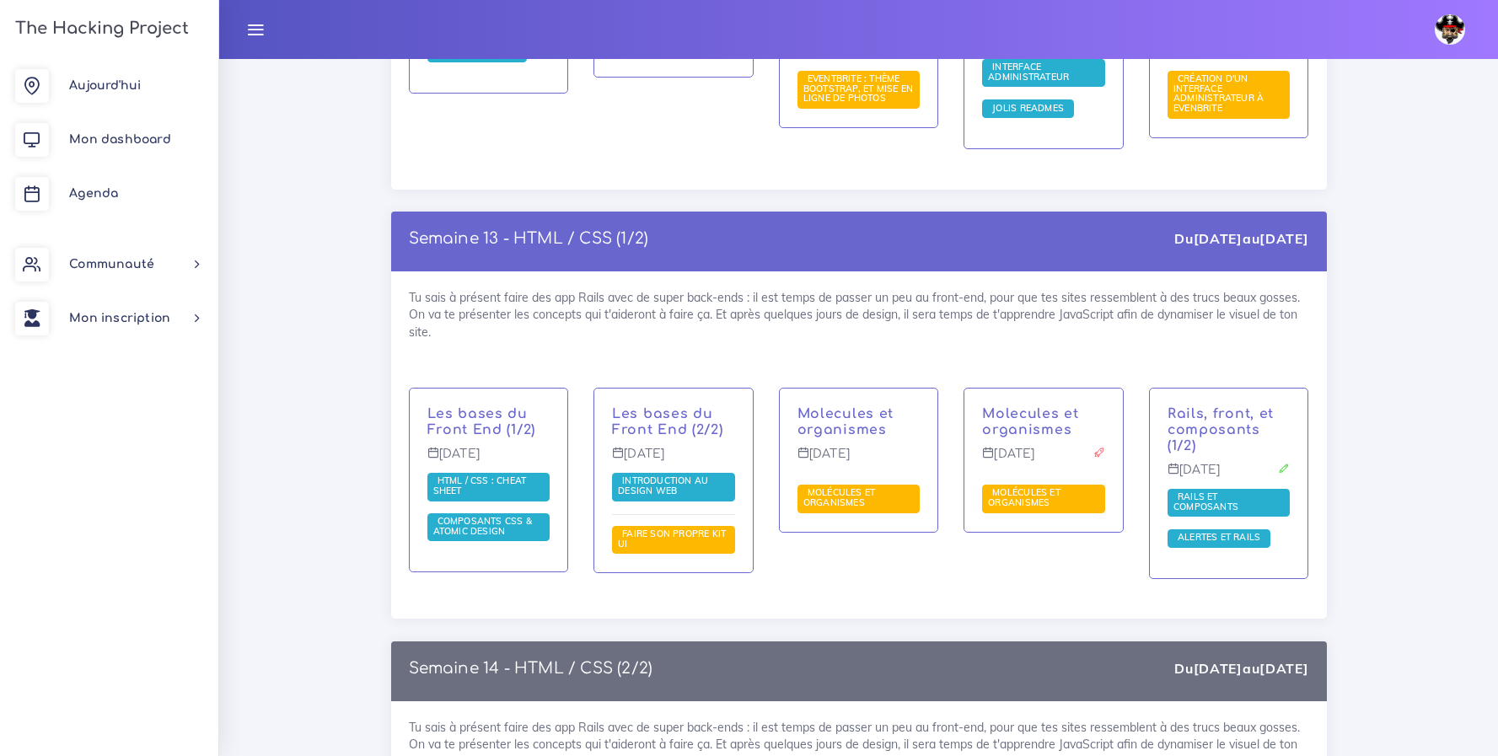
scroll to position [8355, 0]
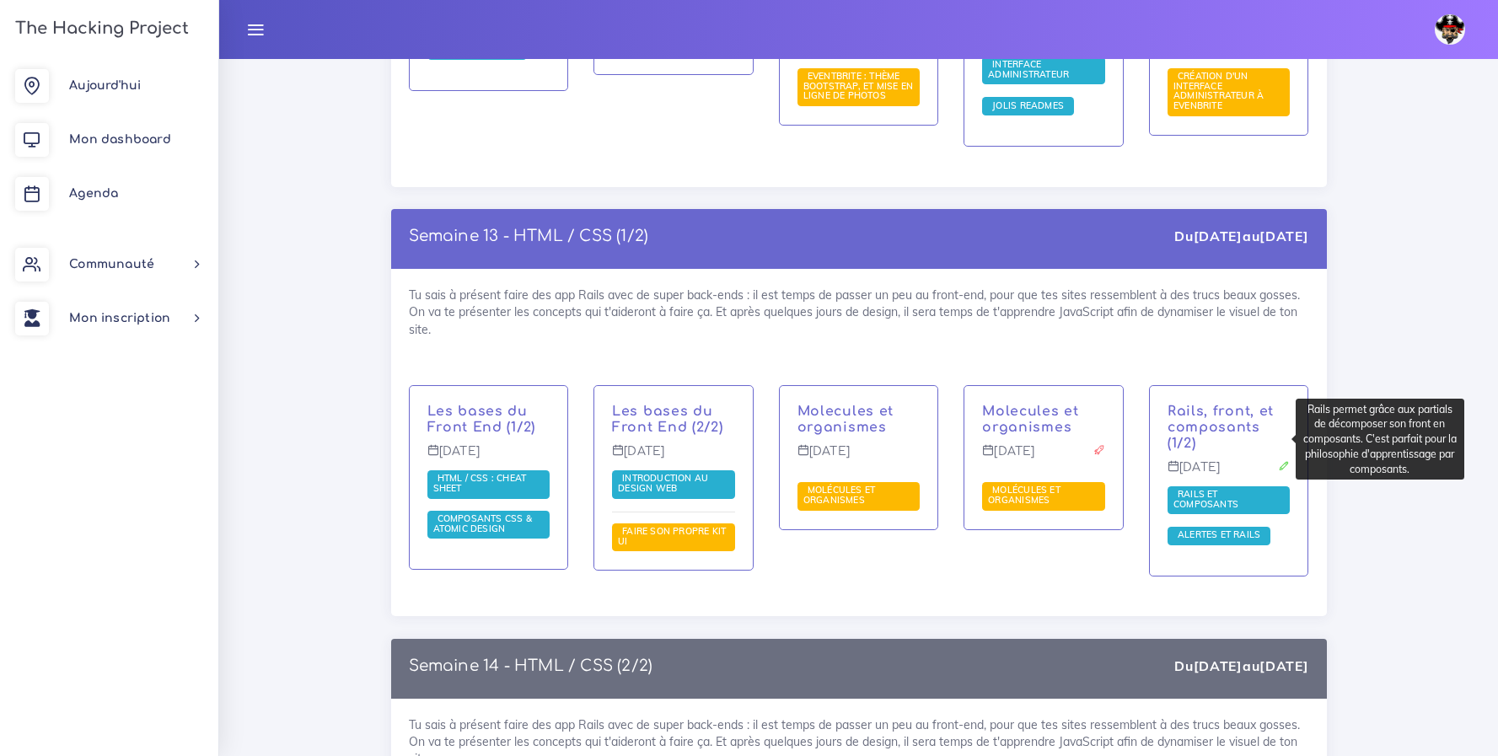
click at [1202, 488] on span "Rails et composants" at bounding box center [1208, 499] width 69 height 22
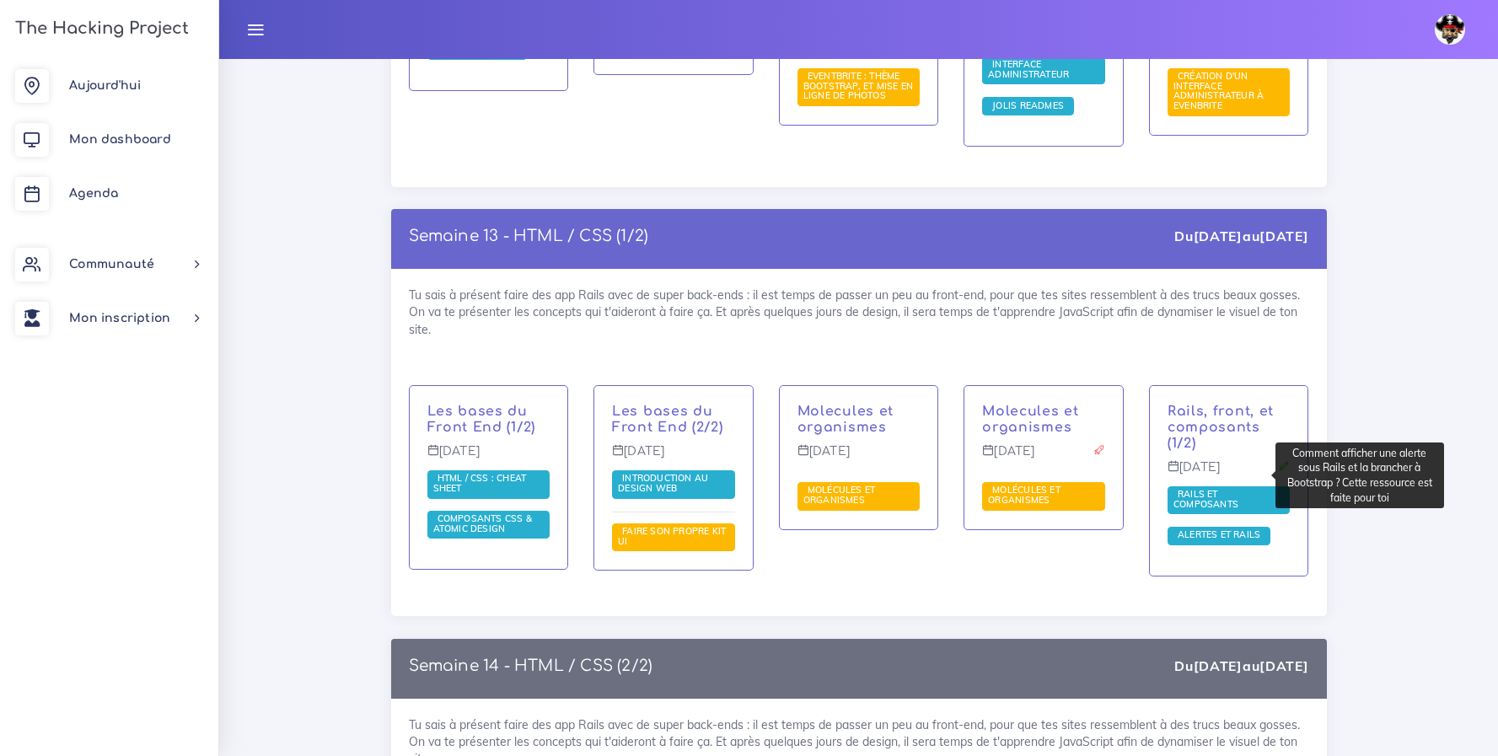
click at [1233, 529] on span "Alertes et Rails" at bounding box center [1219, 535] width 91 height 12
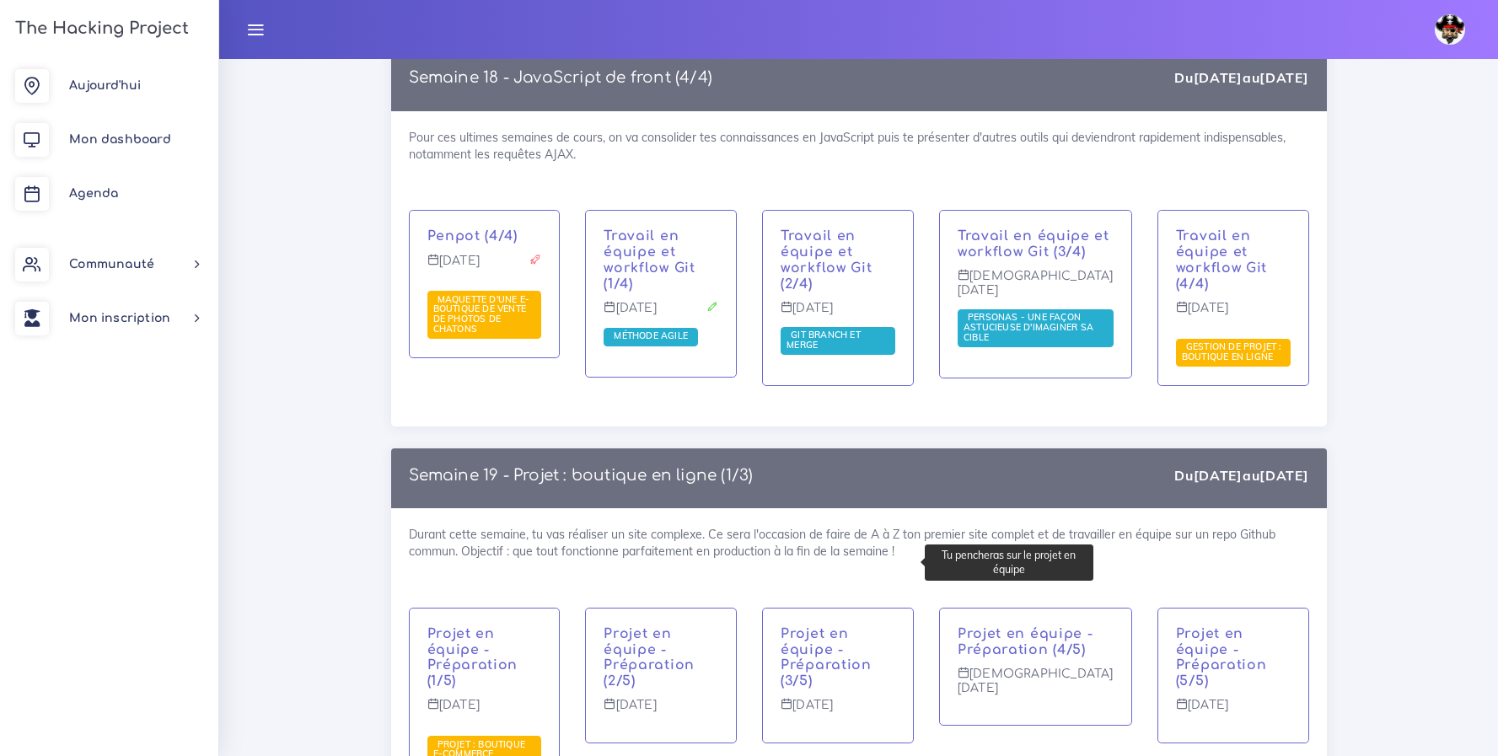
scroll to position [10603, 0]
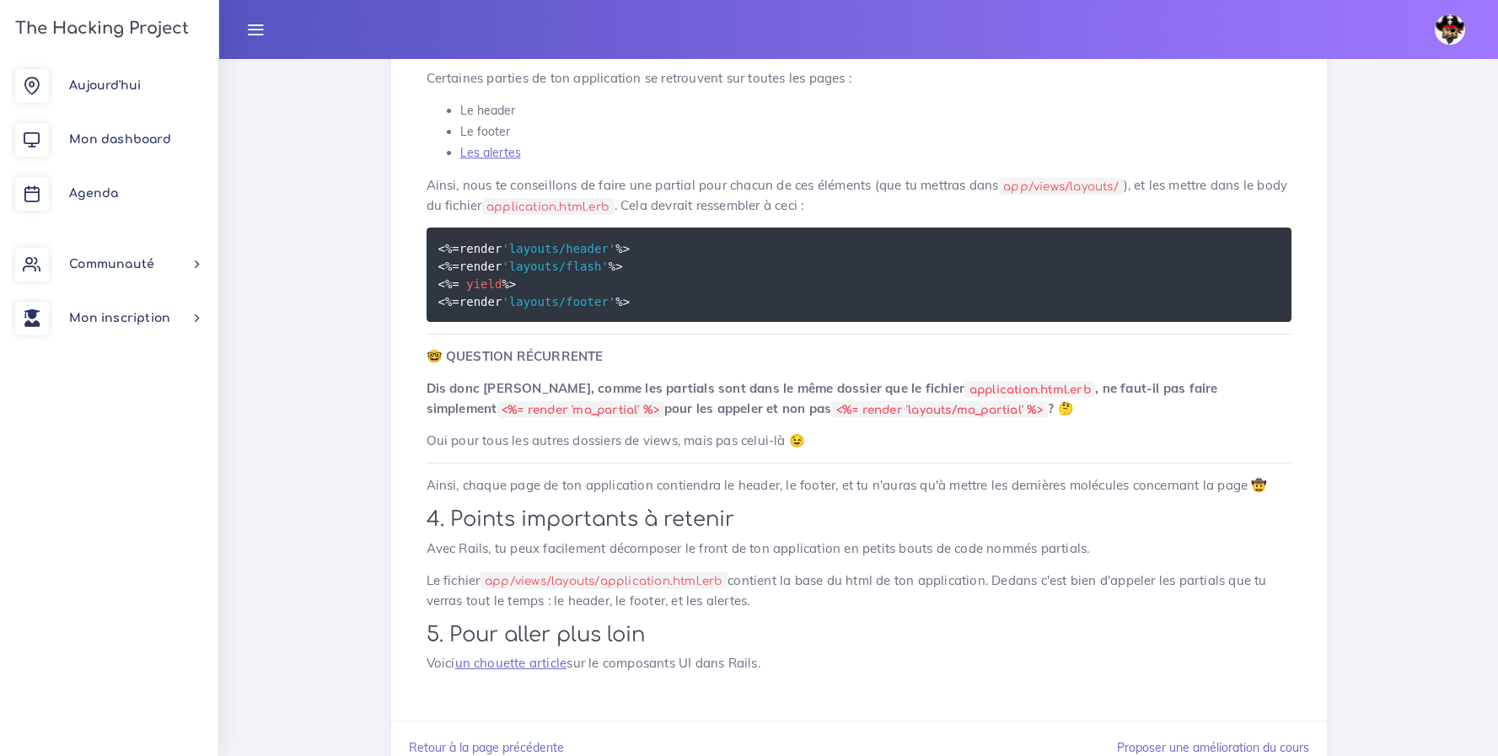
scroll to position [1444, 0]
